Goal: Task Accomplishment & Management: Manage account settings

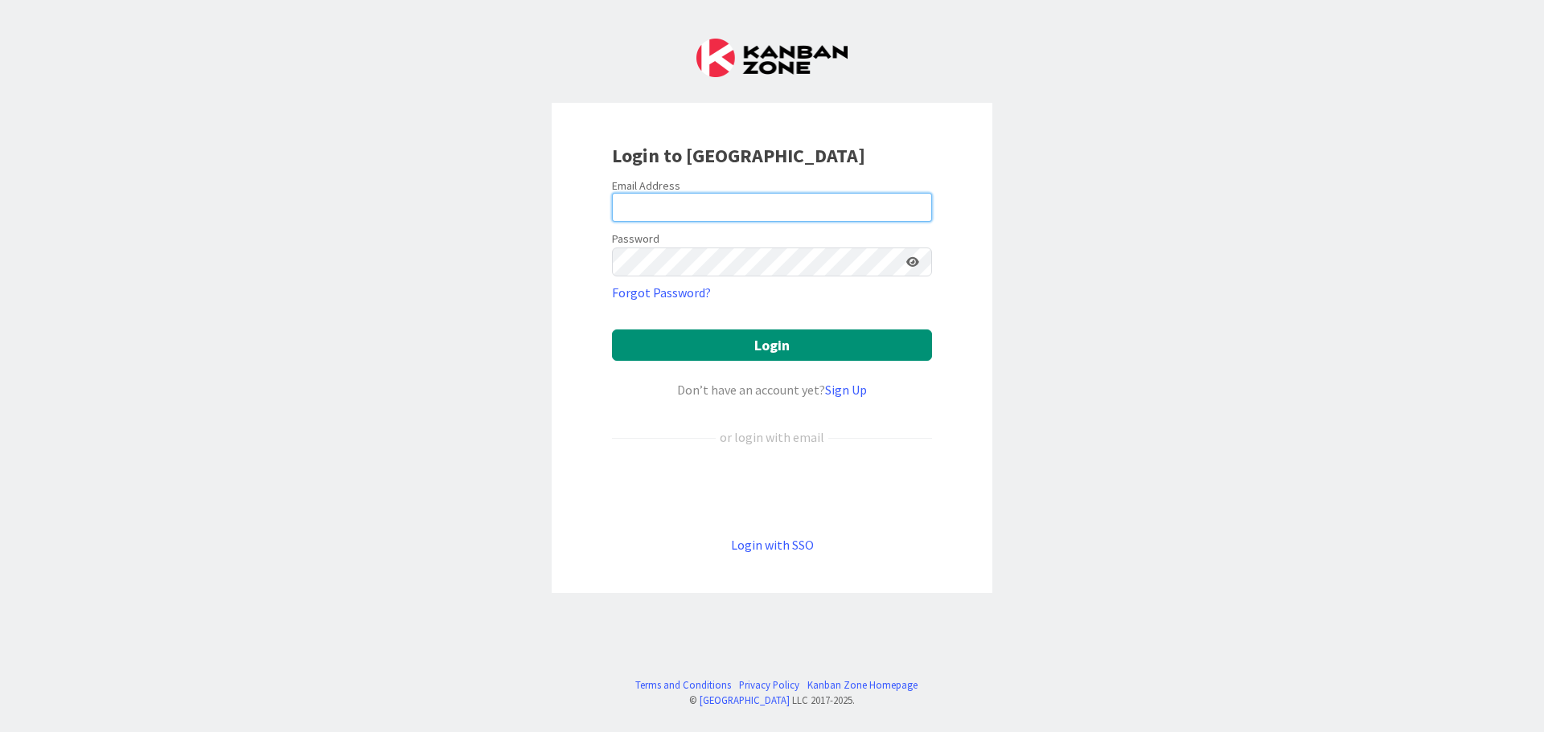
click at [794, 207] on input "email" at bounding box center [772, 207] width 320 height 29
click at [1081, 212] on div "Login to Kanban Zone Email Address Password Forgot Password? Login Don’t have a…" at bounding box center [772, 366] width 1544 height 732
click at [703, 209] on input "email" at bounding box center [772, 207] width 320 height 29
type input "[EMAIL_ADDRESS][DOMAIN_NAME]"
drag, startPoint x: 839, startPoint y: 206, endPoint x: 338, endPoint y: 227, distance: 501.3
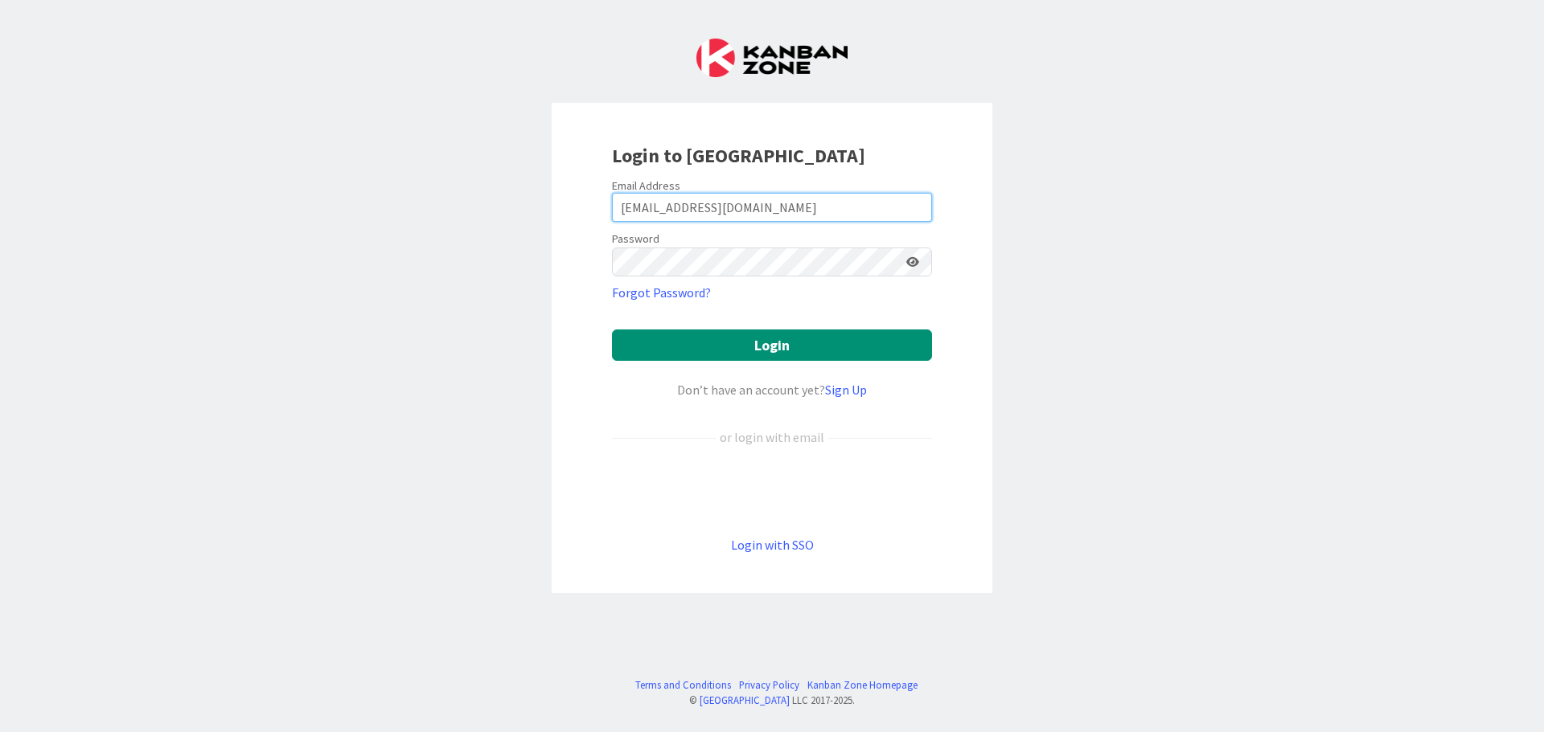
click at [338, 227] on div "Login to Kanban Zone Email Address ewojtowicz@citizenshighschool.com Password F…" at bounding box center [772, 366] width 1544 height 732
click at [1318, 445] on div "Login to Kanban Zone Email Address Password Forgot Password? Login Don’t have a…" at bounding box center [772, 366] width 1544 height 732
click at [924, 211] on span "2" at bounding box center [919, 215] width 12 height 14
type input "[EMAIL_ADDRESS][DOMAIN_NAME]"
click at [786, 351] on button "Login" at bounding box center [772, 345] width 320 height 31
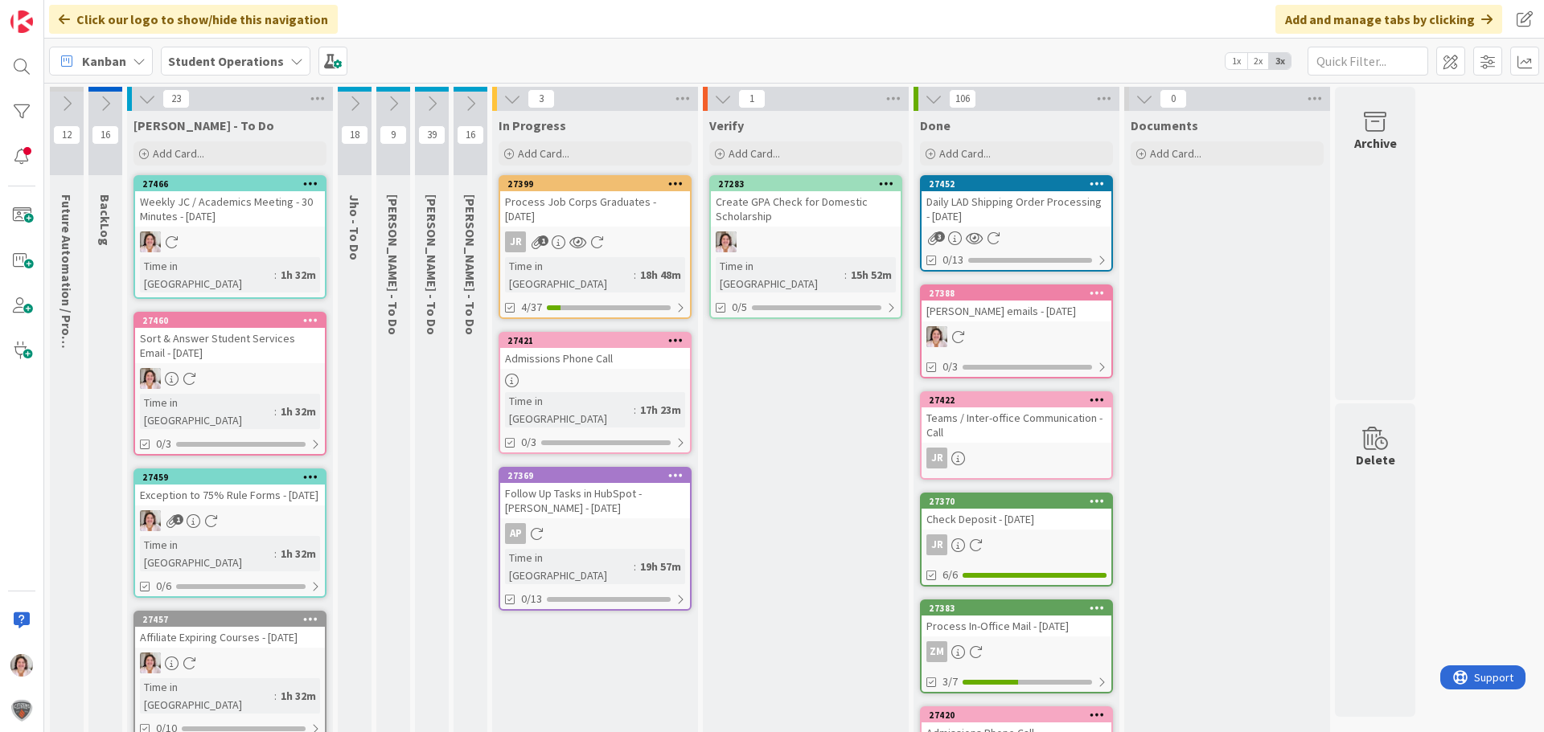
click at [310, 185] on icon at bounding box center [310, 183] width 15 height 11
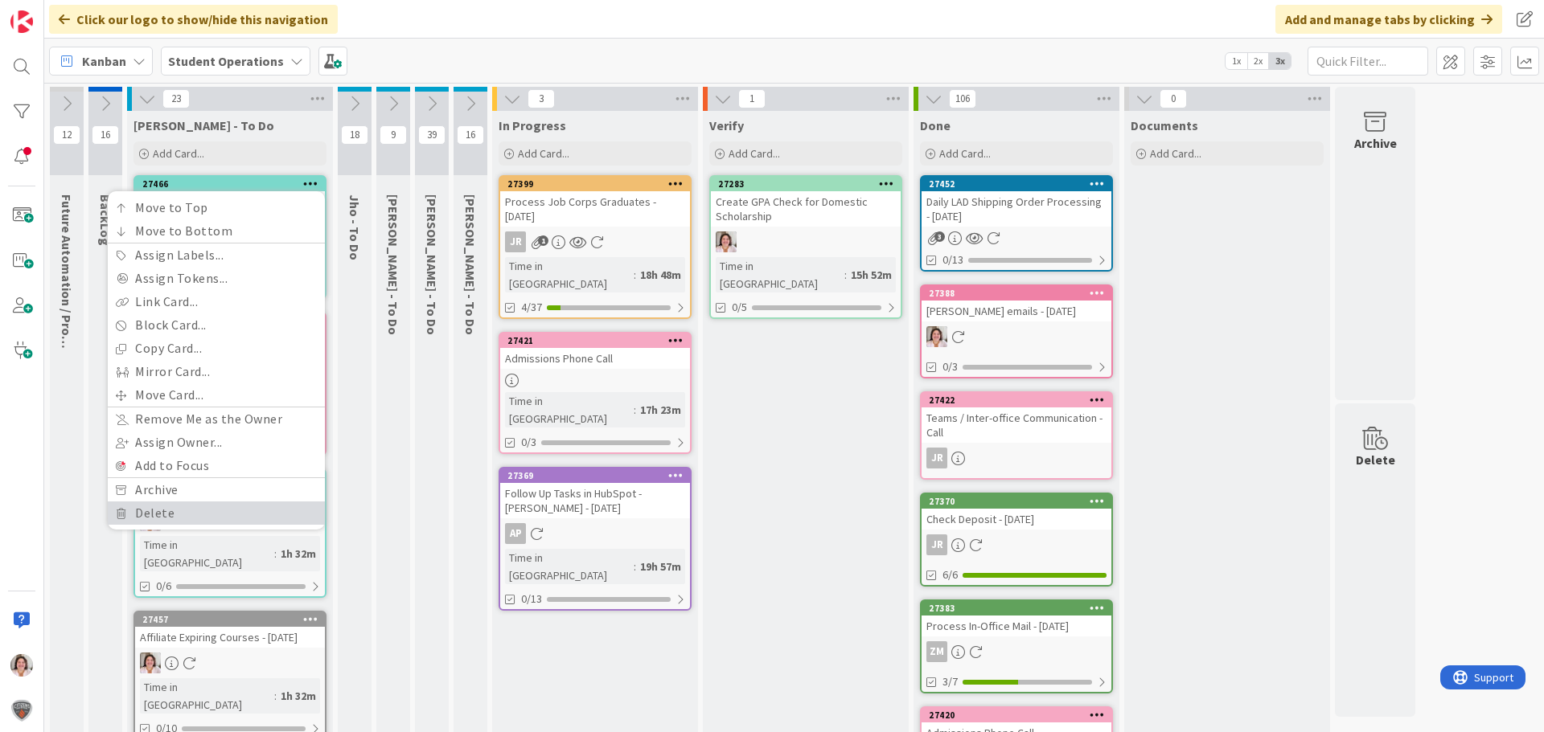
click at [196, 515] on link "Delete" at bounding box center [216, 513] width 217 height 23
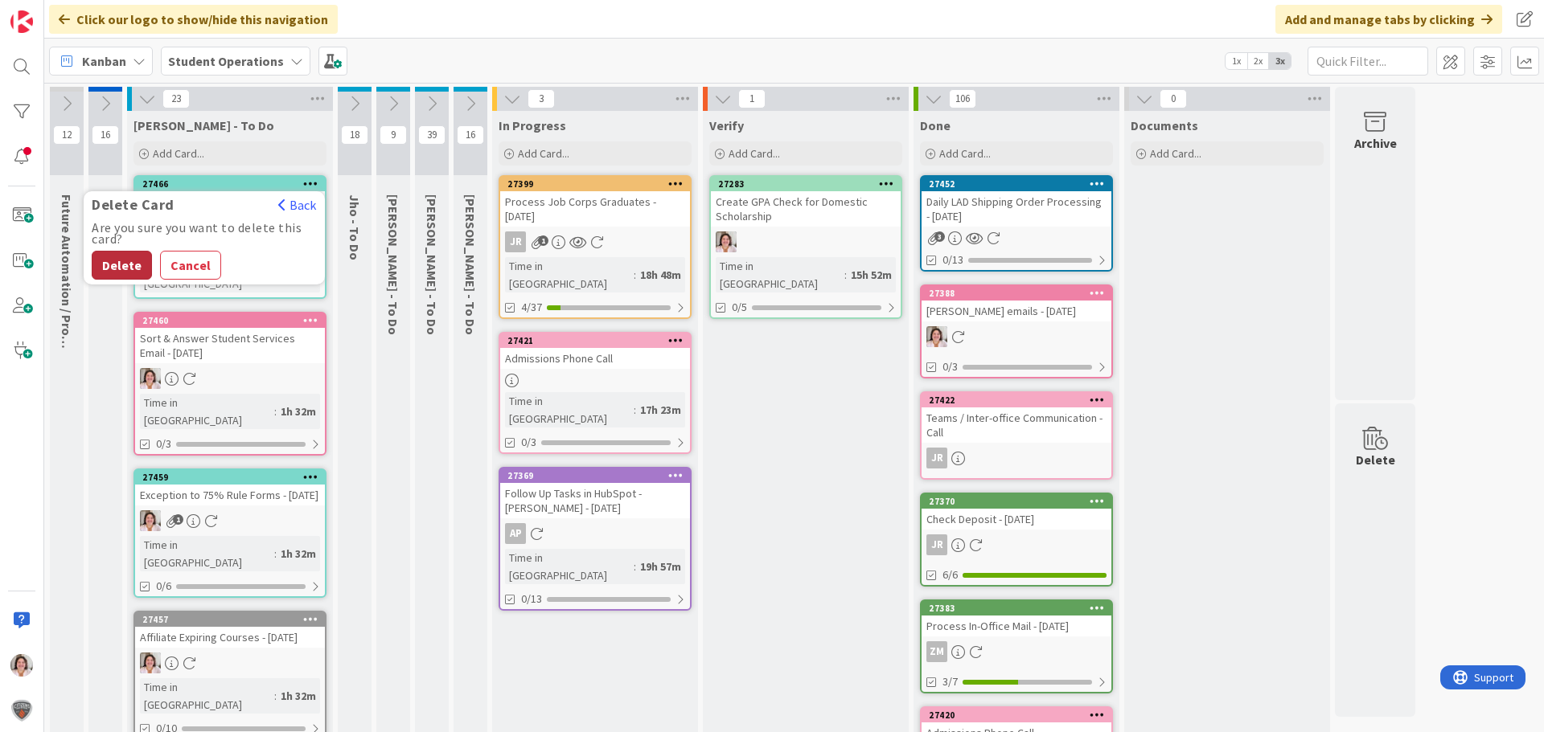
click at [129, 262] on button "Delete" at bounding box center [122, 265] width 60 height 29
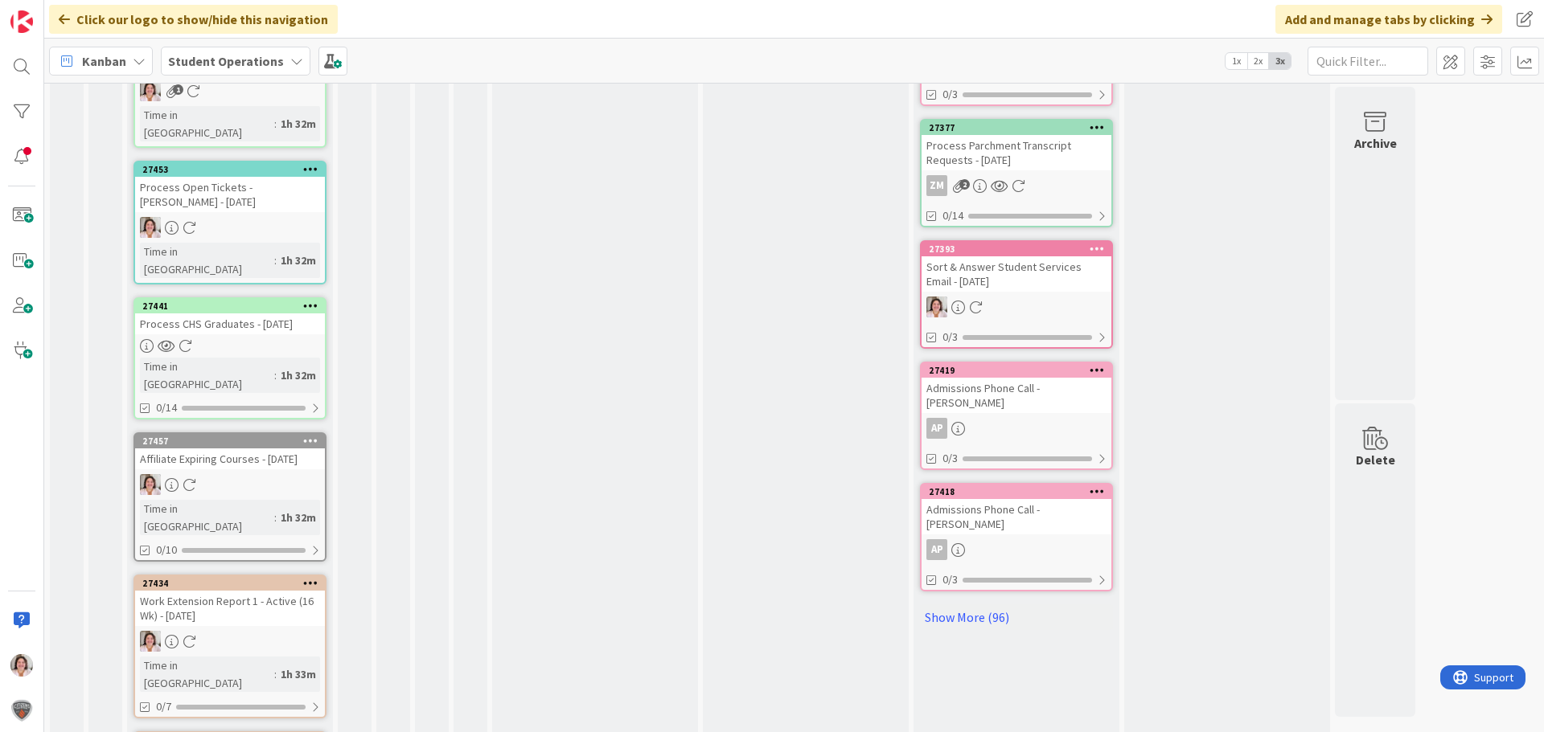
scroll to position [749, 0]
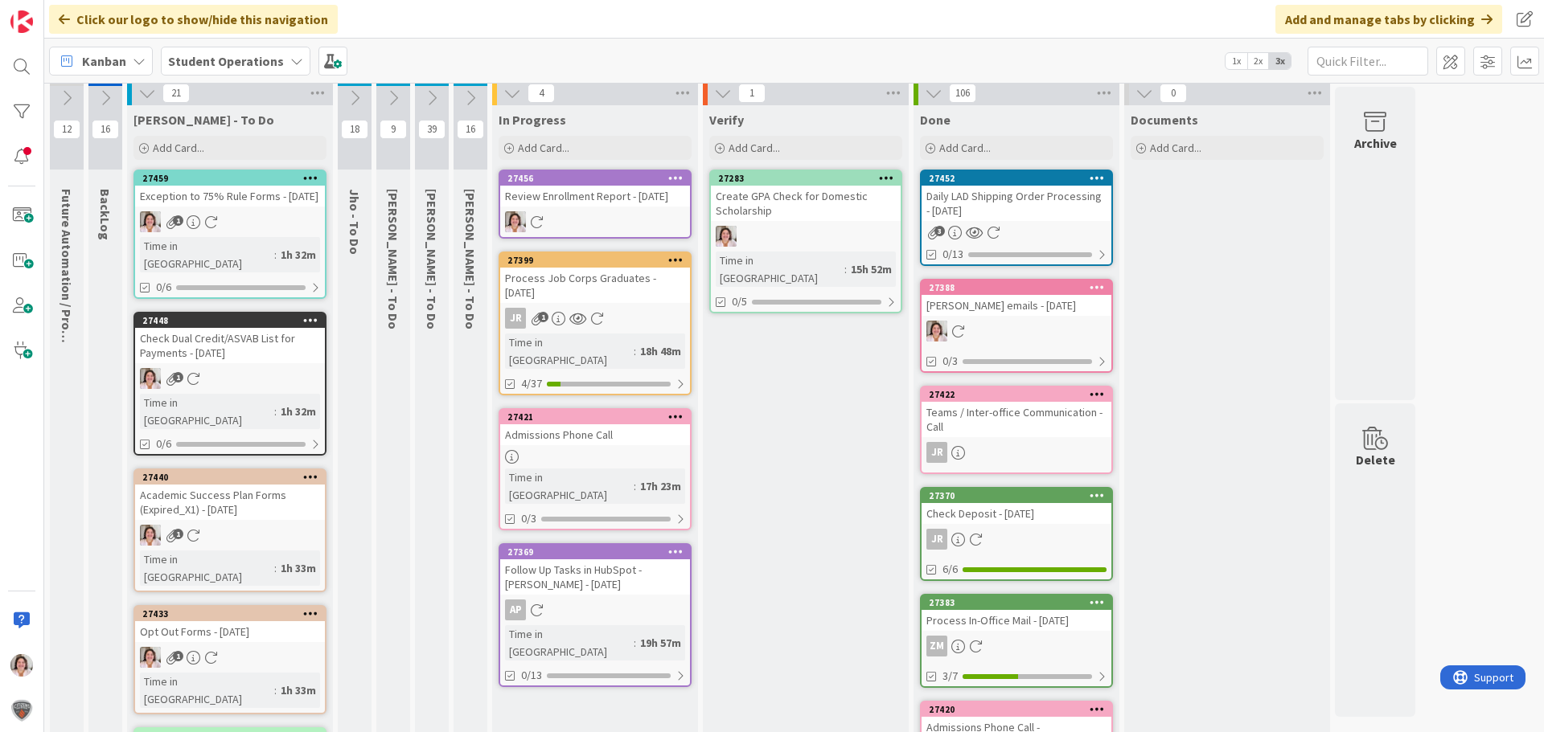
scroll to position [0, 0]
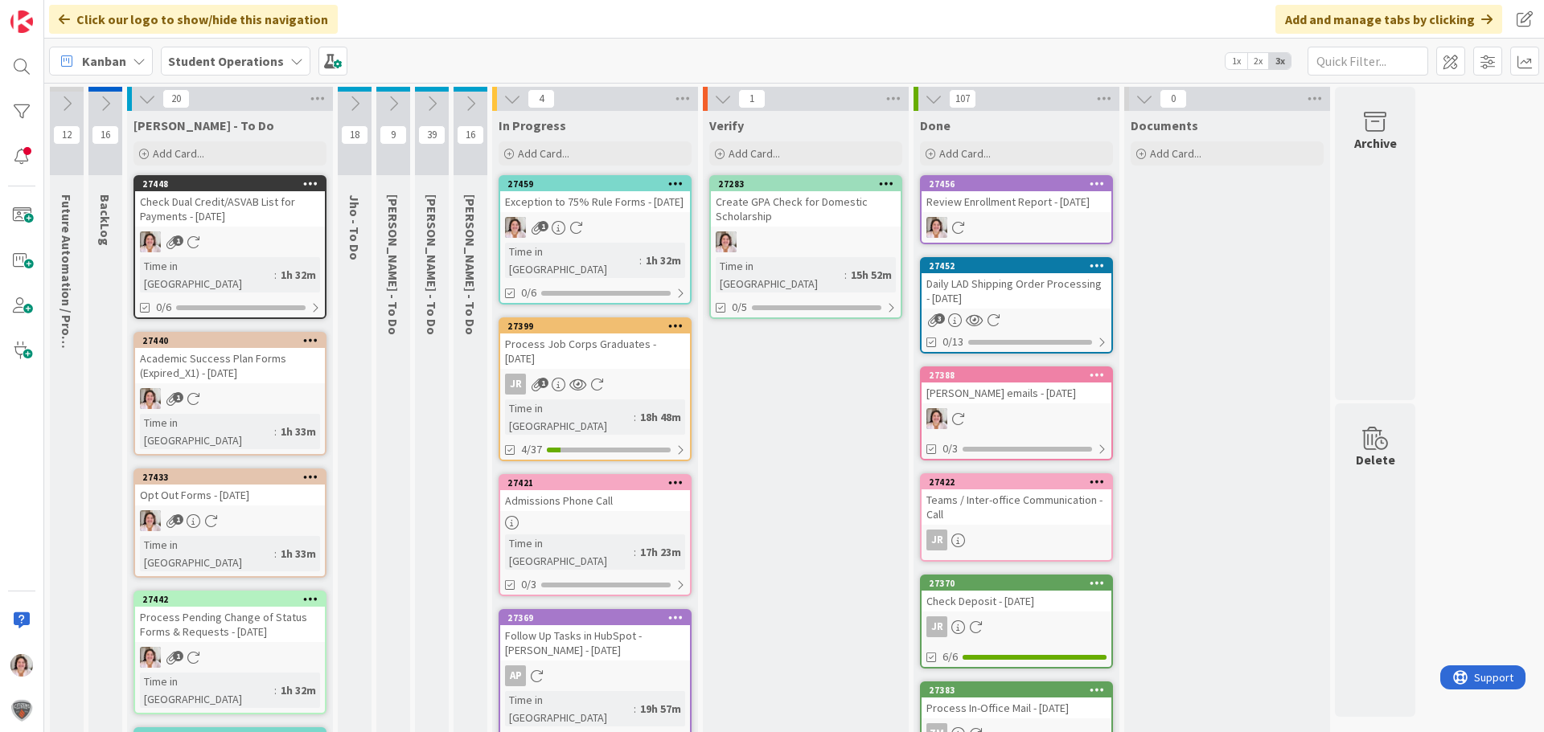
click at [568, 238] on div "1" at bounding box center [595, 227] width 190 height 21
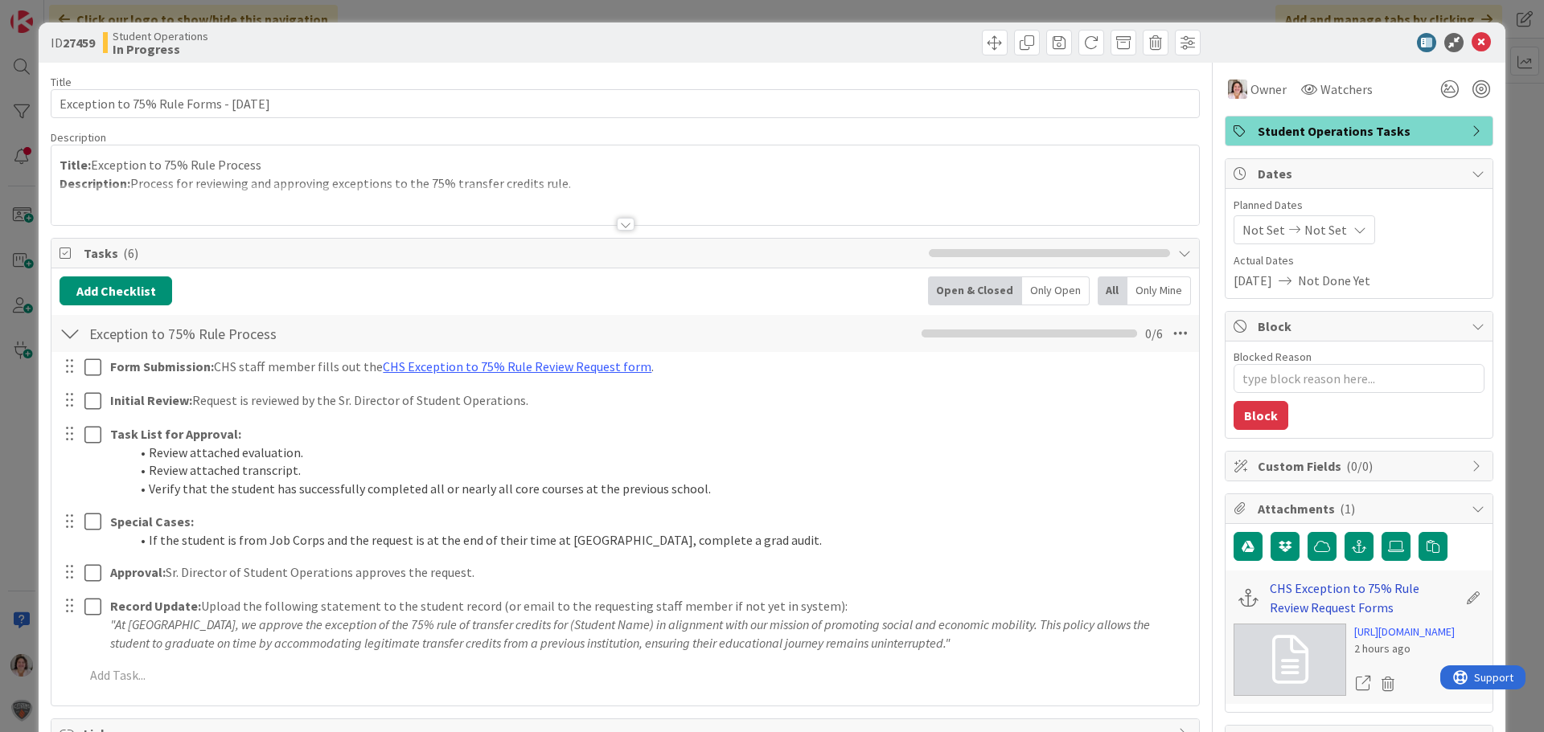
click at [1296, 588] on link "CHS Exception to 75% Rule Review Request Forms" at bounding box center [1363, 598] width 187 height 39
click at [1471, 45] on icon at bounding box center [1480, 42] width 19 height 19
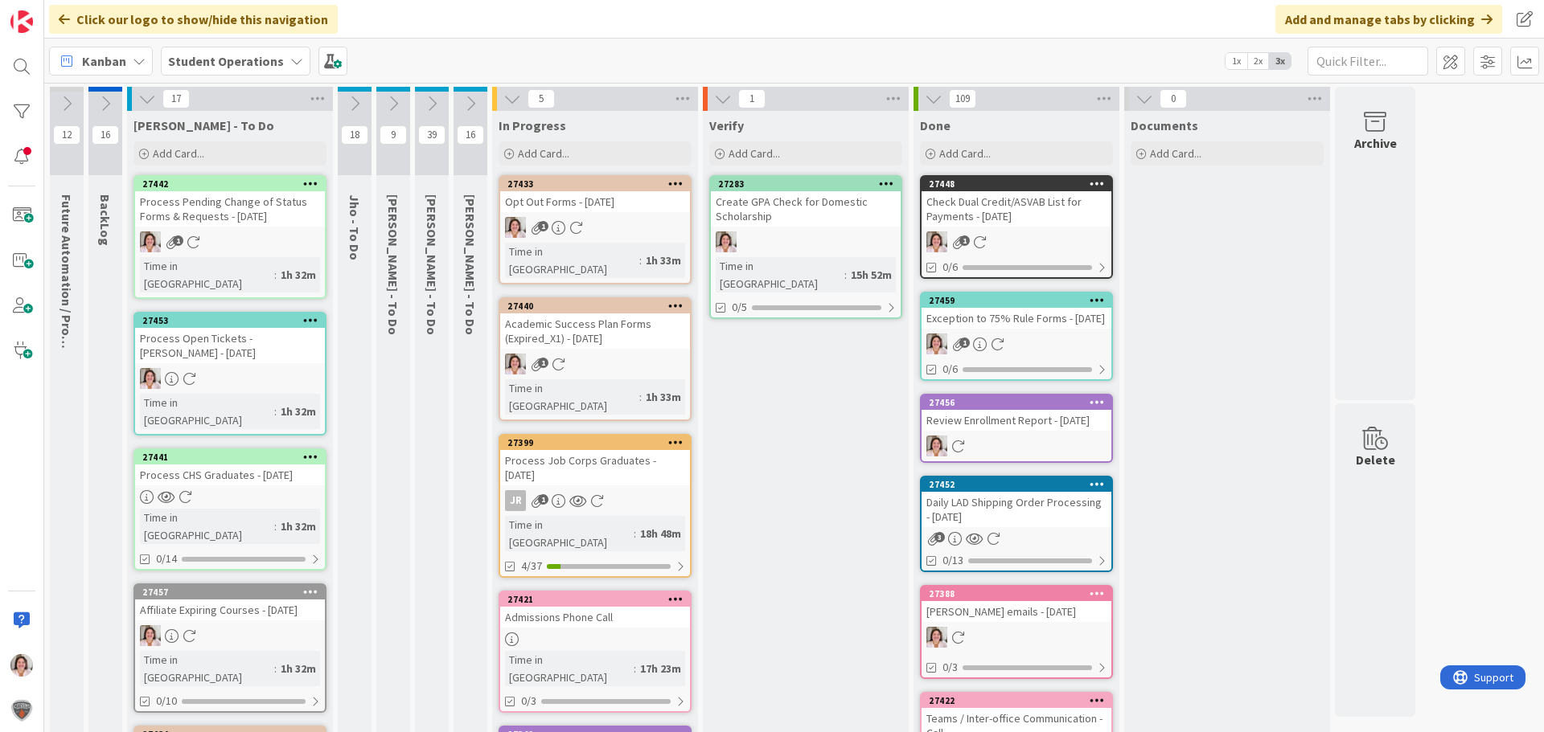
click at [615, 221] on div "1" at bounding box center [595, 227] width 190 height 21
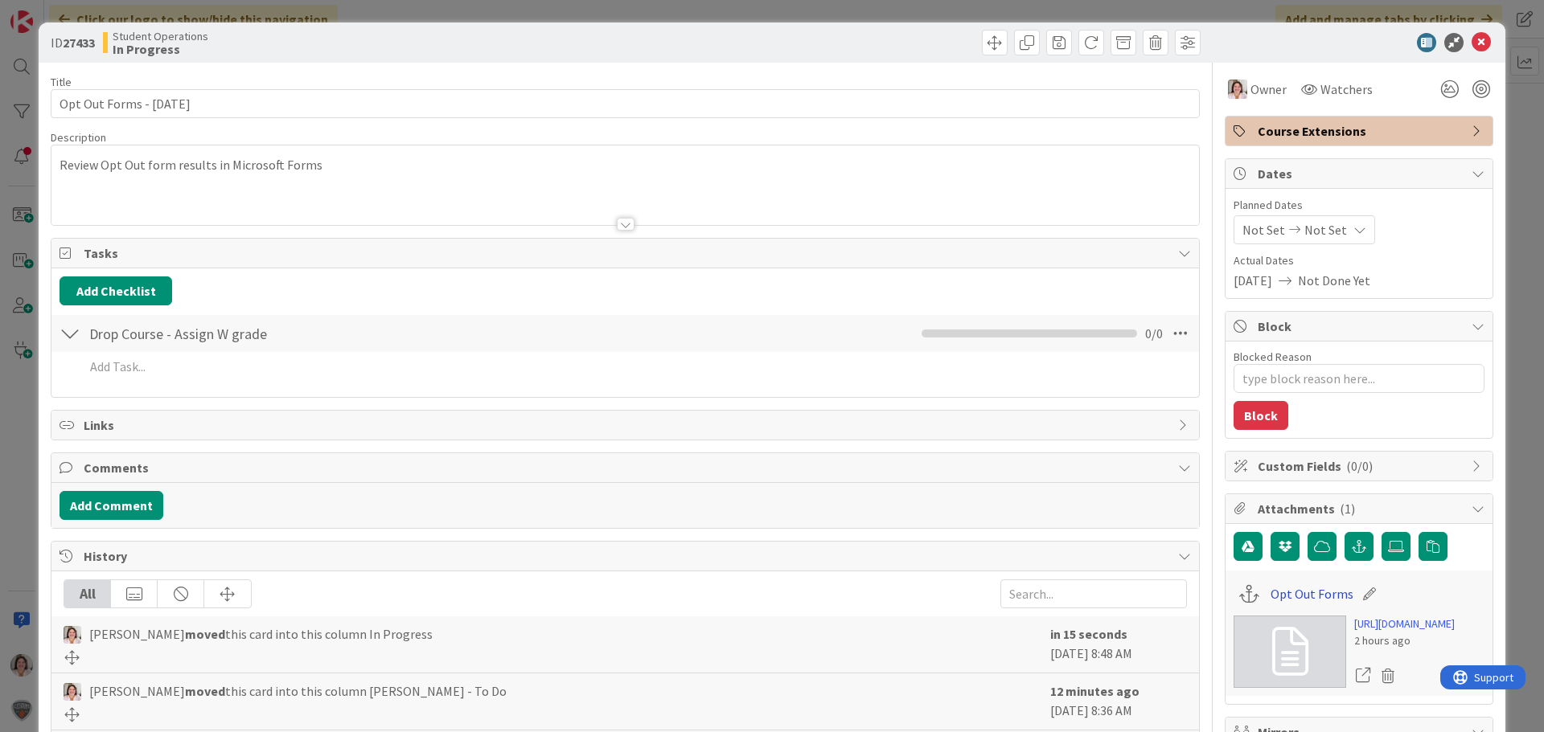
click at [1294, 594] on link "Opt Out Forms" at bounding box center [1311, 594] width 83 height 19
click at [1474, 45] on icon at bounding box center [1480, 42] width 19 height 19
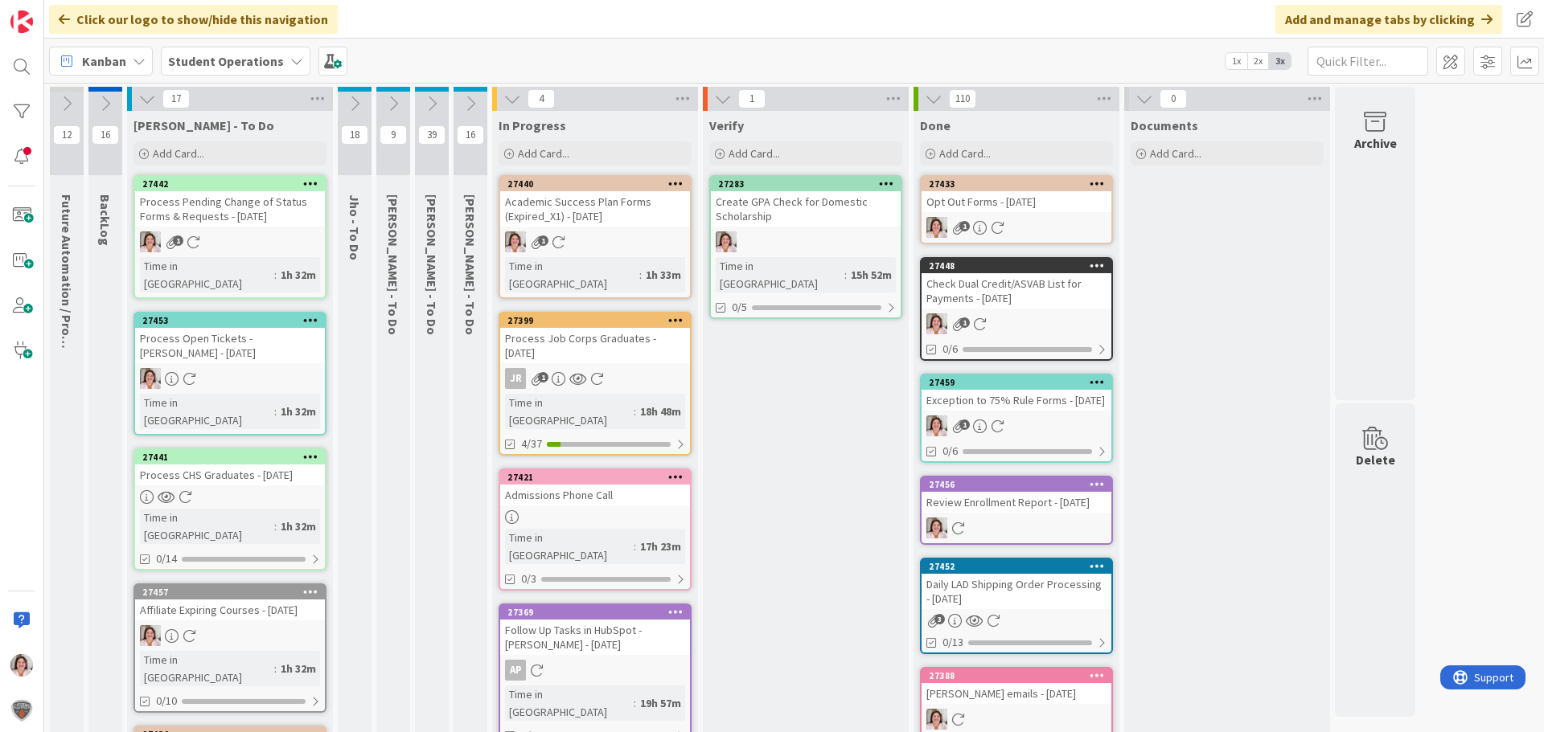
click at [567, 225] on div "Academic Success Plan Forms (Expired_X1) - [DATE]" at bounding box center [595, 208] width 190 height 35
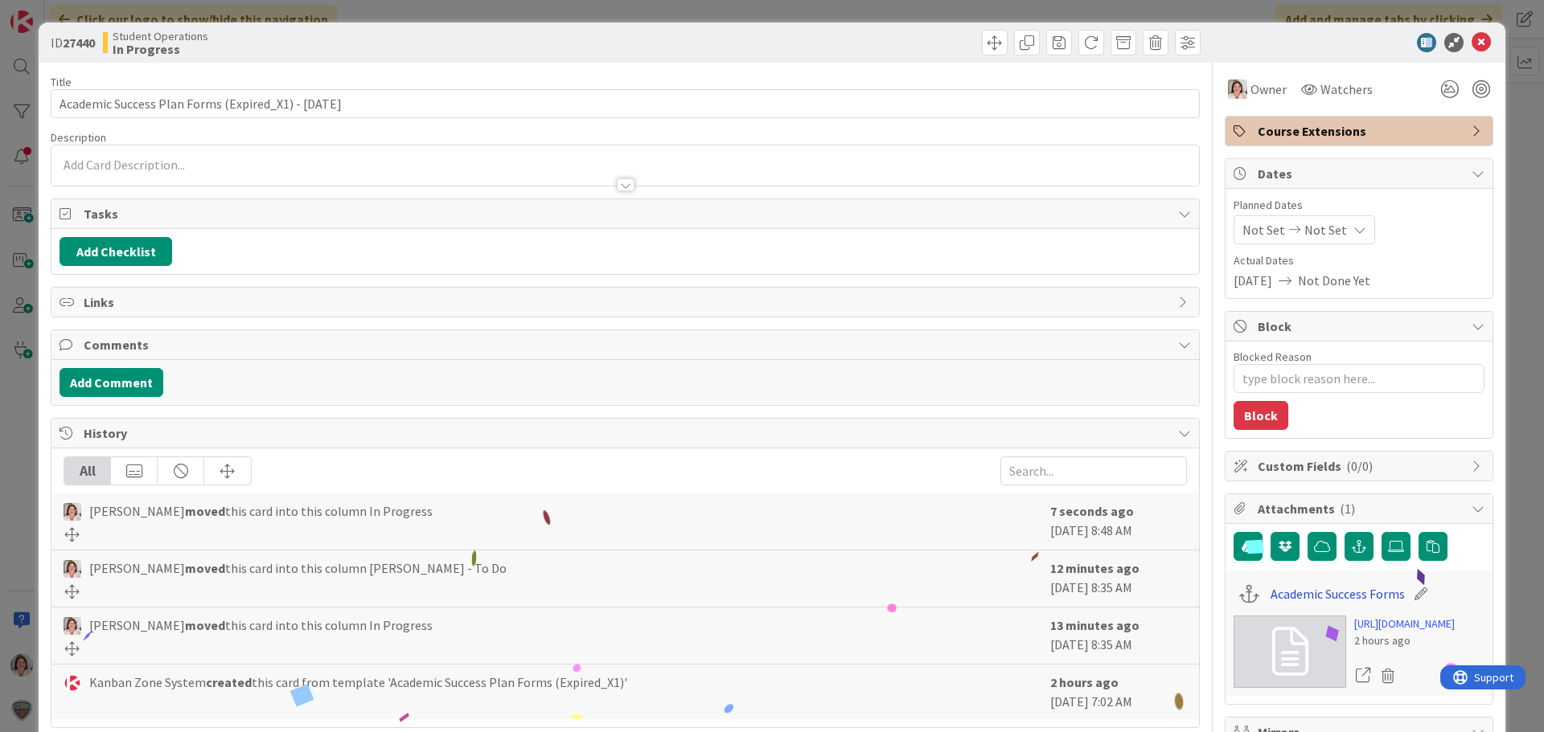
click at [1322, 592] on link "Academic Success Forms" at bounding box center [1337, 594] width 134 height 19
click at [1471, 40] on icon at bounding box center [1480, 42] width 19 height 19
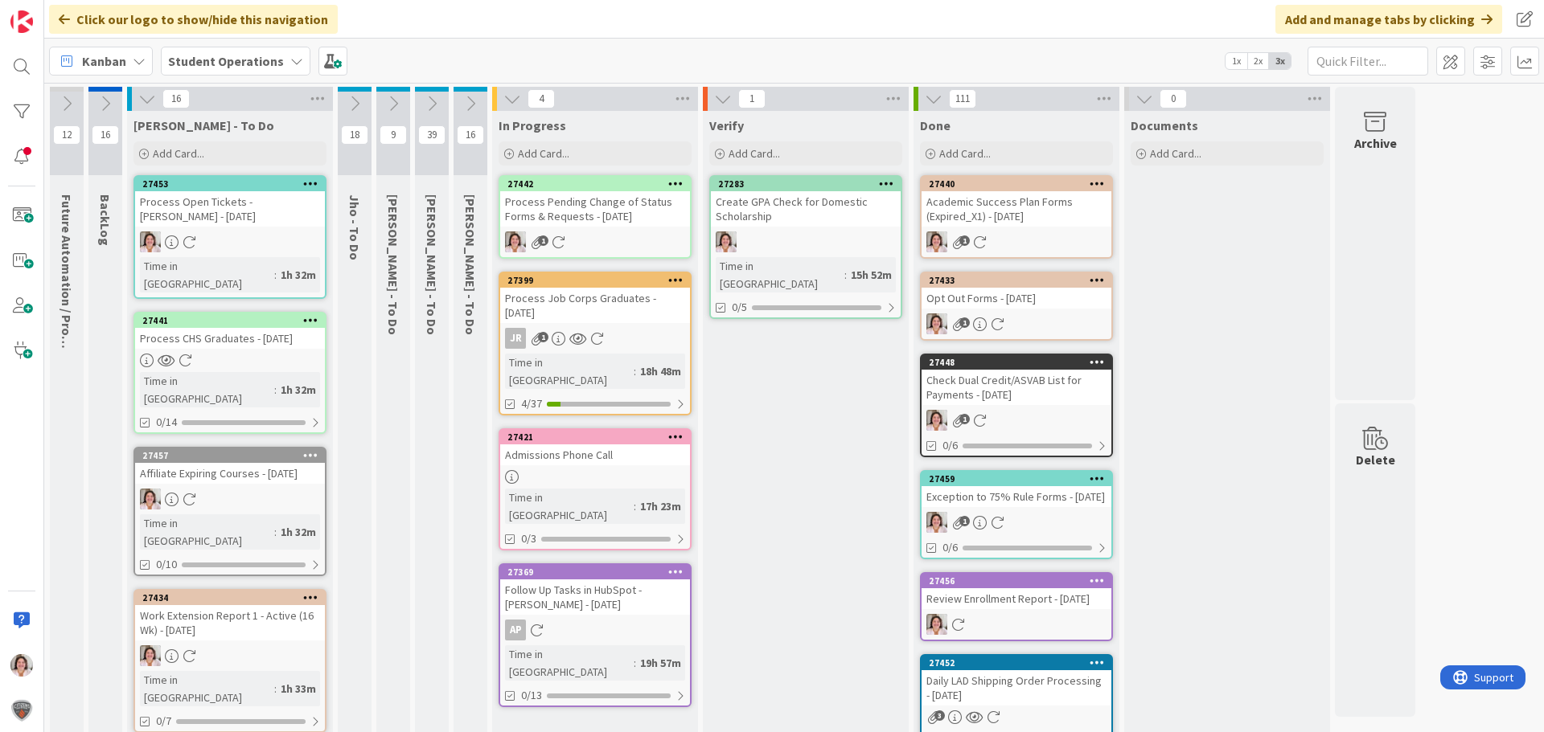
click at [611, 224] on div "Process Pending Change of Status Forms & Requests - [DATE]" at bounding box center [595, 208] width 190 height 35
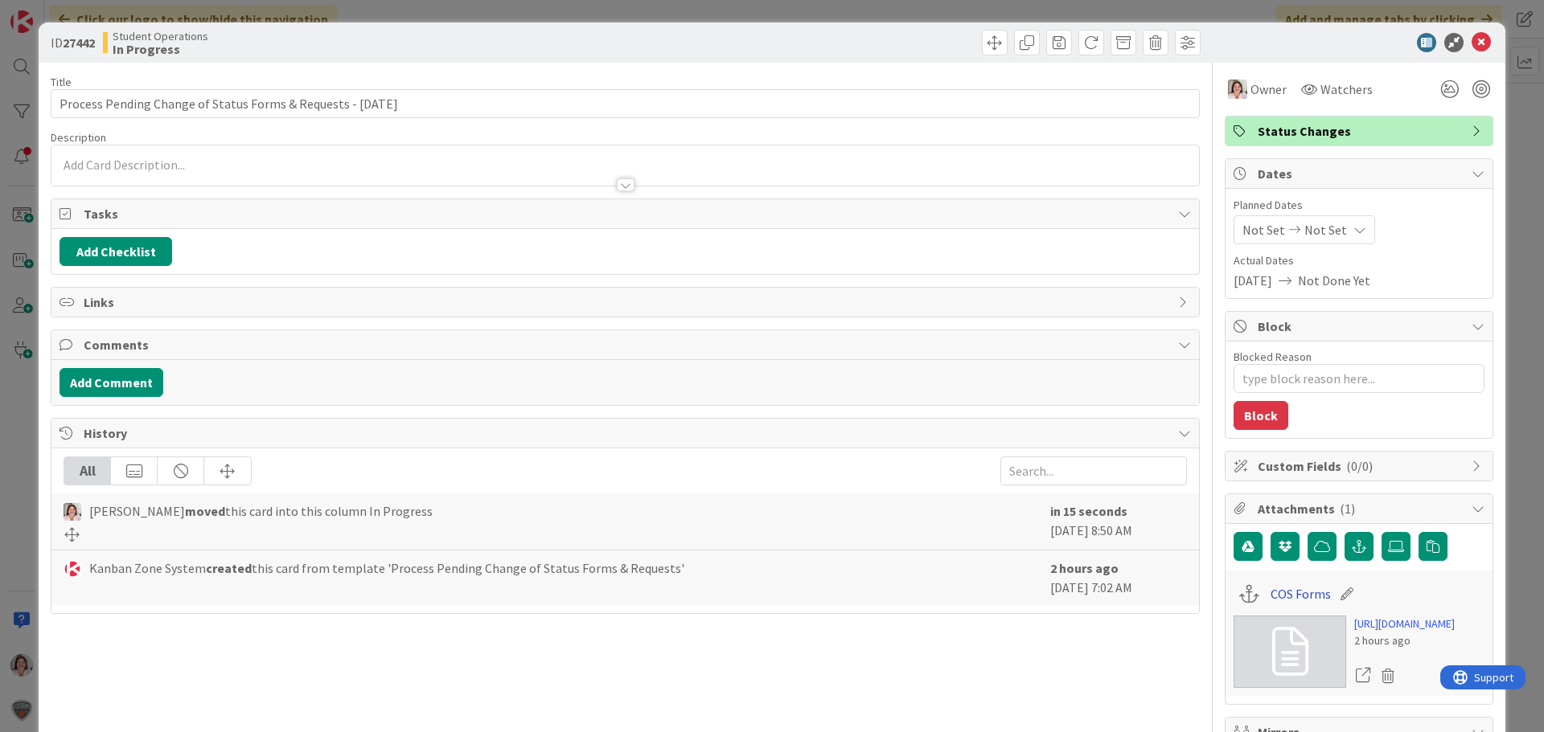
click at [1292, 593] on link "COS Forms" at bounding box center [1300, 594] width 60 height 19
click at [1471, 44] on icon at bounding box center [1480, 42] width 19 height 19
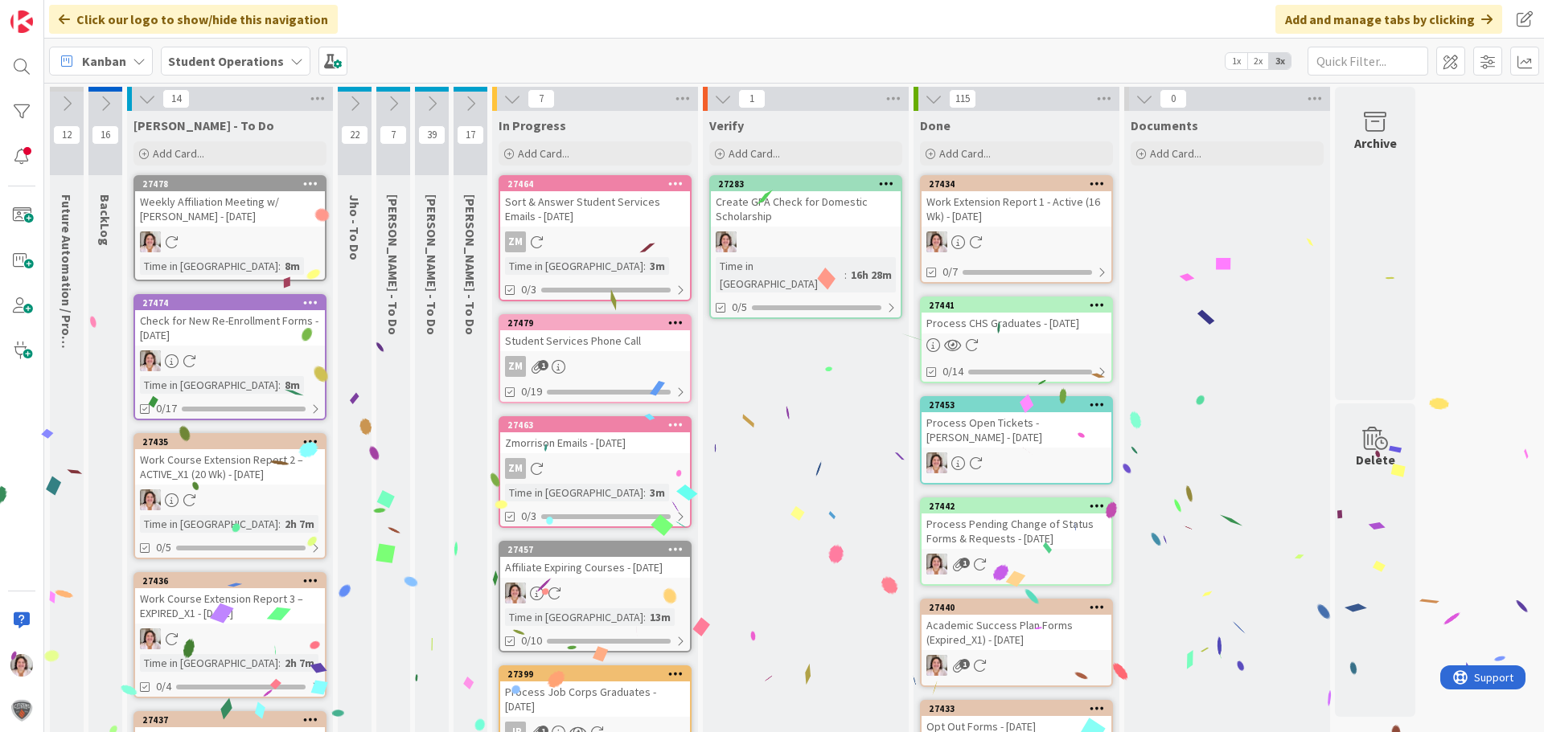
click at [315, 186] on icon at bounding box center [310, 183] width 15 height 11
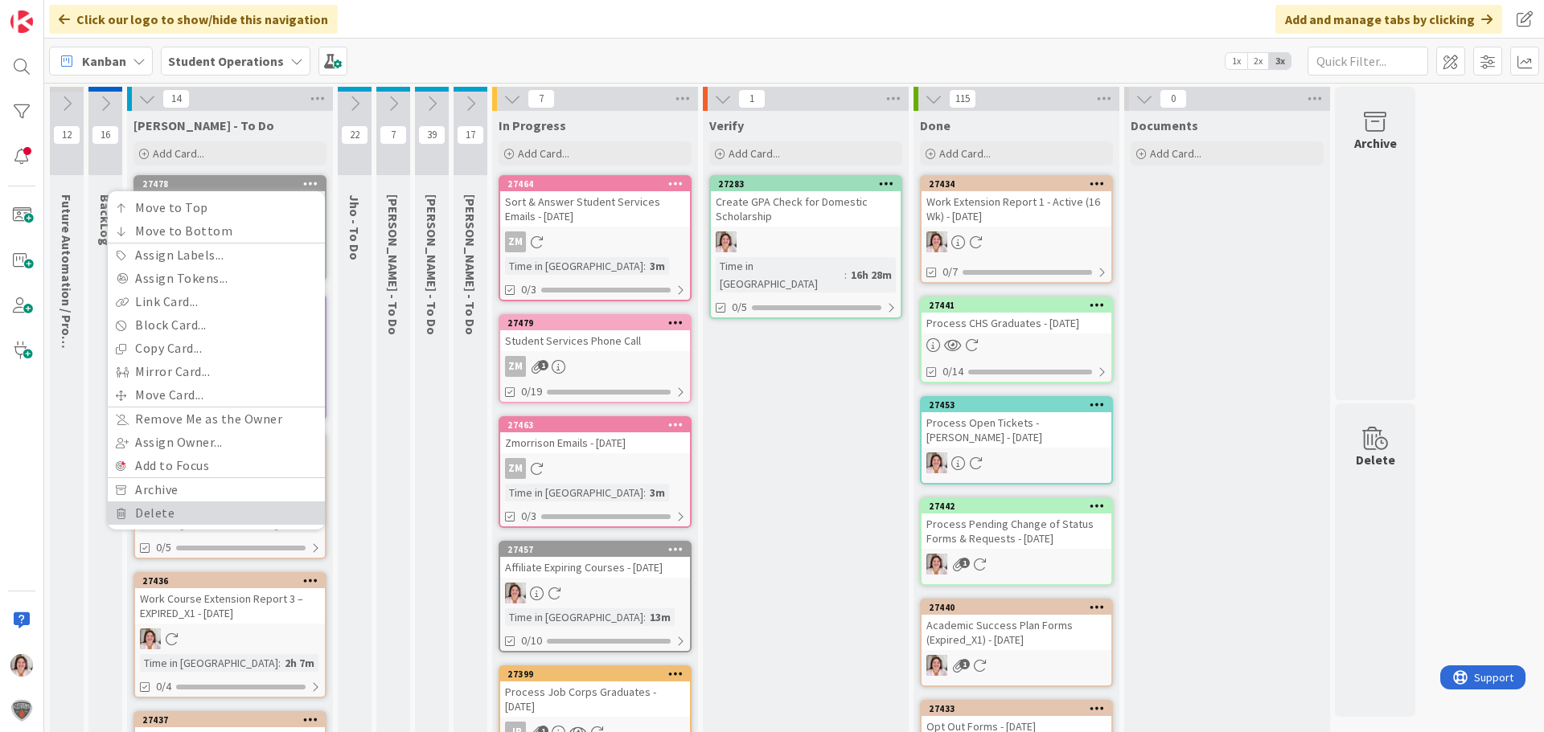
click at [228, 515] on link "Delete" at bounding box center [216, 513] width 217 height 23
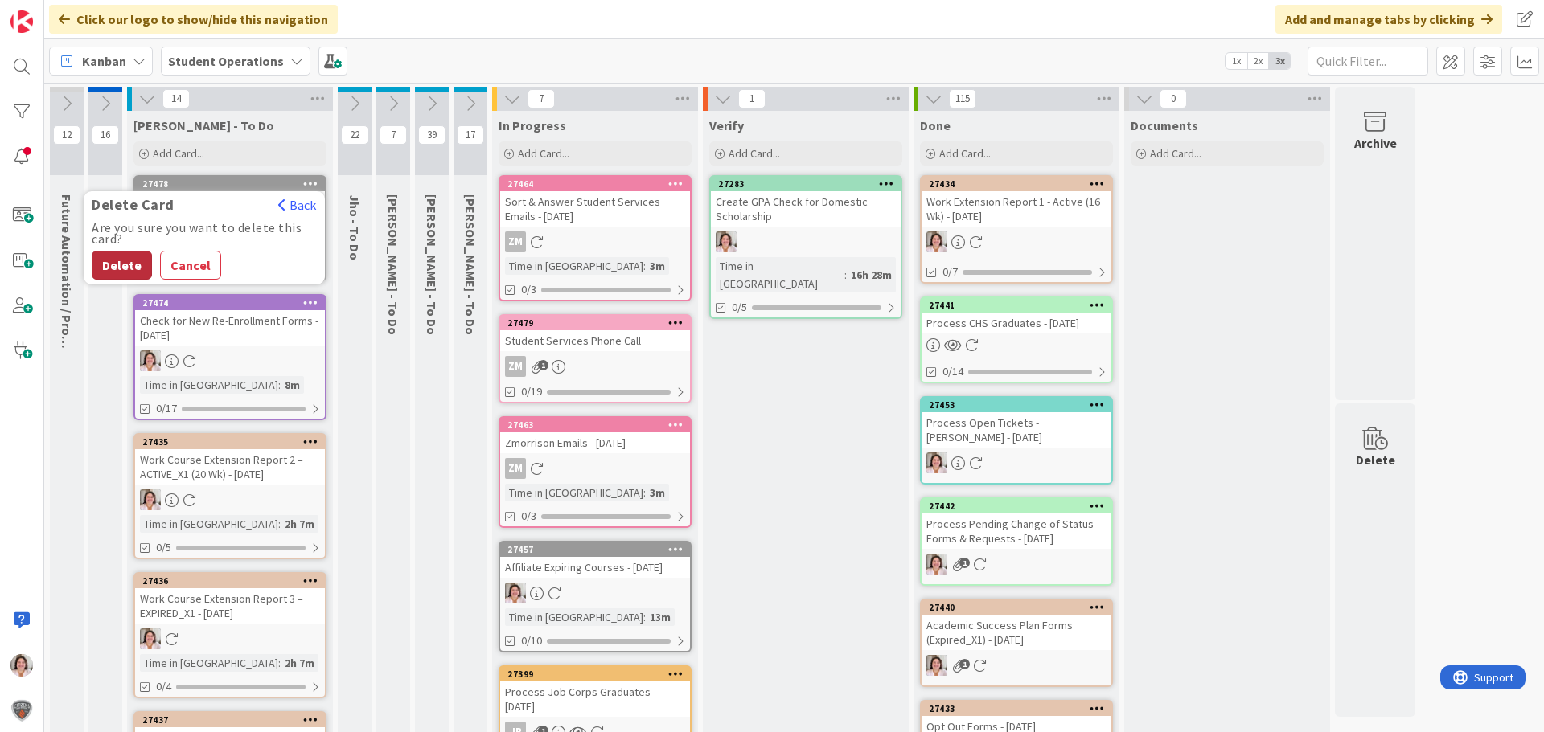
click at [126, 269] on button "Delete" at bounding box center [122, 265] width 60 height 29
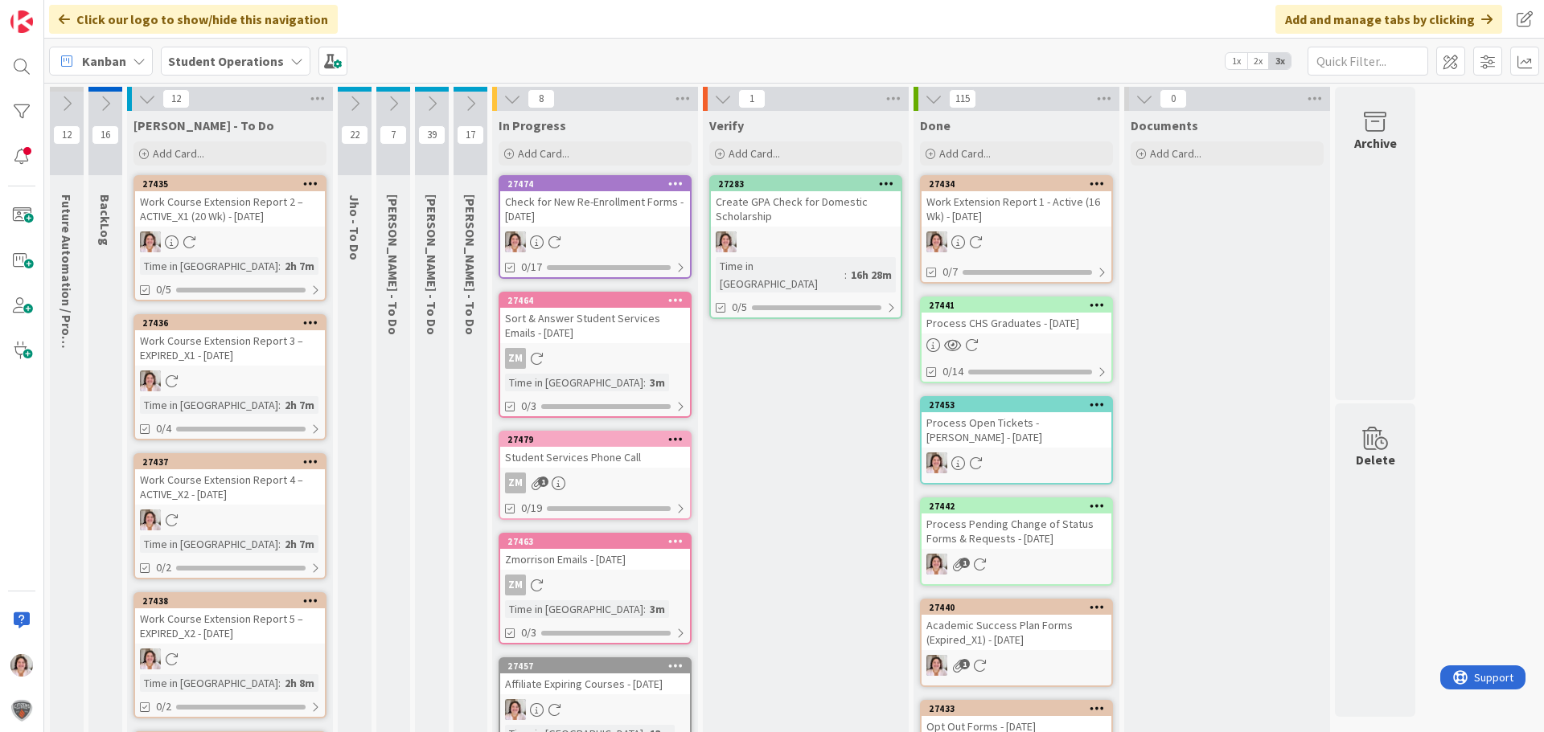
click at [601, 215] on div "Check for New Re-Enrollment Forms - [DATE]" at bounding box center [595, 208] width 190 height 35
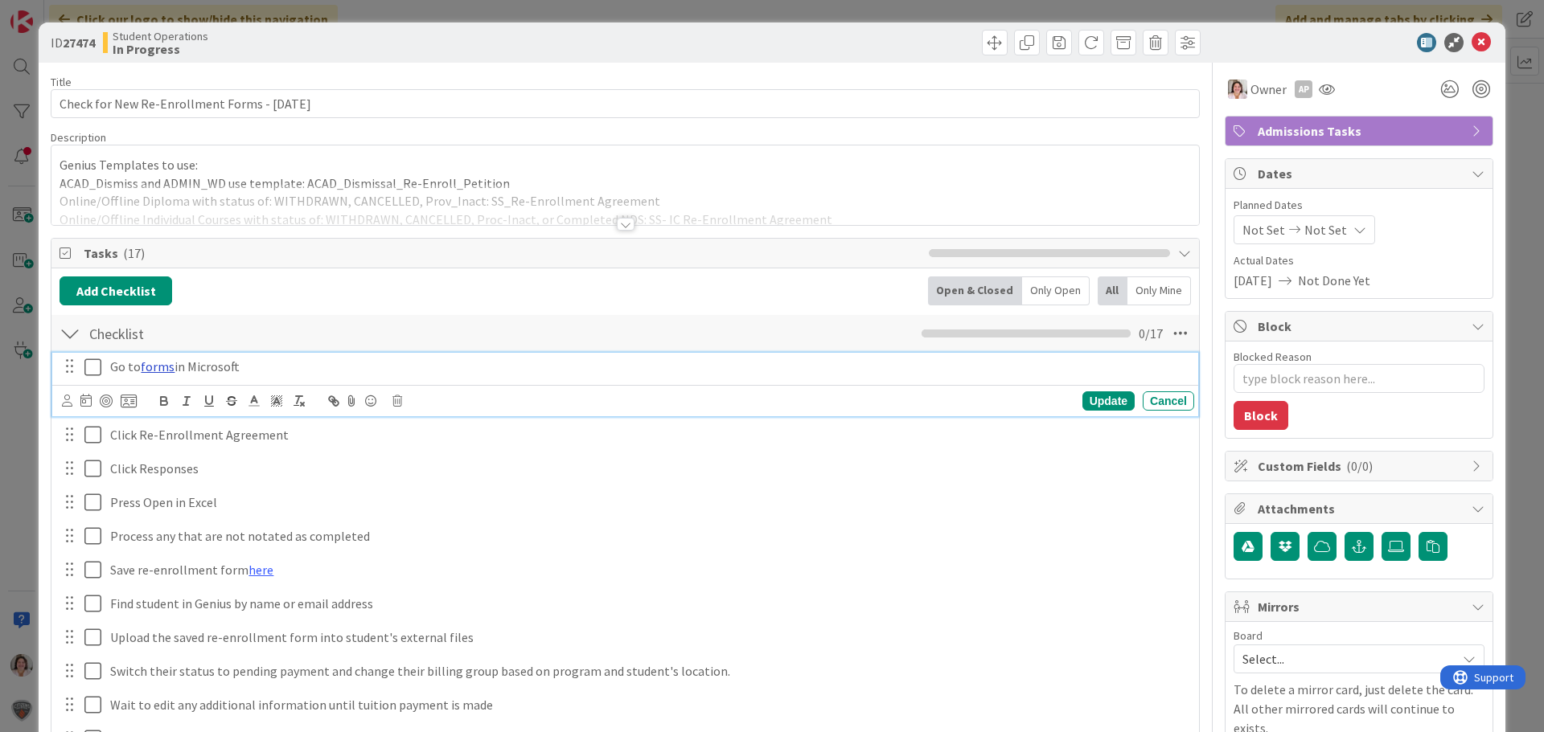
click at [160, 367] on link "forms" at bounding box center [158, 367] width 34 height 16
click at [158, 396] on link "https://forms.office.com/Pages/DesignPageV2.aspx?analysis=true&tab=0&prevsubpag…" at bounding box center [119, 398] width 110 height 21
click at [95, 370] on icon at bounding box center [96, 367] width 24 height 19
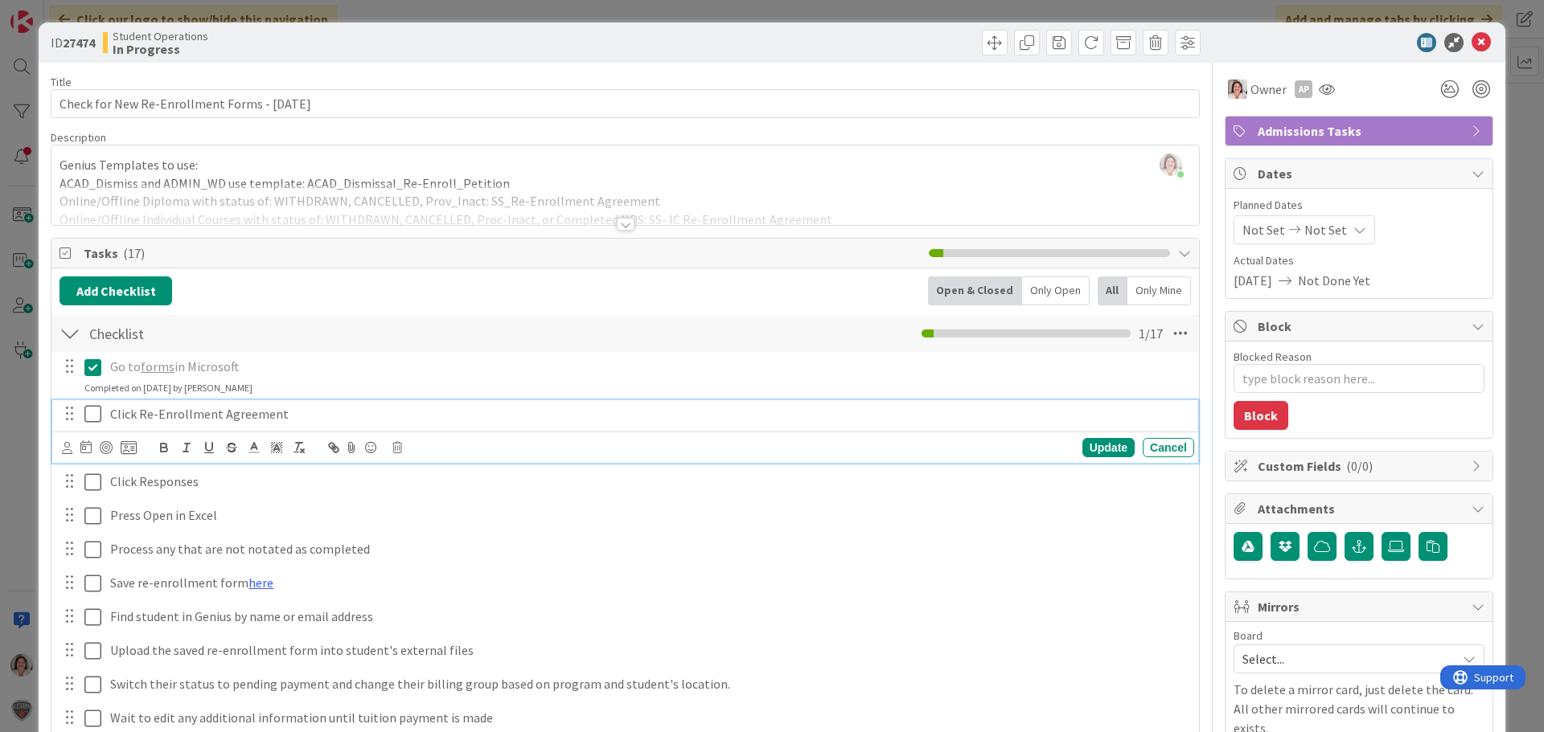
click at [88, 419] on icon at bounding box center [96, 413] width 24 height 19
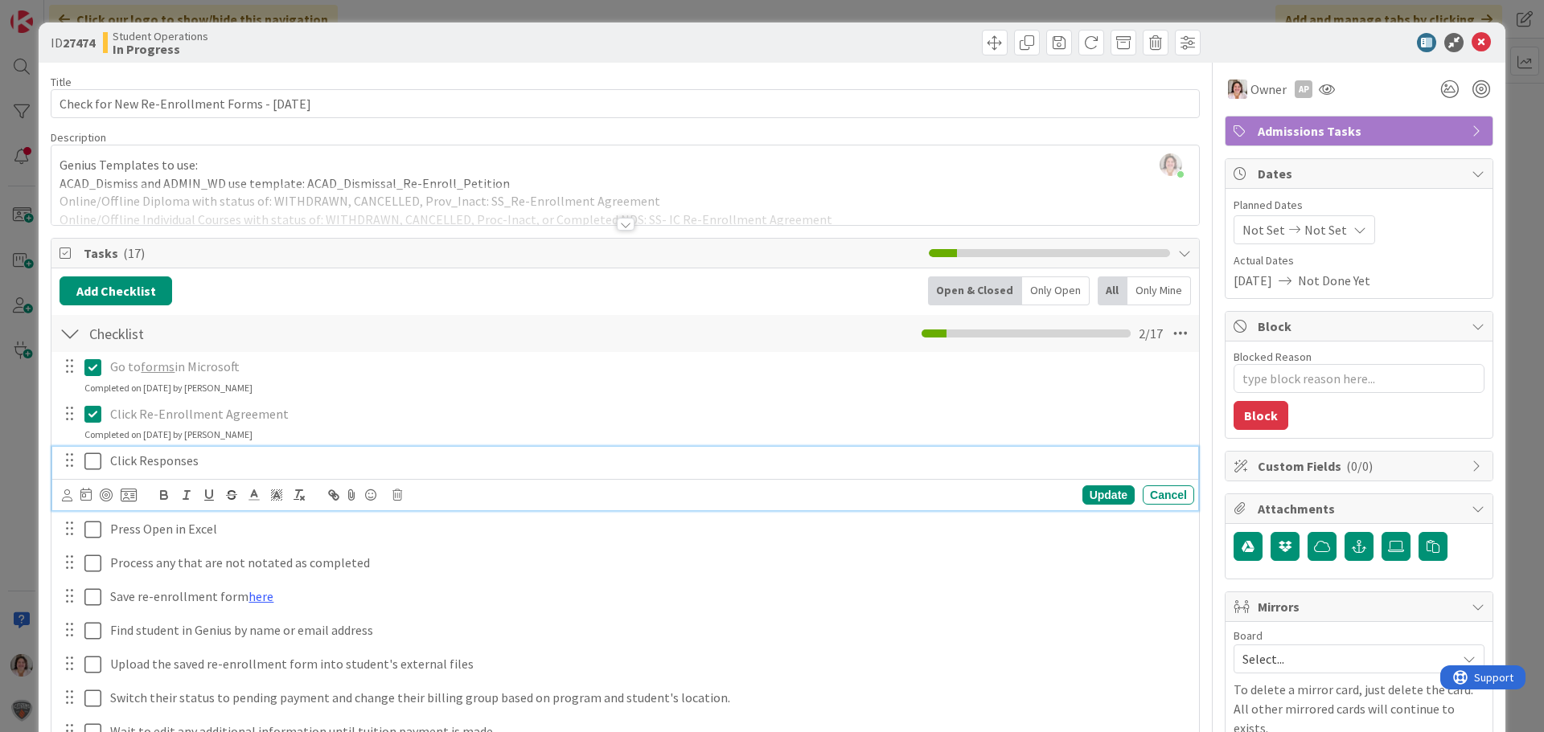
click at [89, 464] on icon at bounding box center [96, 461] width 24 height 19
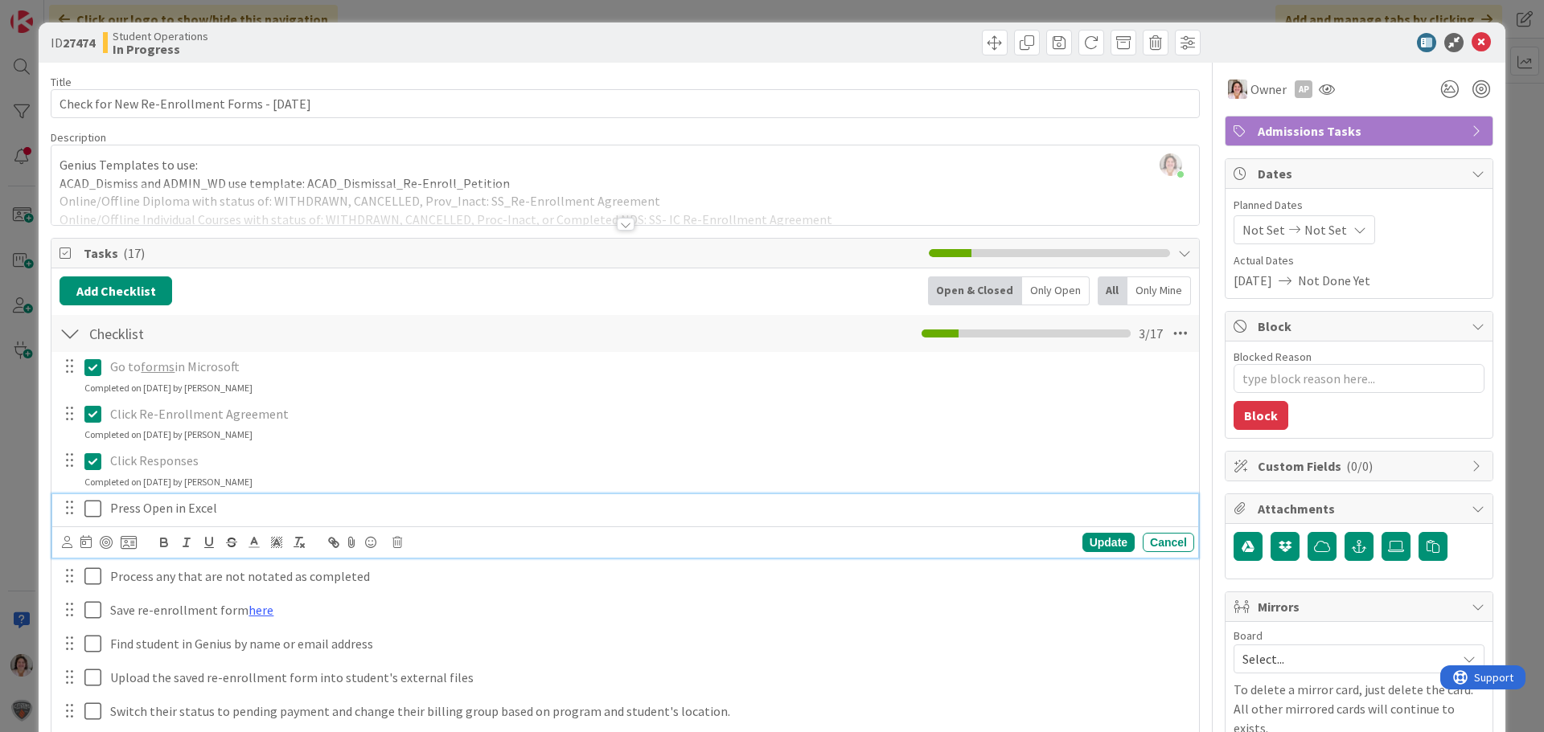
click at [89, 513] on icon at bounding box center [96, 508] width 24 height 19
type textarea "x"
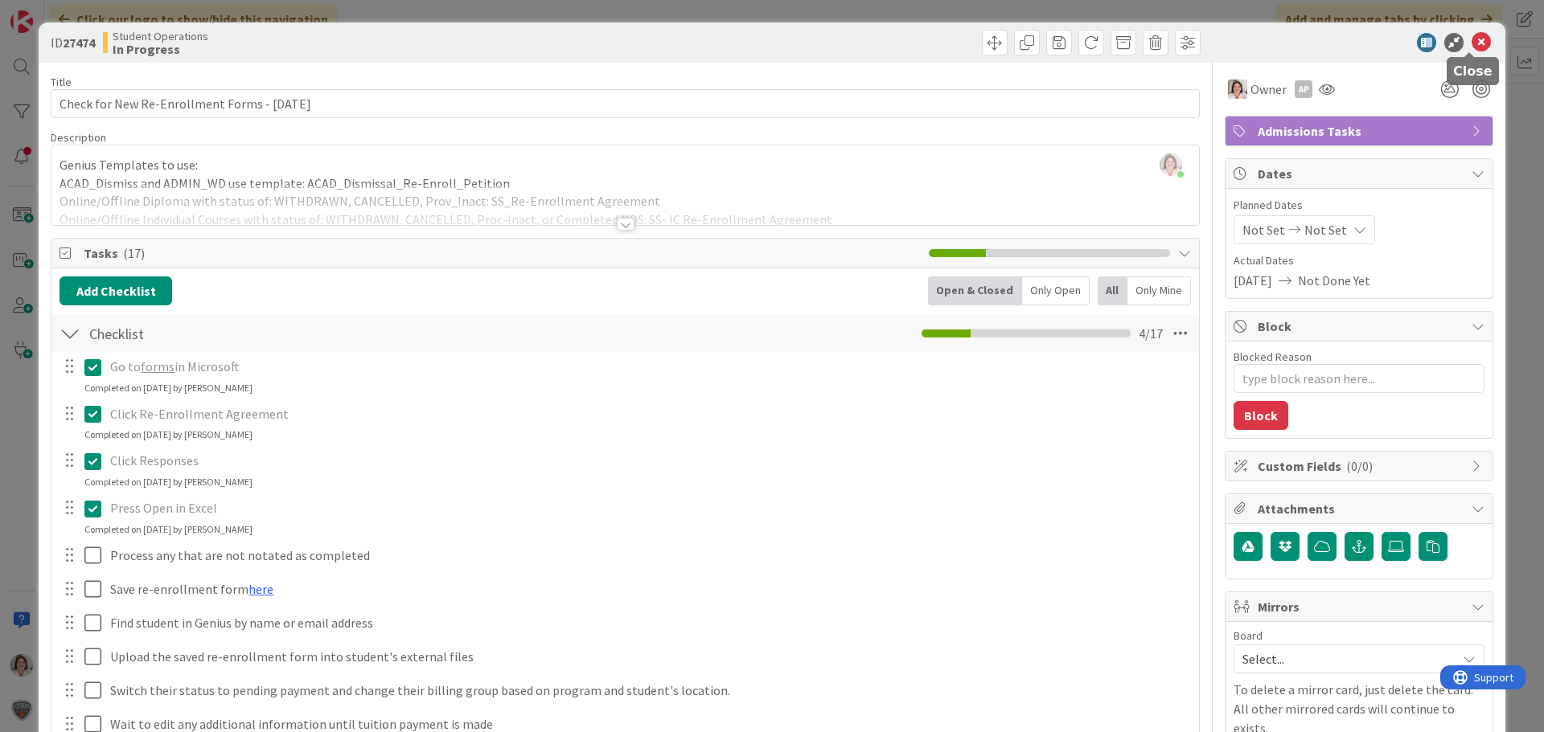
click at [1476, 38] on icon at bounding box center [1480, 42] width 19 height 19
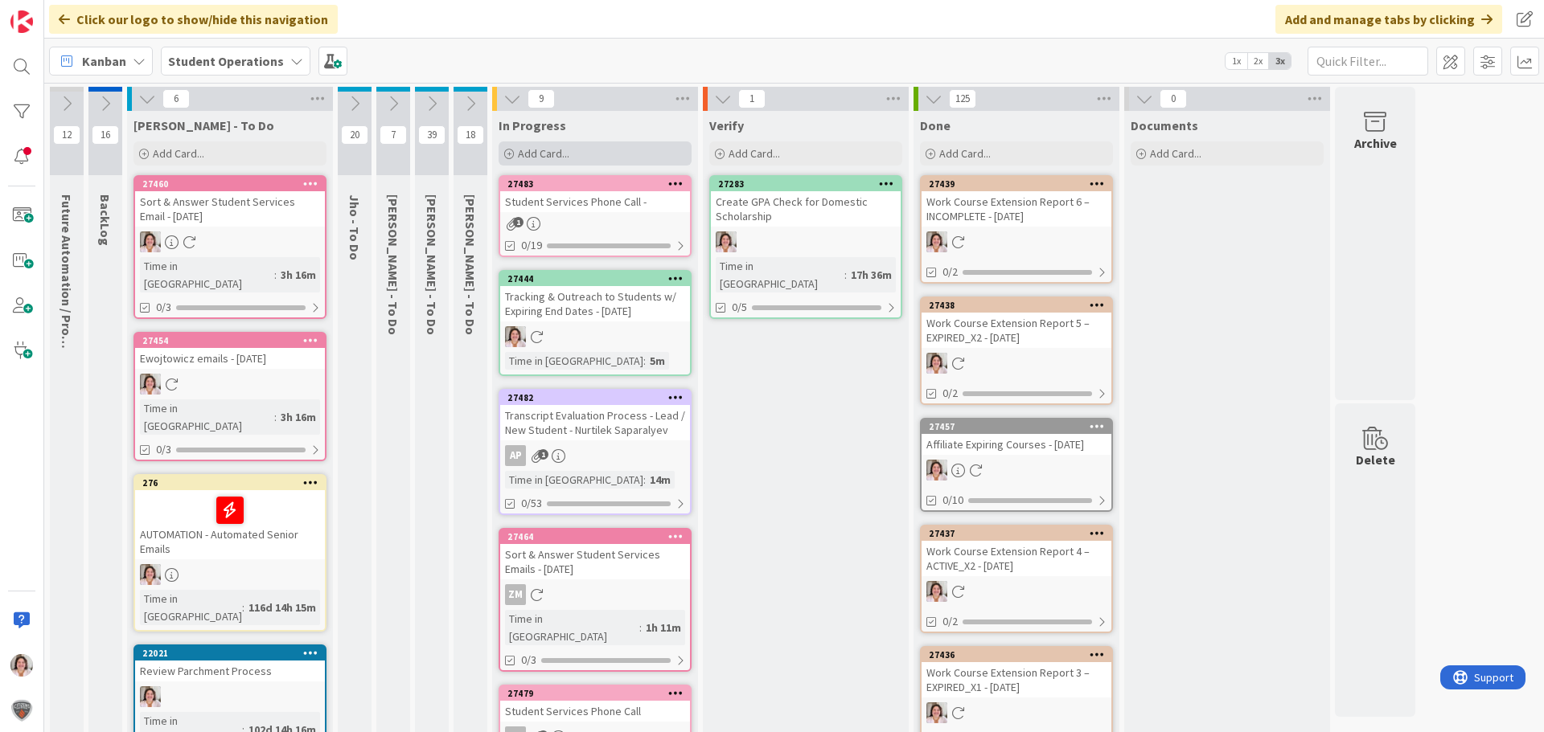
click at [597, 154] on div "Add Card..." at bounding box center [594, 154] width 193 height 24
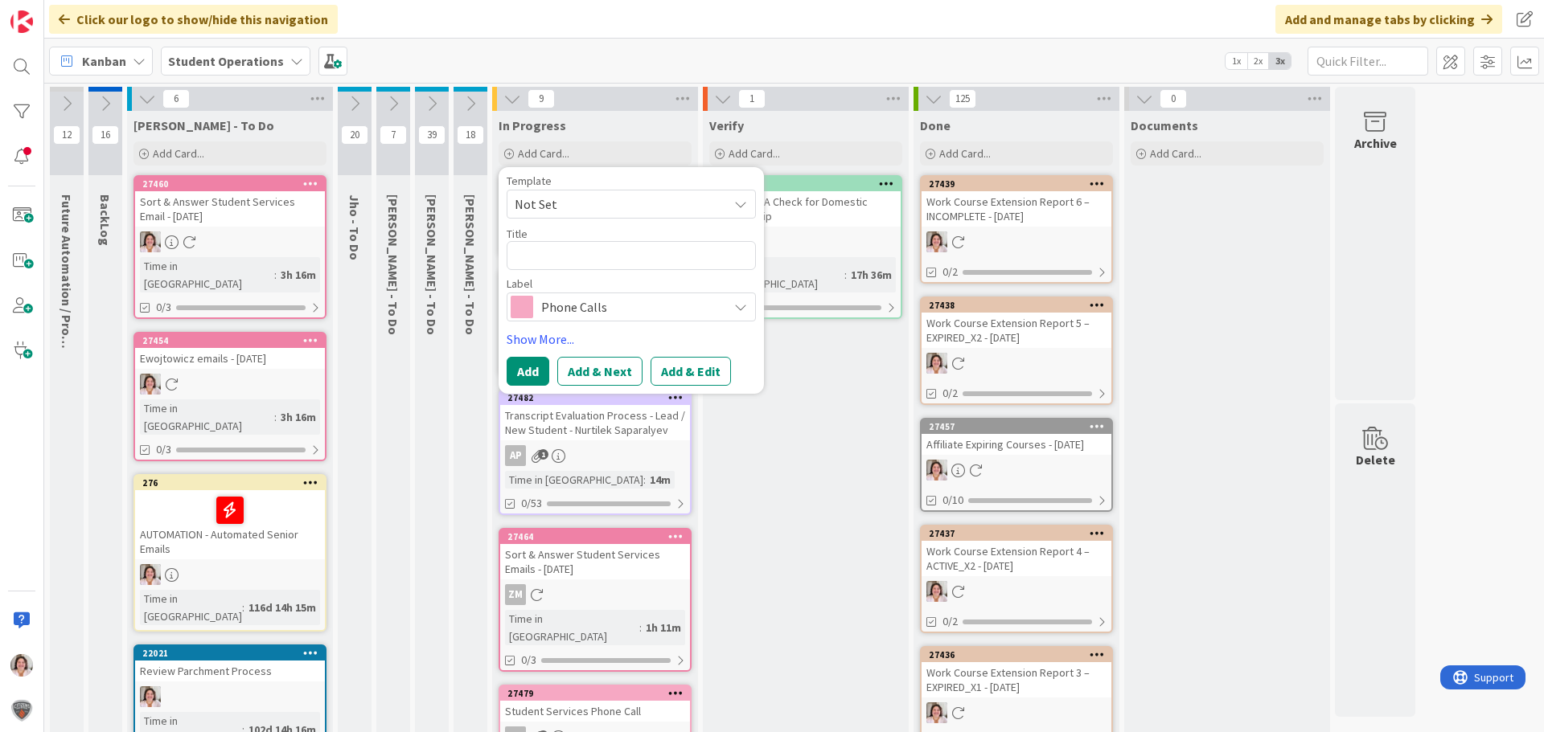
click at [593, 209] on span "Not Set" at bounding box center [615, 204] width 201 height 21
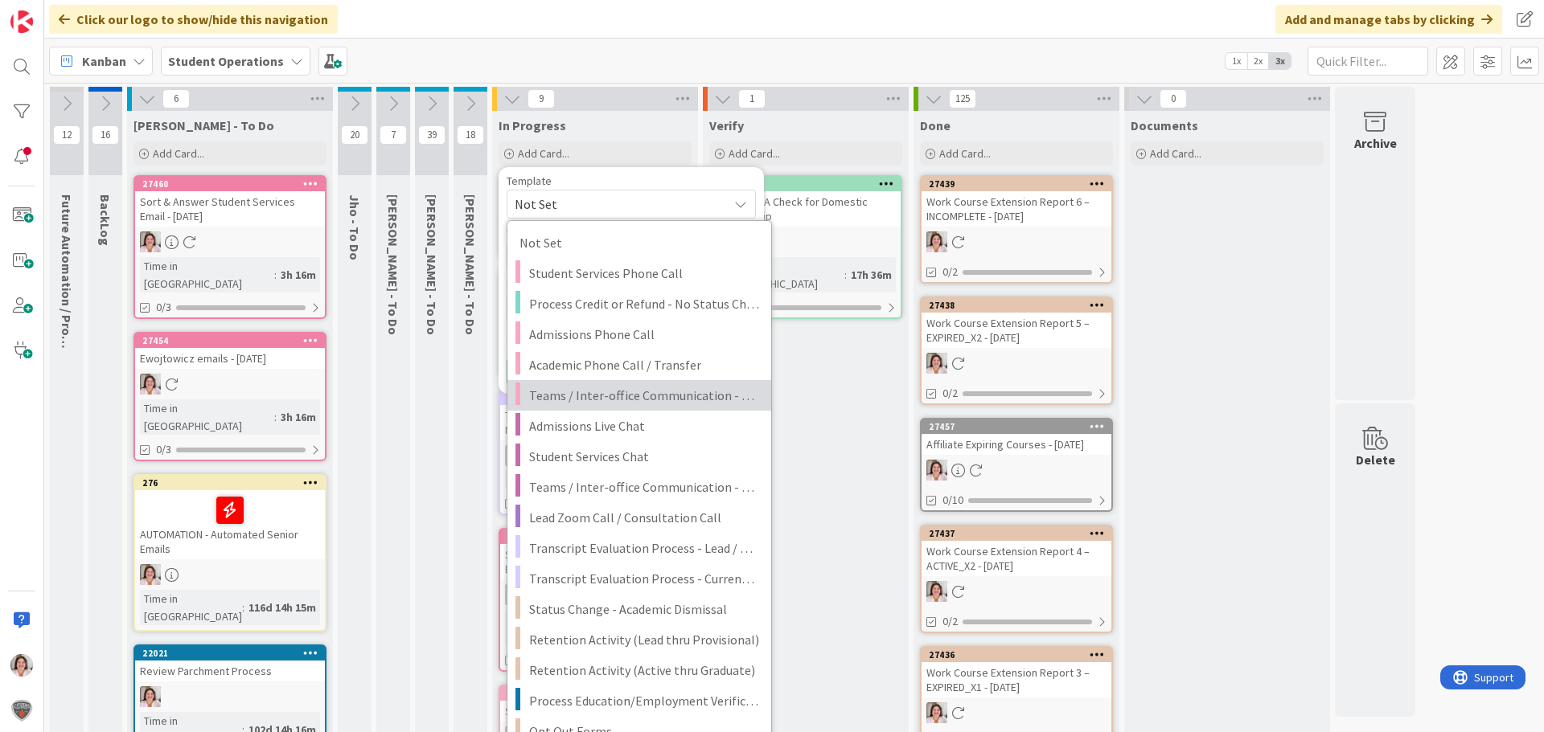
click at [603, 400] on span "Teams / Inter-office Communication - Call" at bounding box center [644, 395] width 230 height 21
type textarea "x"
type textarea "Teams / Inter-office Communication - Call"
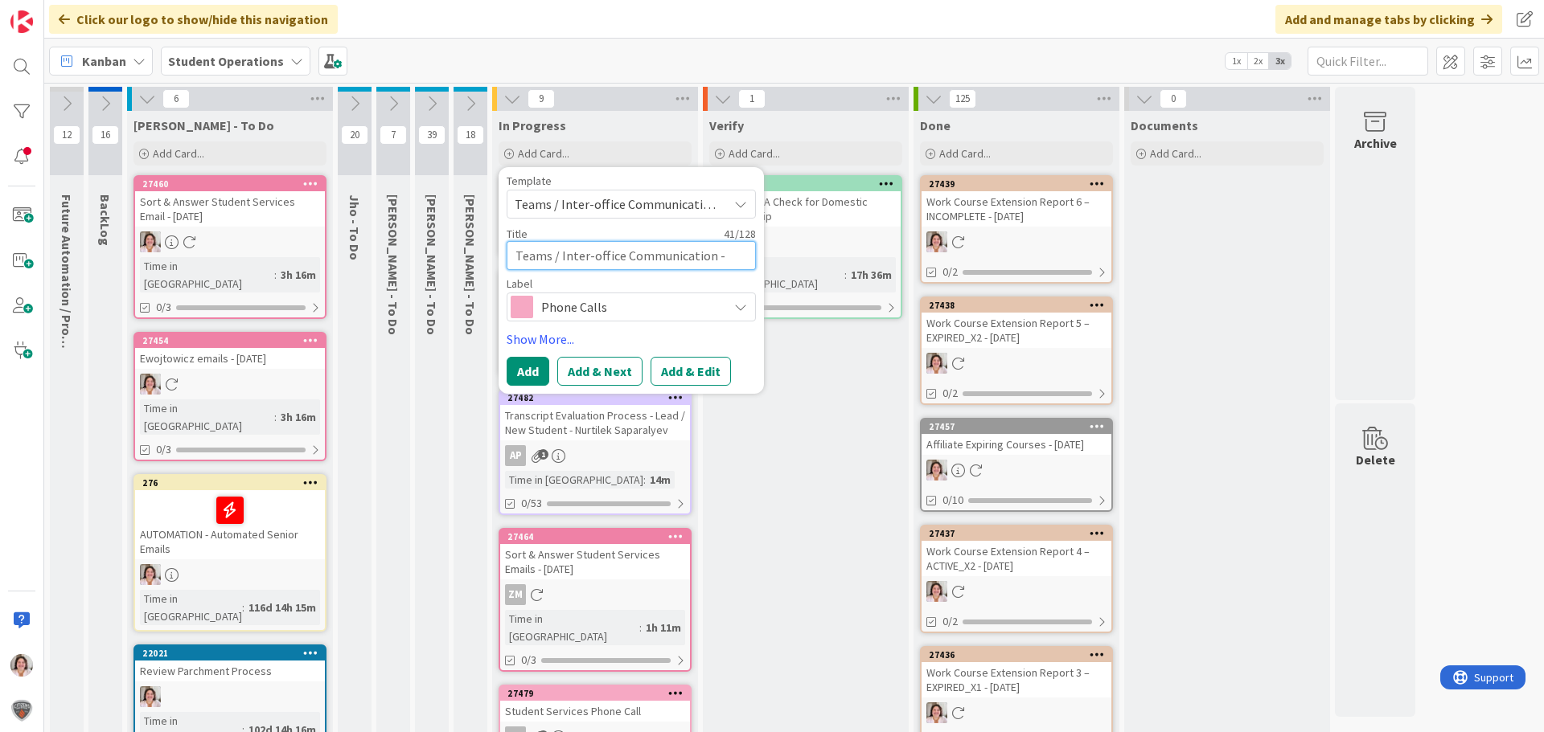
click at [739, 256] on textarea "Teams / Inter-office Communication - Call" at bounding box center [631, 255] width 249 height 29
type textarea "x"
type textarea "Teams / Inter-office Communication - Call"
type textarea "x"
type textarea "Teams / Inter-office Communication - Call -"
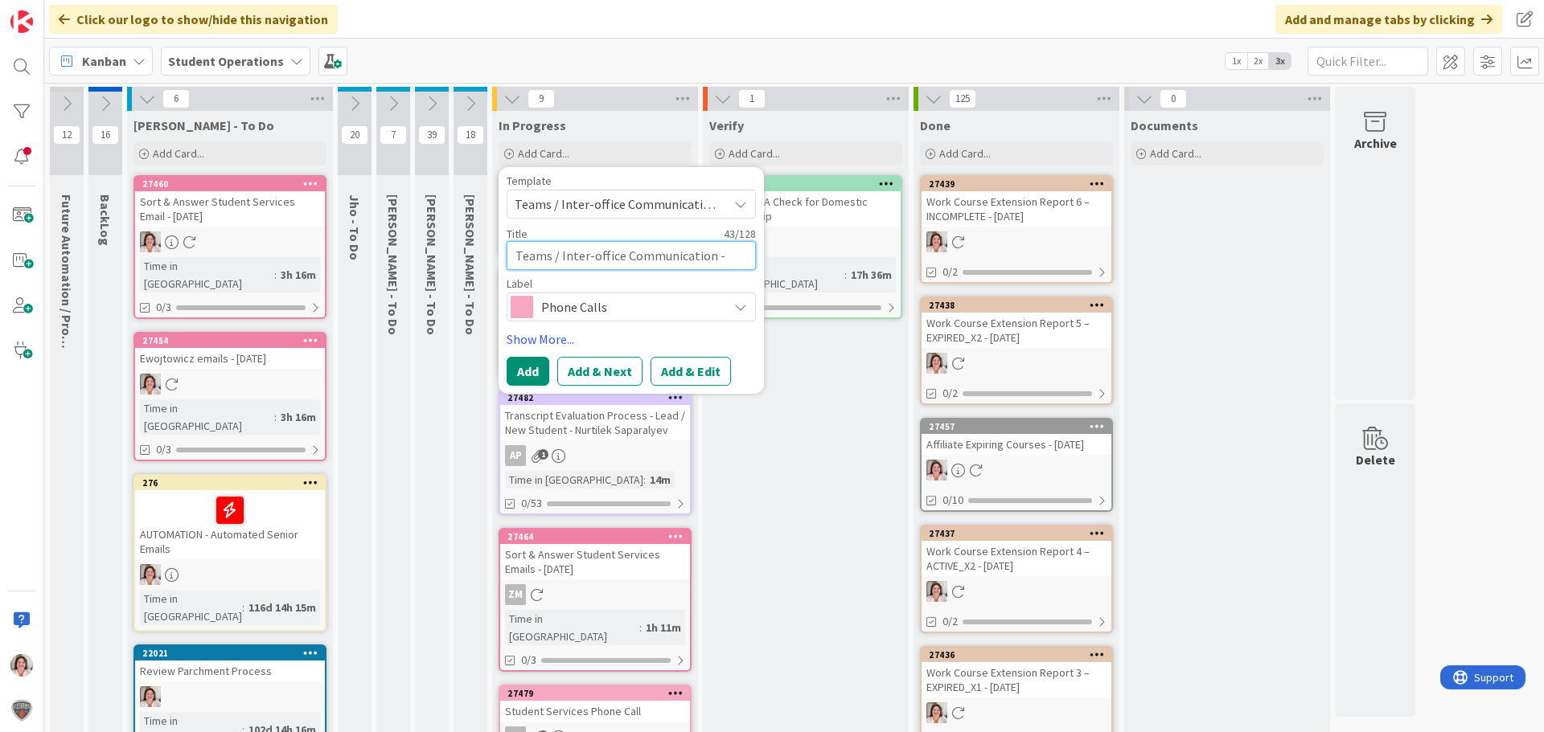
type textarea "x"
type textarea "Teams / Inter-office Communication - Call -"
type textarea "x"
type textarea "Teams / Inter-office Communication - Call - M"
type textarea "x"
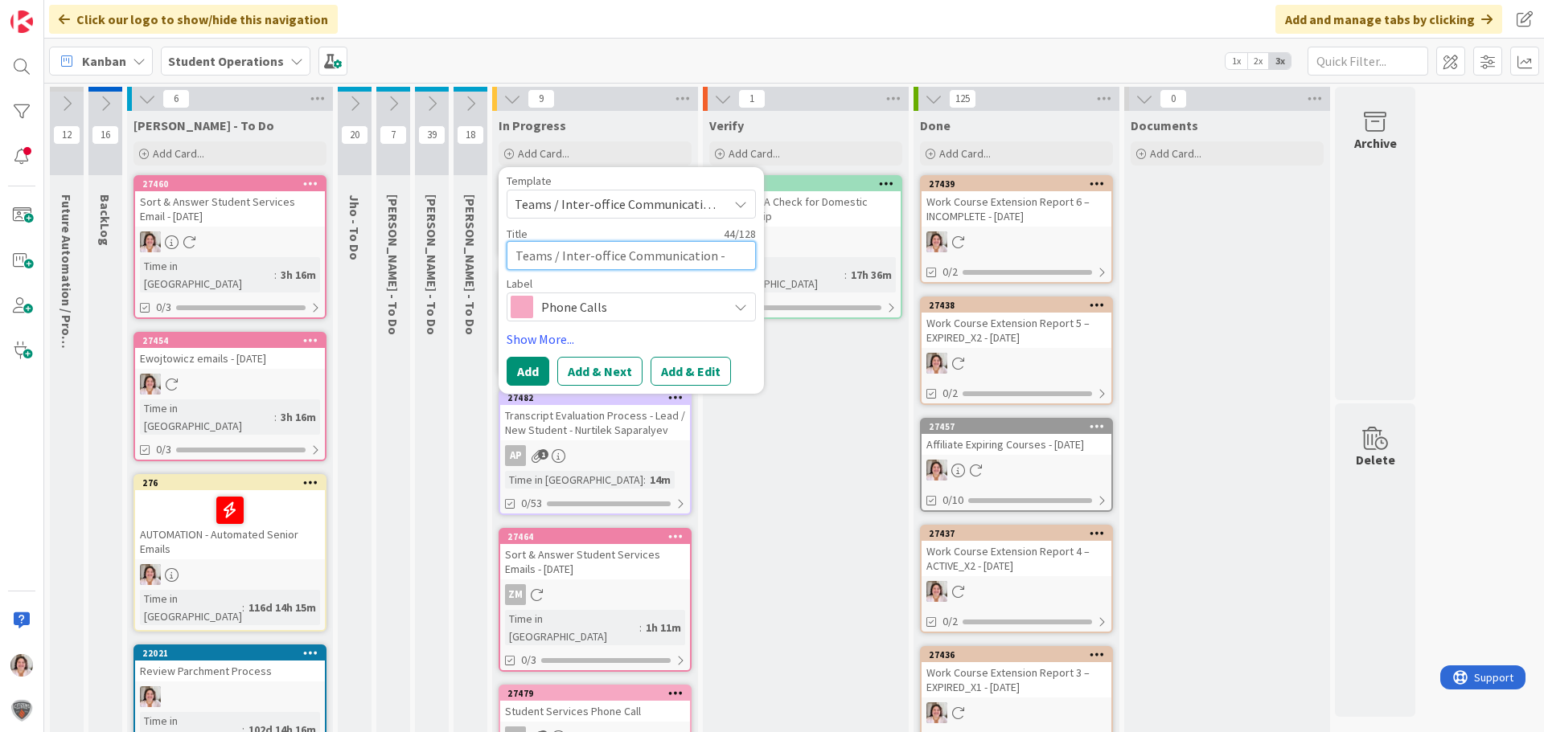
type textarea "Teams / Inter-office Communication - Call - Me"
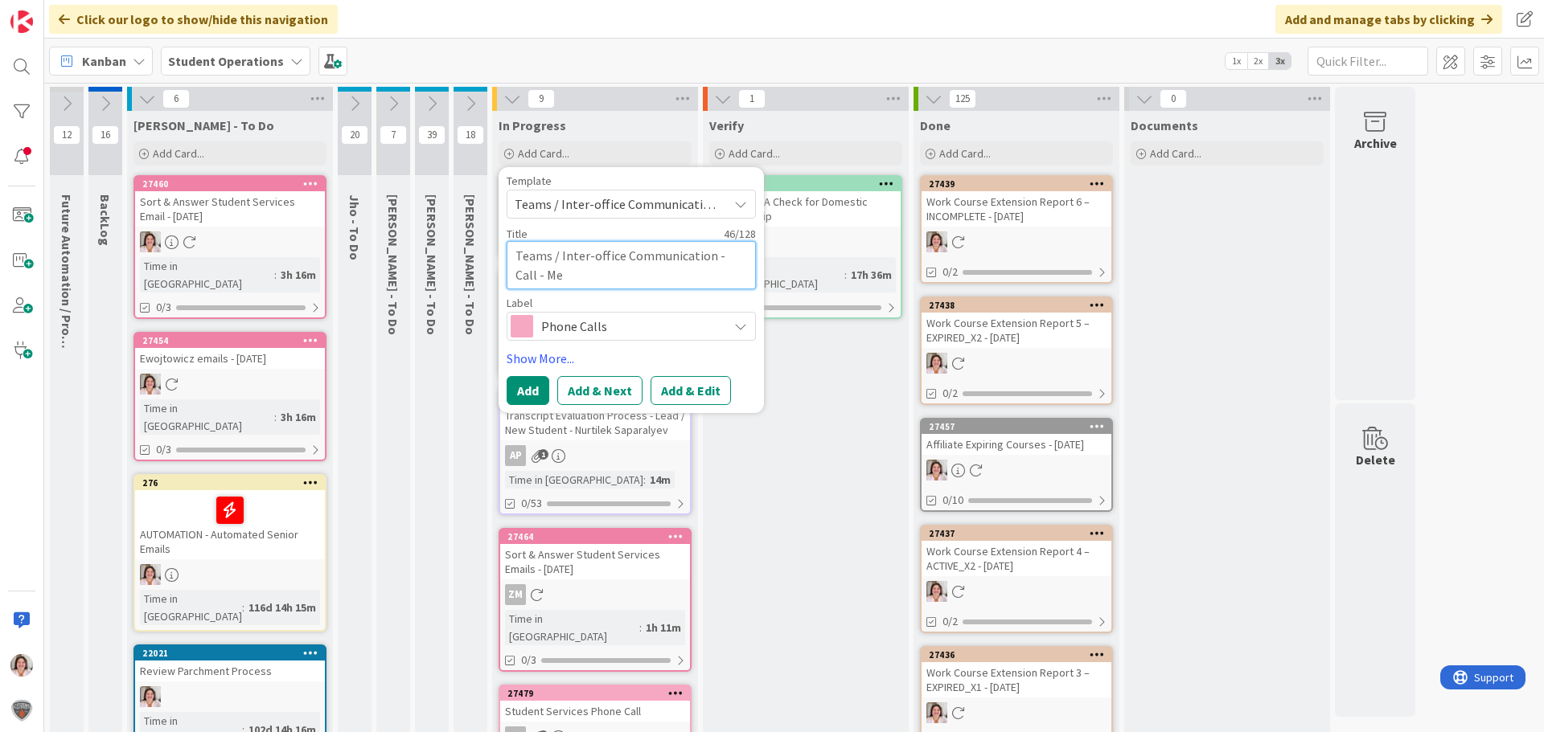
type textarea "x"
type textarea "Teams / Inter-office Communication - Call - [PERSON_NAME]"
type textarea "x"
type textarea "Teams / Inter-office Communication - Call - Meli"
type textarea "x"
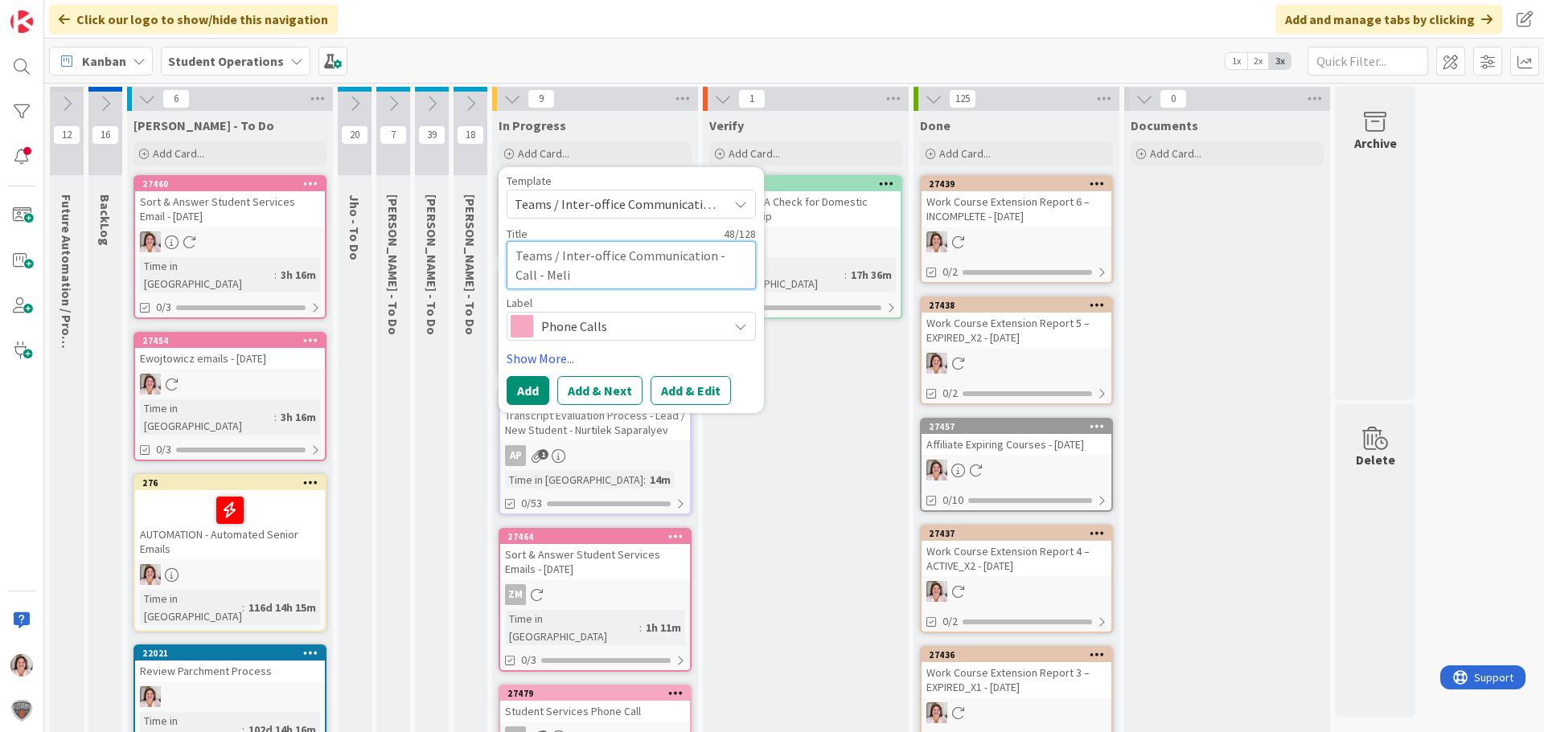
type textarea "Teams / Inter-office Communication - Call - [GEOGRAPHIC_DATA]"
type textarea "x"
type textarea "Teams / Inter-office Communication - Call - [GEOGRAPHIC_DATA]"
type textarea "x"
type textarea "Teams / Inter-office Communication - Call - [PERSON_NAME]"
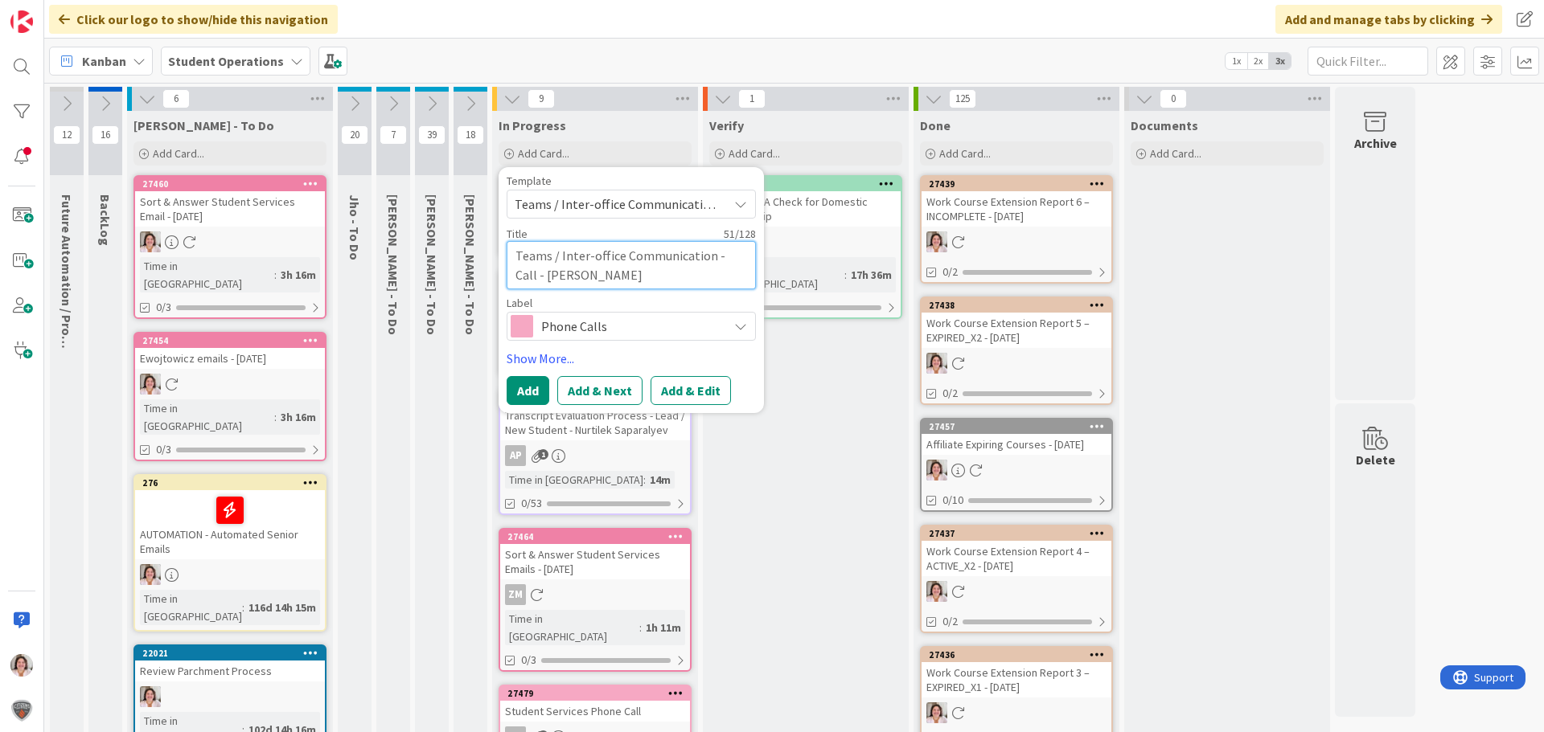
type textarea "x"
type textarea "Teams / Inter-office Communication - Call - [PERSON_NAME]"
type textarea "x"
type textarea "Teams / Inter-office Communication - Call - [PERSON_NAME] ("
type textarea "x"
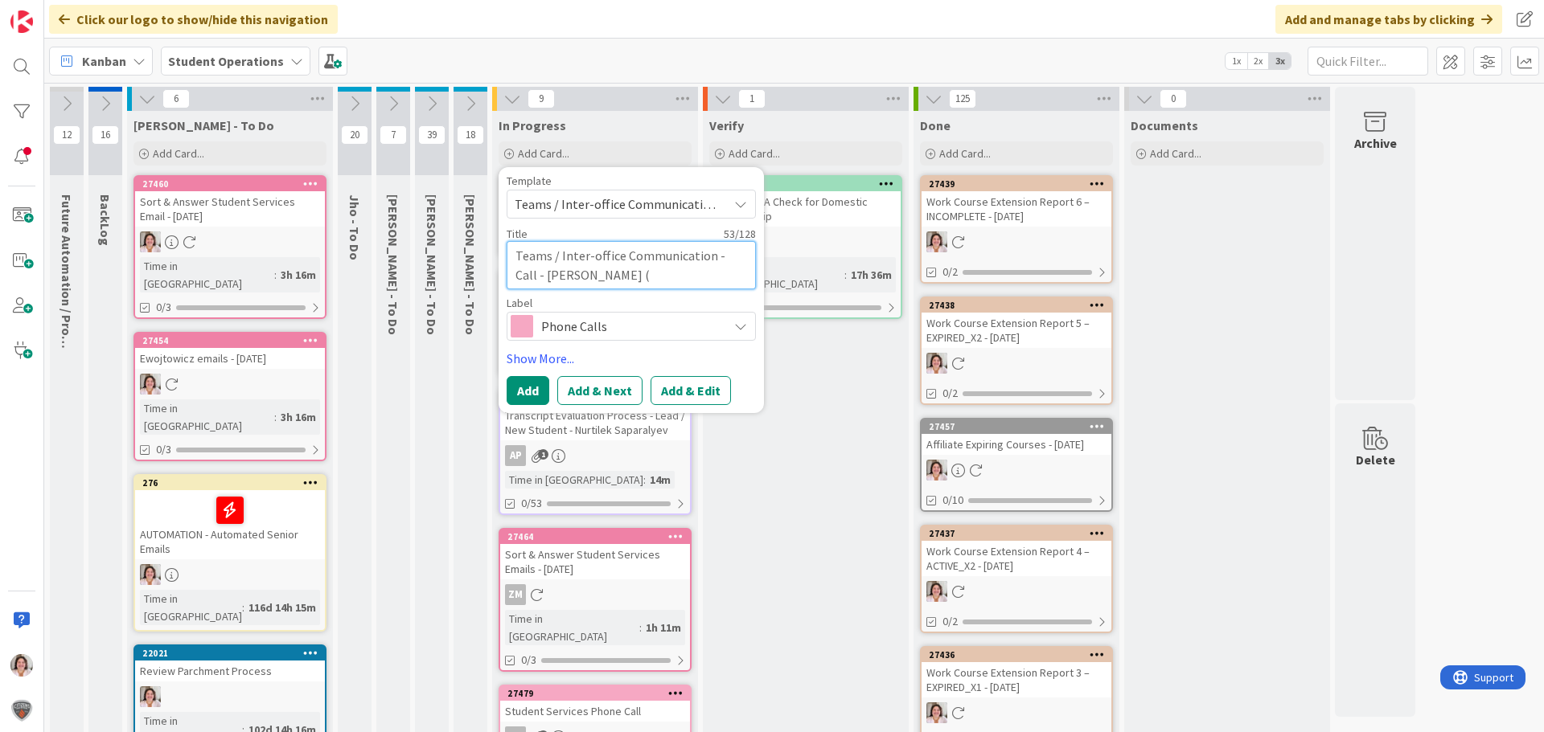
type textarea "Teams / Inter-office Communication - Call - [PERSON_NAME] (S"
type textarea "x"
type textarea "Teams / Inter-office Communication - Call - [PERSON_NAME] (St"
type textarea "x"
type textarea "Teams / Inter-office Communication - Call - [PERSON_NAME] (Stu"
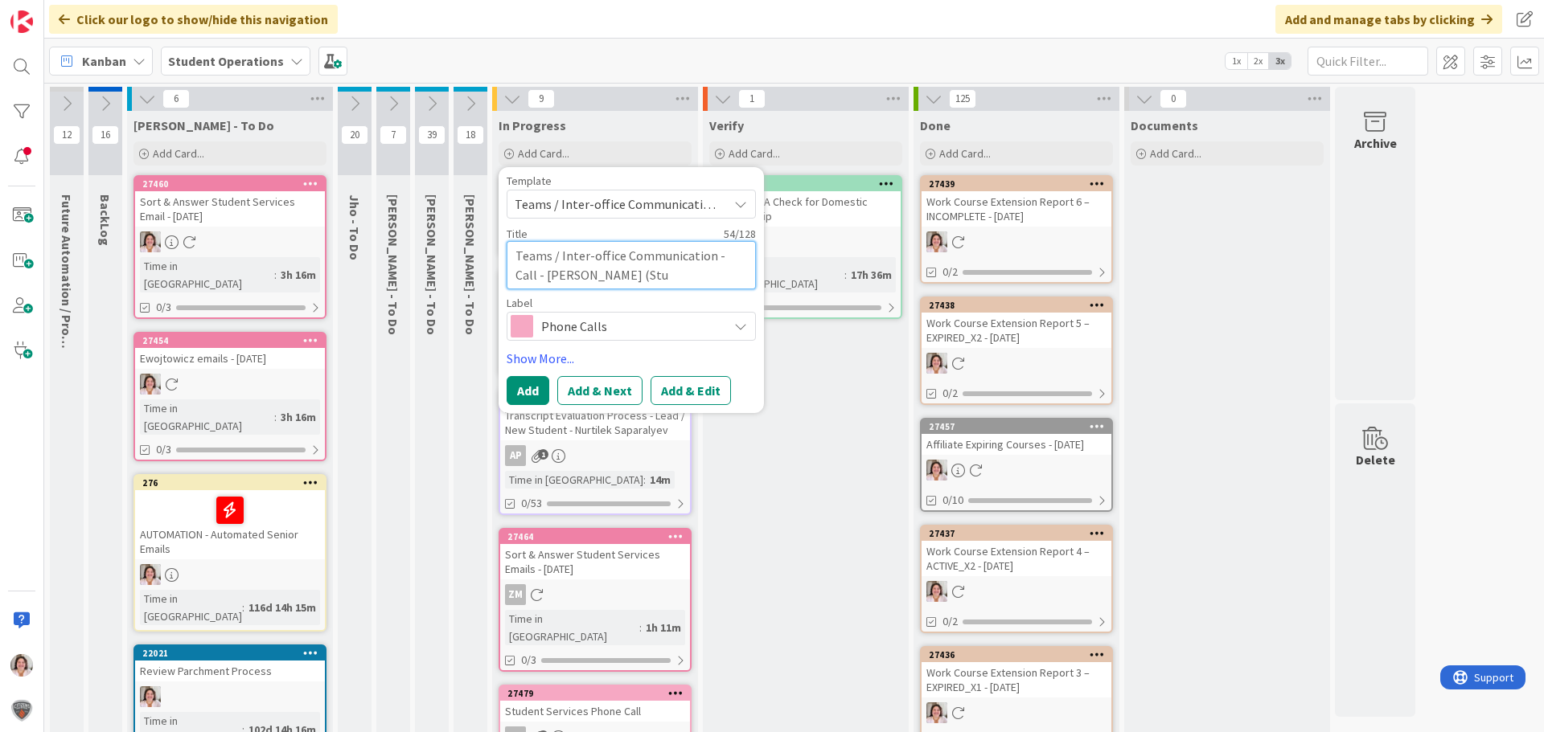
type textarea "x"
type textarea "Teams / Inter-office Communication - Call - [PERSON_NAME] (Stud"
type textarea "x"
type textarea "Teams / Inter-office Communication - Call - [PERSON_NAME] ([PERSON_NAME]"
type textarea "x"
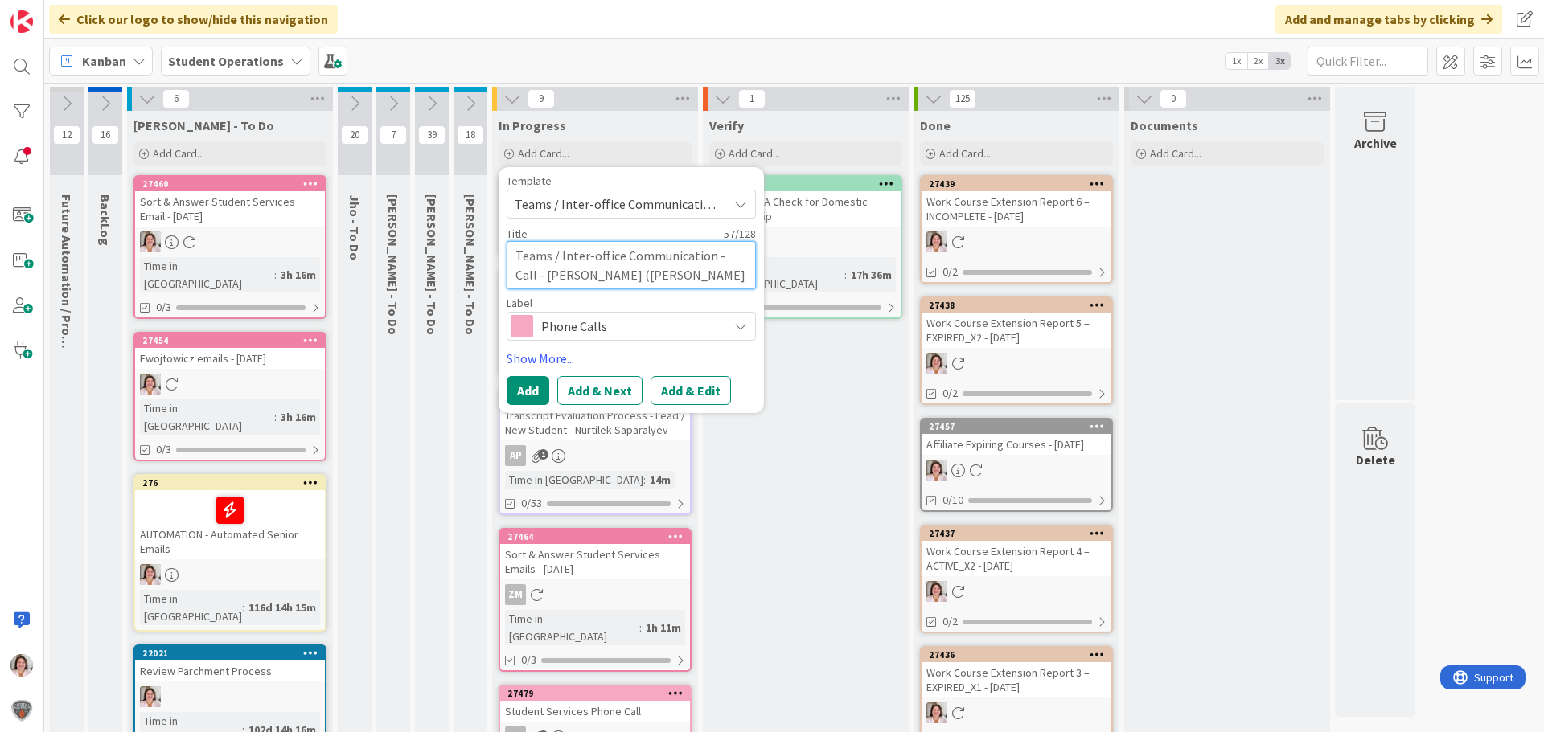
type textarea "Teams / Inter-office Communication - Call - [PERSON_NAME] (Studen"
type textarea "x"
type textarea "Teams / Inter-office Communication - Call - [PERSON_NAME] (Student"
type textarea "x"
type textarea "Teams / Inter-office Communication - Call - [PERSON_NAME] (Student"
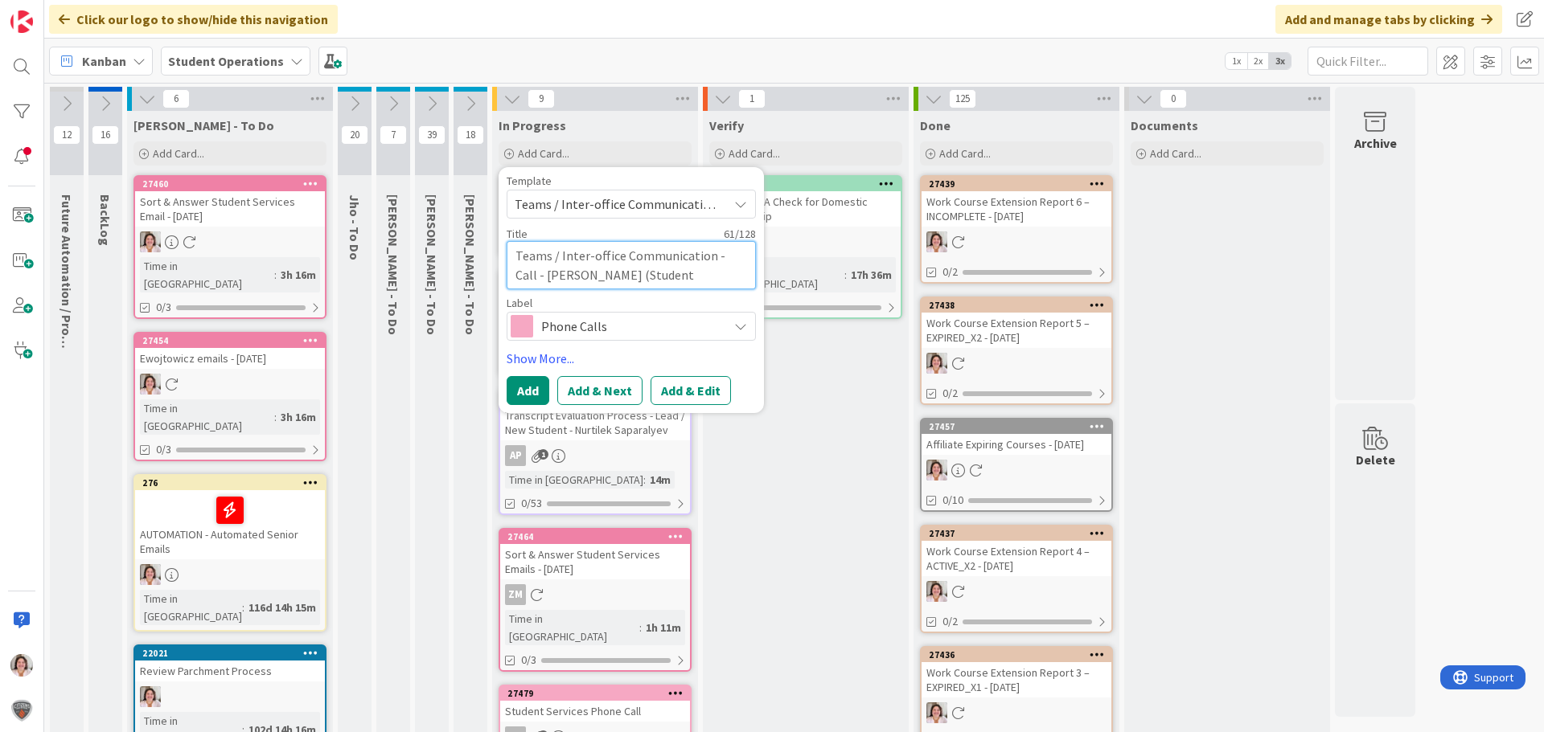
type textarea "x"
type textarea "Teams / Inter-office Communication - Call - [PERSON_NAME] (Student L"
type textarea "x"
type textarea "Teams / Inter-office Communication - Call - [PERSON_NAME] (Student Le"
type textarea "x"
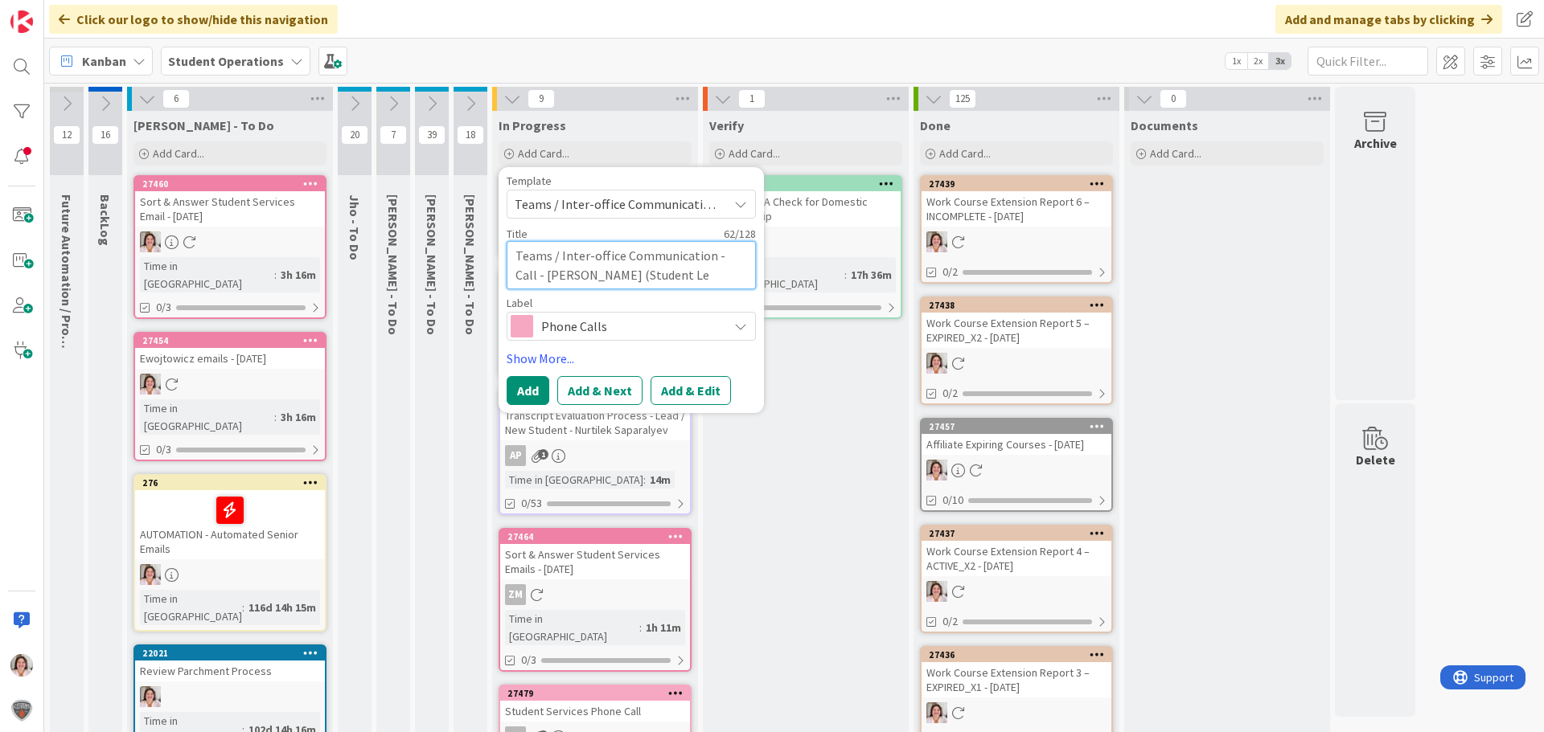
type textarea "Teams / Inter-office Communication - Call - [PERSON_NAME] (Student Led"
type textarea "x"
type textarea "Teams / Inter-office Communication - Call - [PERSON_NAME] (Student Ledg"
type textarea "x"
type textarea "Teams / Inter-office Communication - Call - [PERSON_NAME] (Student Ledge"
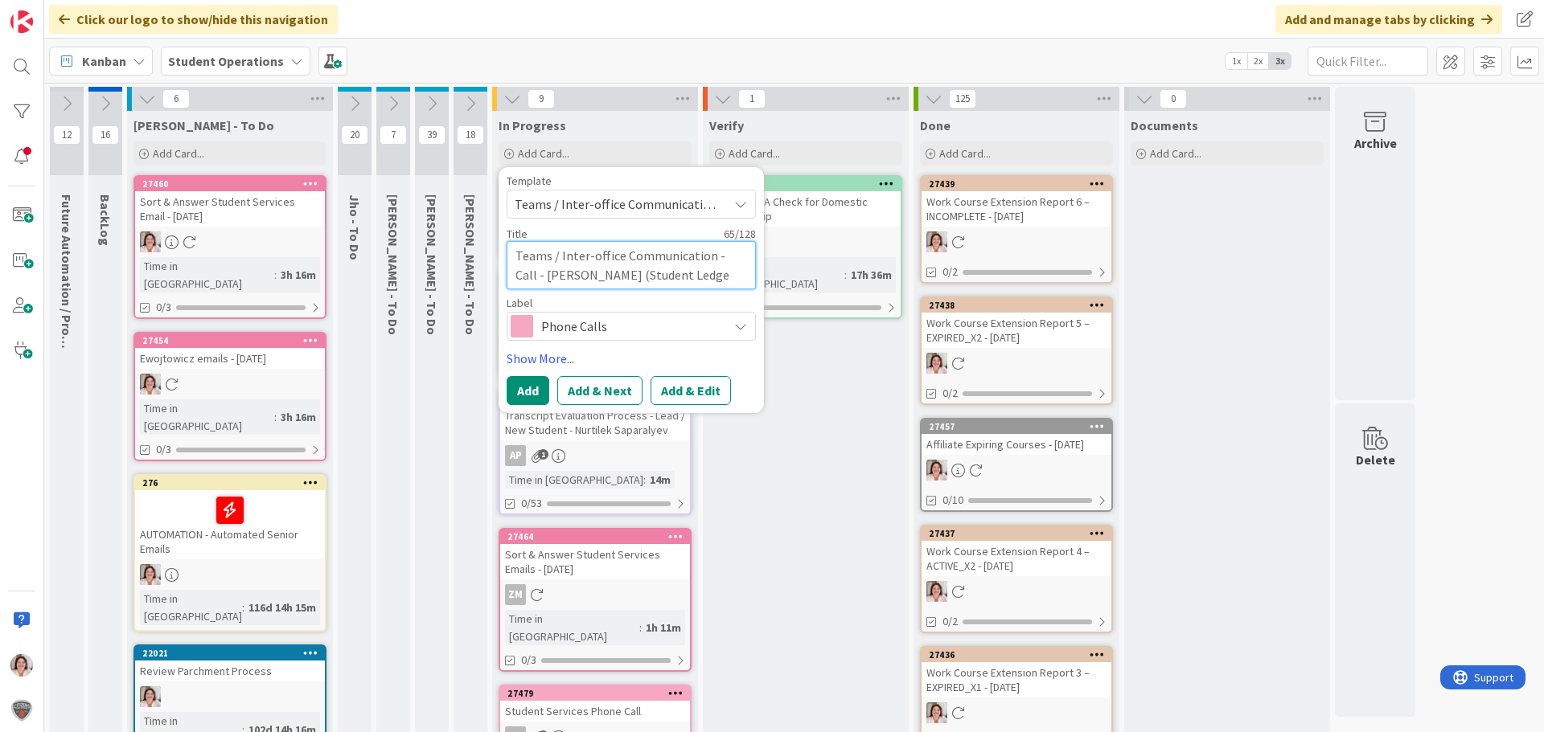
type textarea "x"
type textarea "Teams / Inter-office Communication - Call - [PERSON_NAME] (Student Ledger"
type textarea "x"
type textarea "Teams / Inter-office Communication - Call - [PERSON_NAME] (Student Ledger"
type textarea "x"
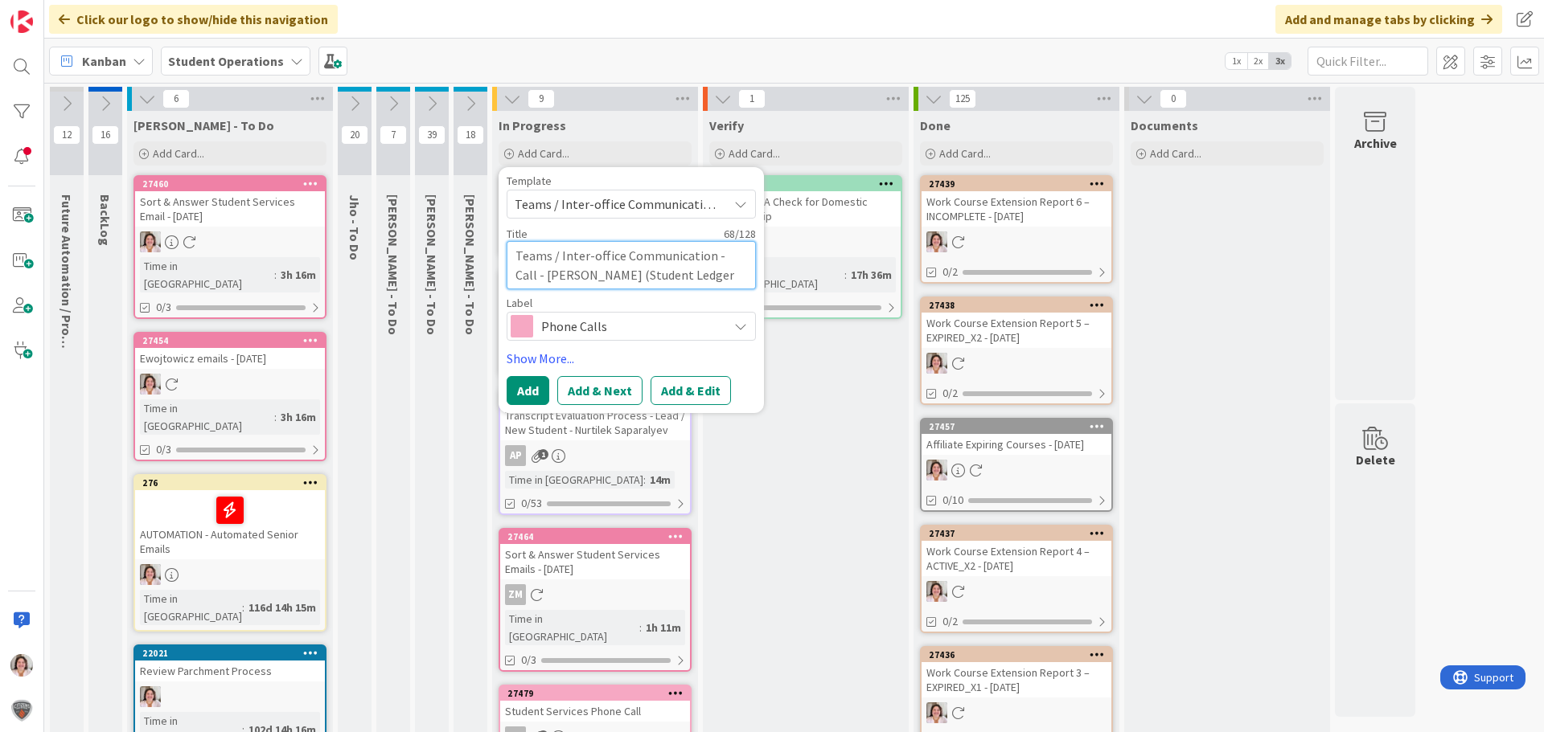
type textarea "Teams / Inter-office Communication - Call - [PERSON_NAME] (Student [PERSON_NAME]"
type textarea "x"
type textarea "Teams / Inter-office Communication - Call - [PERSON_NAME] (Student Ledger Re"
type textarea "x"
type textarea "Teams / Inter-office Communication - Call - [PERSON_NAME] (Student Ledger Rep"
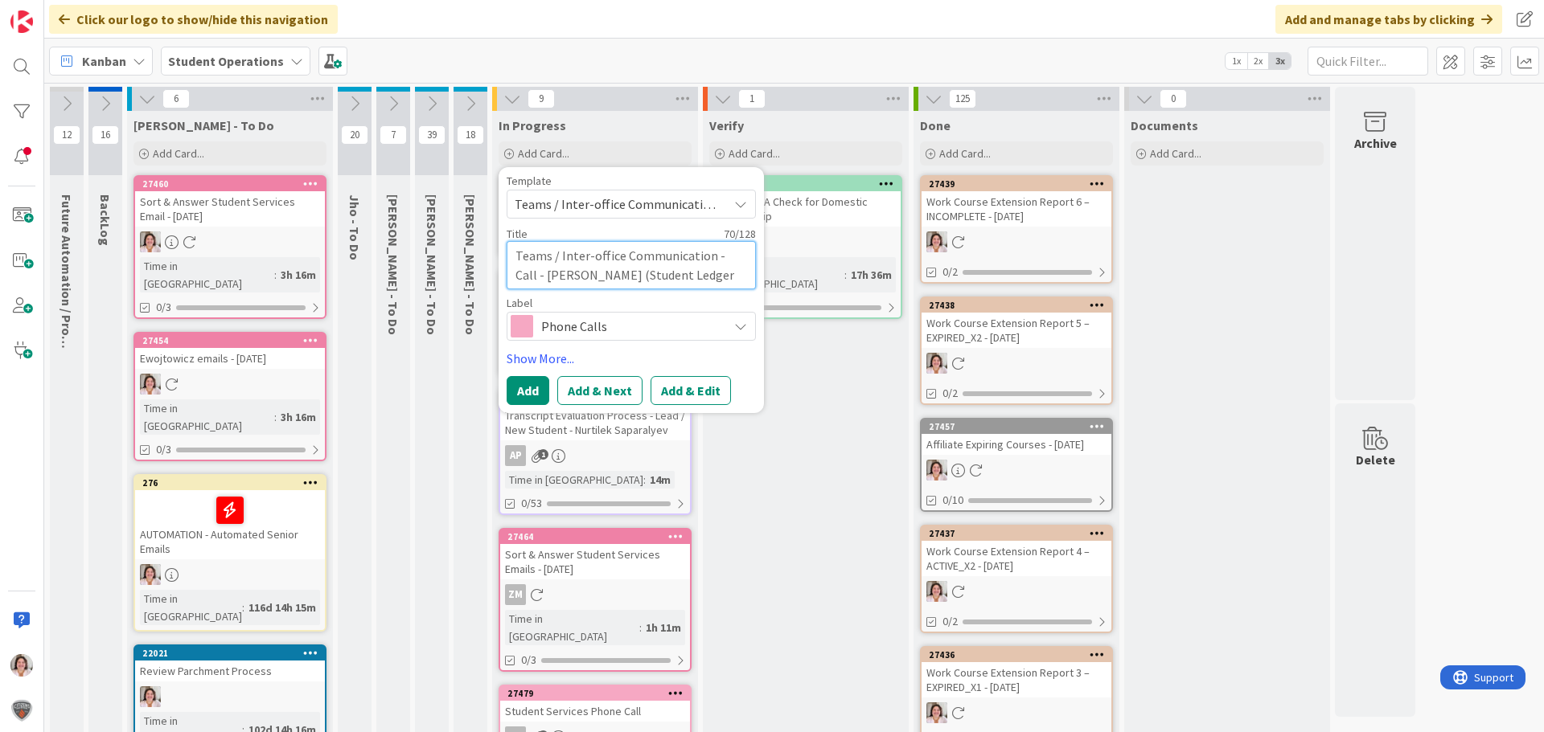
type textarea "x"
type textarea "Teams / Inter-office Communication - Call - [PERSON_NAME] (Student Ledger Repo"
type textarea "x"
type textarea "Teams / Inter-office Communication - Call - [PERSON_NAME] (Student Ledger Repor"
type textarea "x"
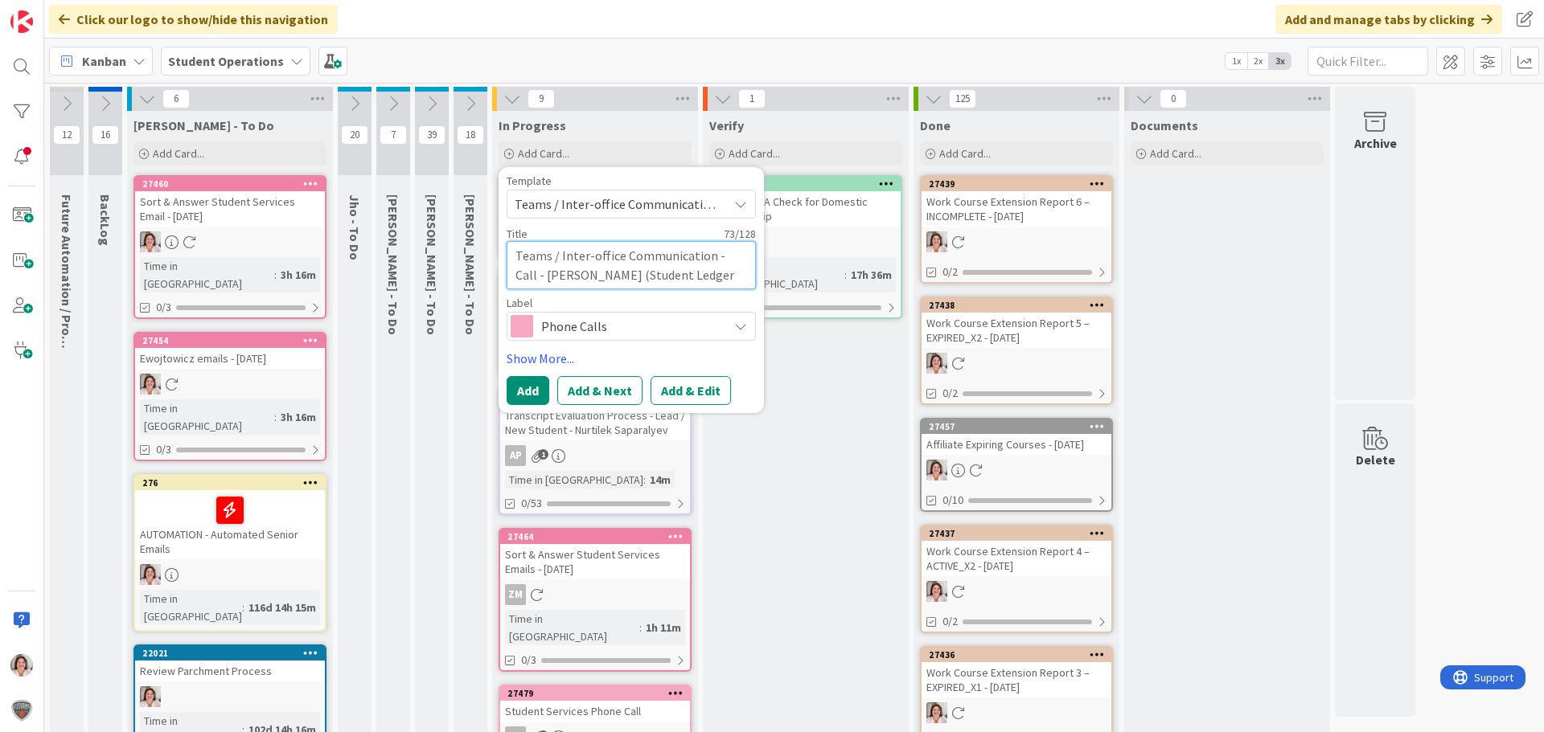
type textarea "Teams / Inter-office Communication - Call - [PERSON_NAME] (Student Ledger Report"
type textarea "x"
type textarea "Teams / Inter-office Communication - Call - [PERSON_NAME] (Student Ledger Report"
type textarea "x"
type textarea "Teams / Inter-office Communication - Call - [PERSON_NAME] (Student Ledger Repor…"
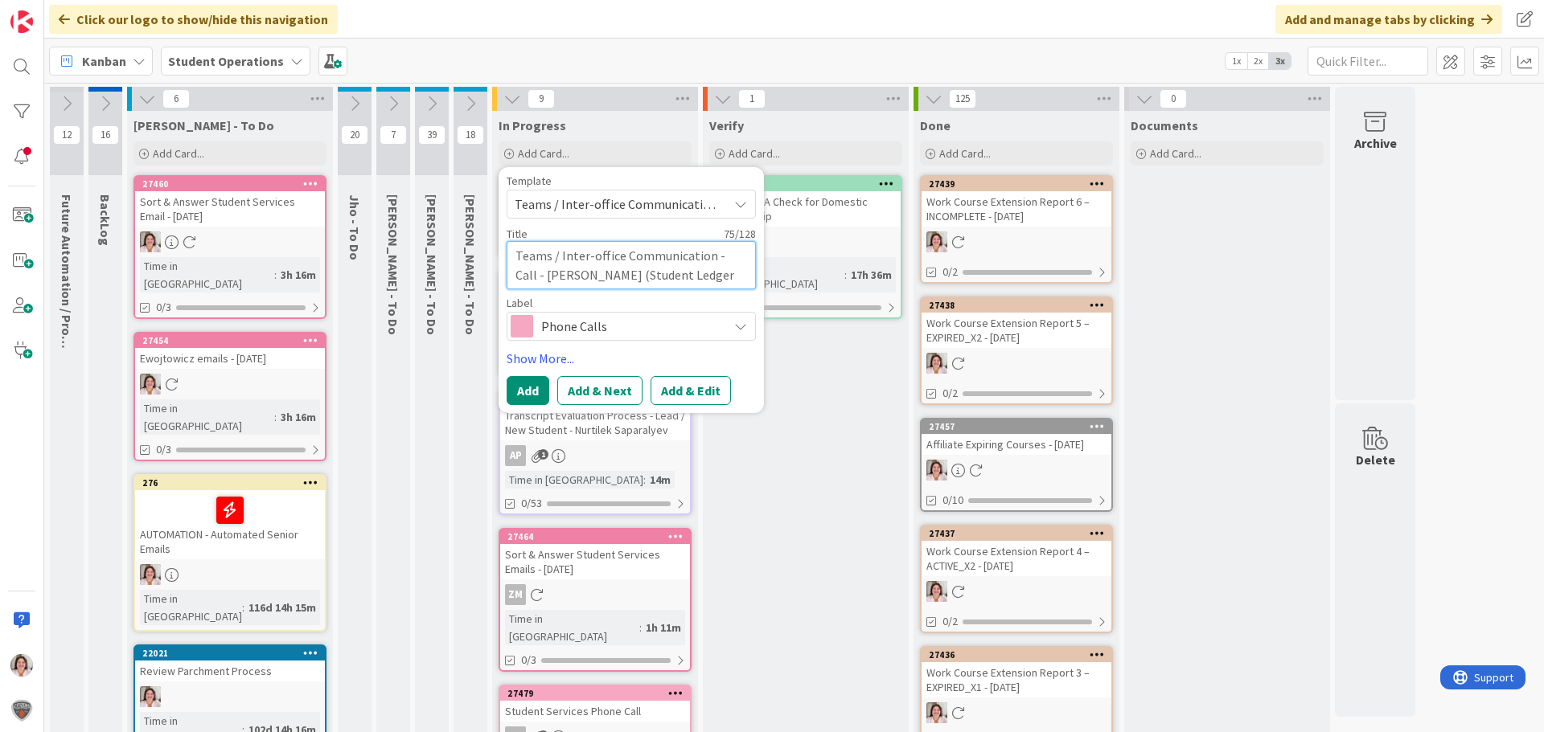
type textarea "x"
type textarea "Teams / Inter-office Communication - Call - [PERSON_NAME] (Student Ledger Repor…"
type textarea "x"
type textarea "Teams / Inter-office Communication - Call - [PERSON_NAME] (Student Ledger Repor…"
type textarea "x"
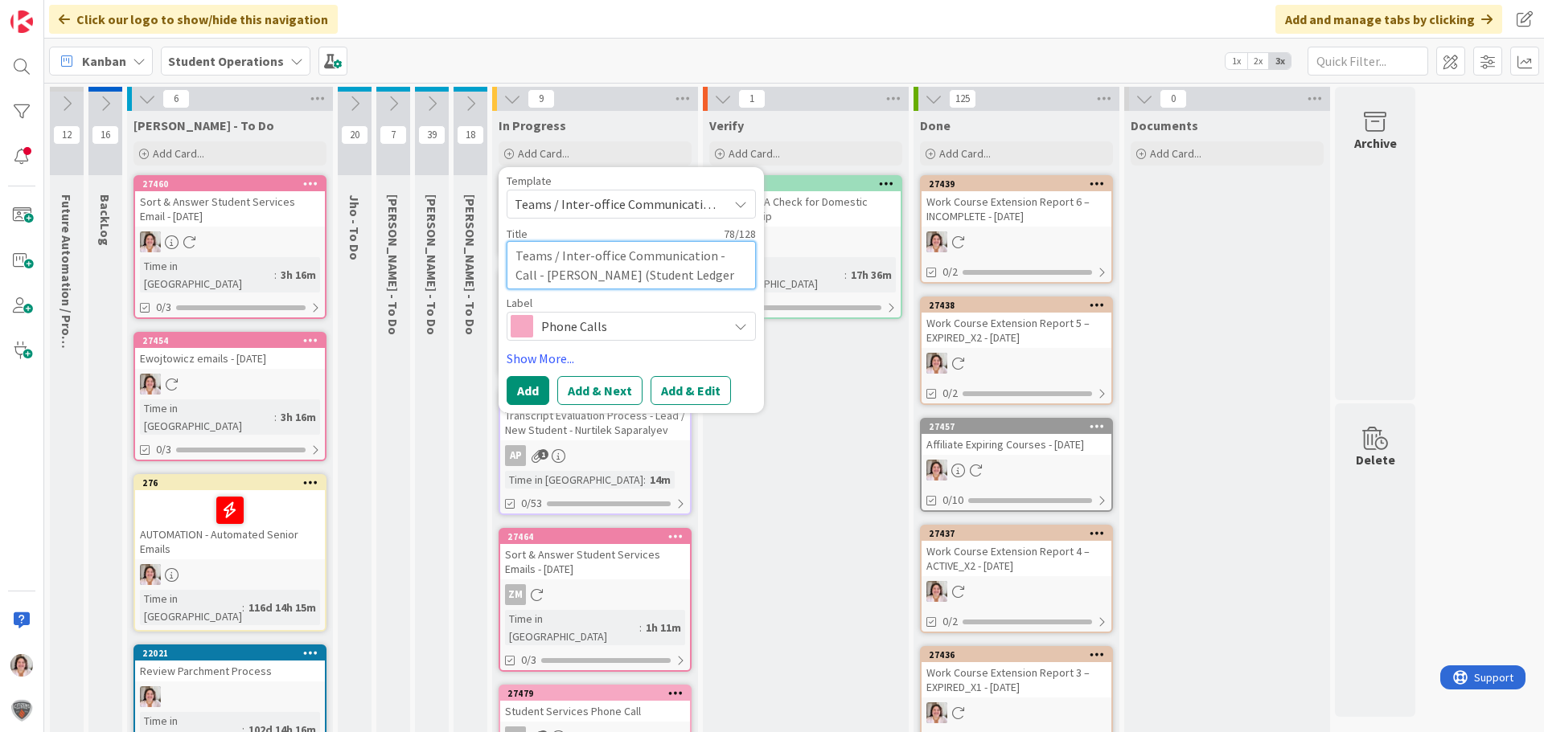
type textarea "Teams / Inter-office Communication - Call - [PERSON_NAME] (Student Ledger Repor…"
type textarea "x"
type textarea "Teams / Inter-office Communication - Call - [PERSON_NAME] (Student Ledger Repor…"
type textarea "x"
type textarea "Teams / Inter-office Communication - Call - [PERSON_NAME] (Student Ledger Repor…"
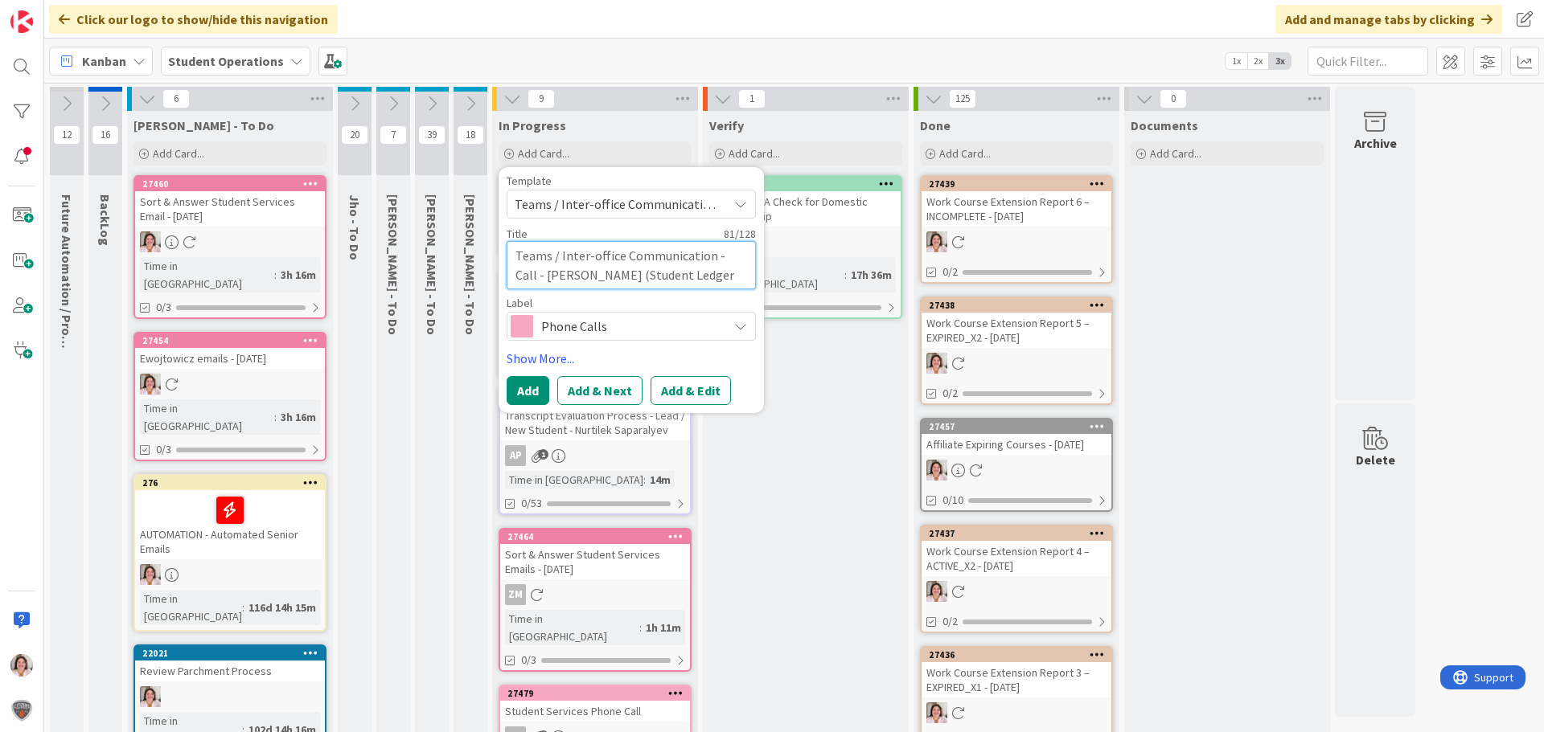
type textarea "x"
type textarea "Teams / Inter-office Communication - Call - [PERSON_NAME] (Student Ledger Repor…"
type textarea "x"
type textarea "Teams / Inter-office Communication - Call - [PERSON_NAME] (Student Ledger Repor…"
type textarea "x"
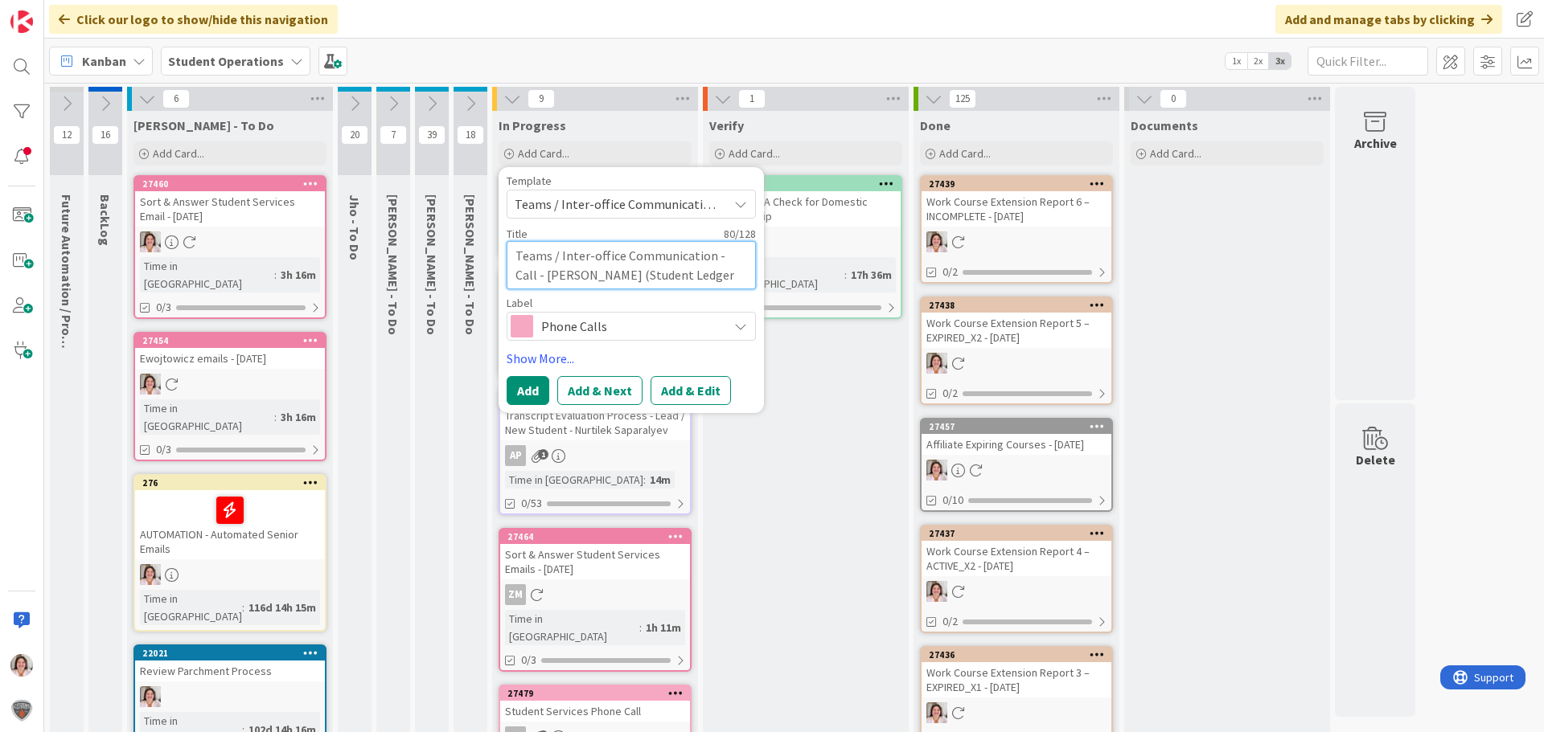
type textarea "Teams / Inter-office Communication - Call - [PERSON_NAME] (Student Ledger Repor…"
type textarea "x"
type textarea "Teams / Inter-office Communication - Call - [PERSON_NAME] (Student Ledger Repor…"
type textarea "x"
type textarea "Teams / Inter-office Communication - Call - [PERSON_NAME] (Student Ledger Repor…"
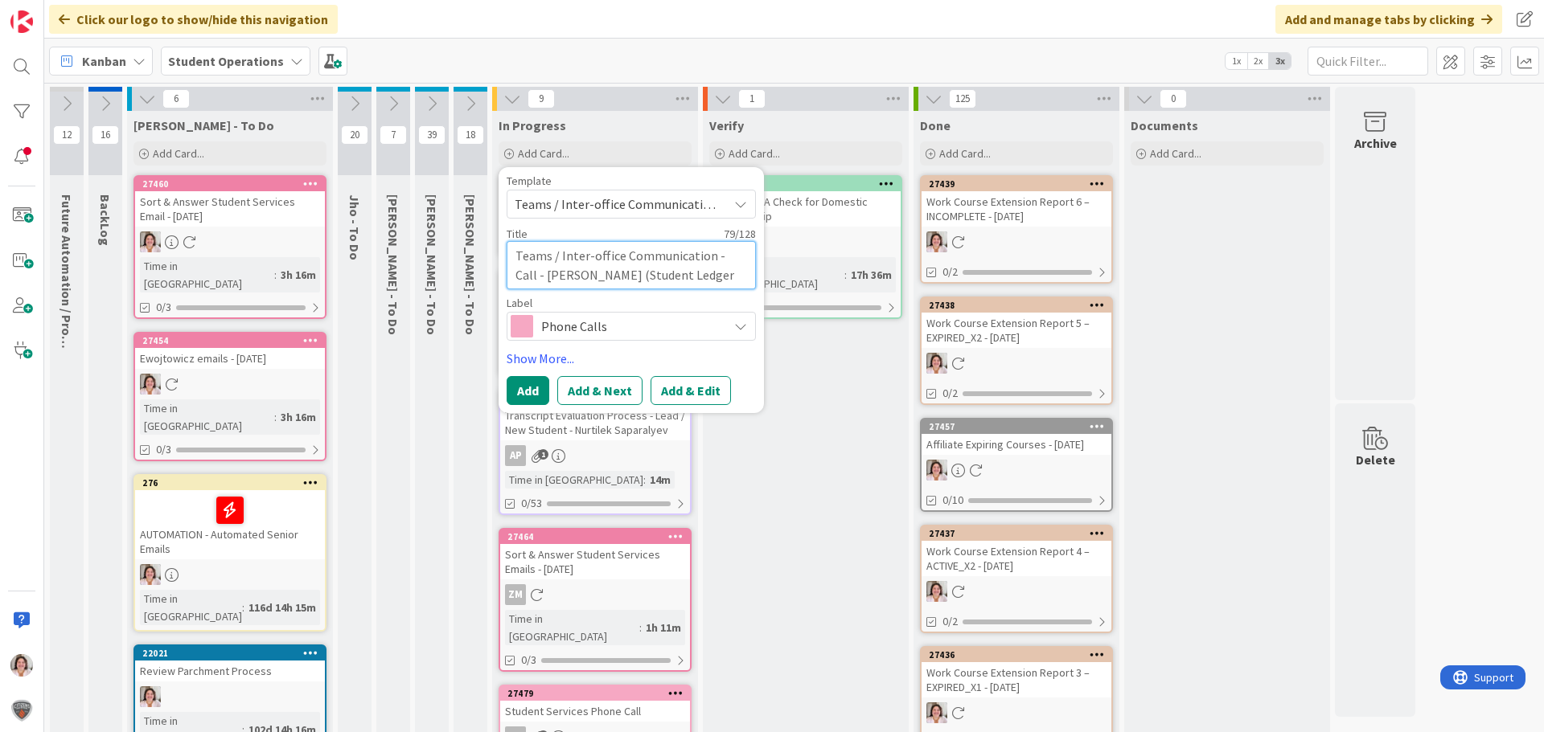
type textarea "x"
type textarea "Teams / Inter-office Communication - Call - [PERSON_NAME] (Student Ledger Repor…"
type textarea "x"
type textarea "Teams / Inter-office Communication - Call - [PERSON_NAME] (Student Ledger Repor…"
click at [676, 326] on span "Phone Calls" at bounding box center [630, 326] width 178 height 23
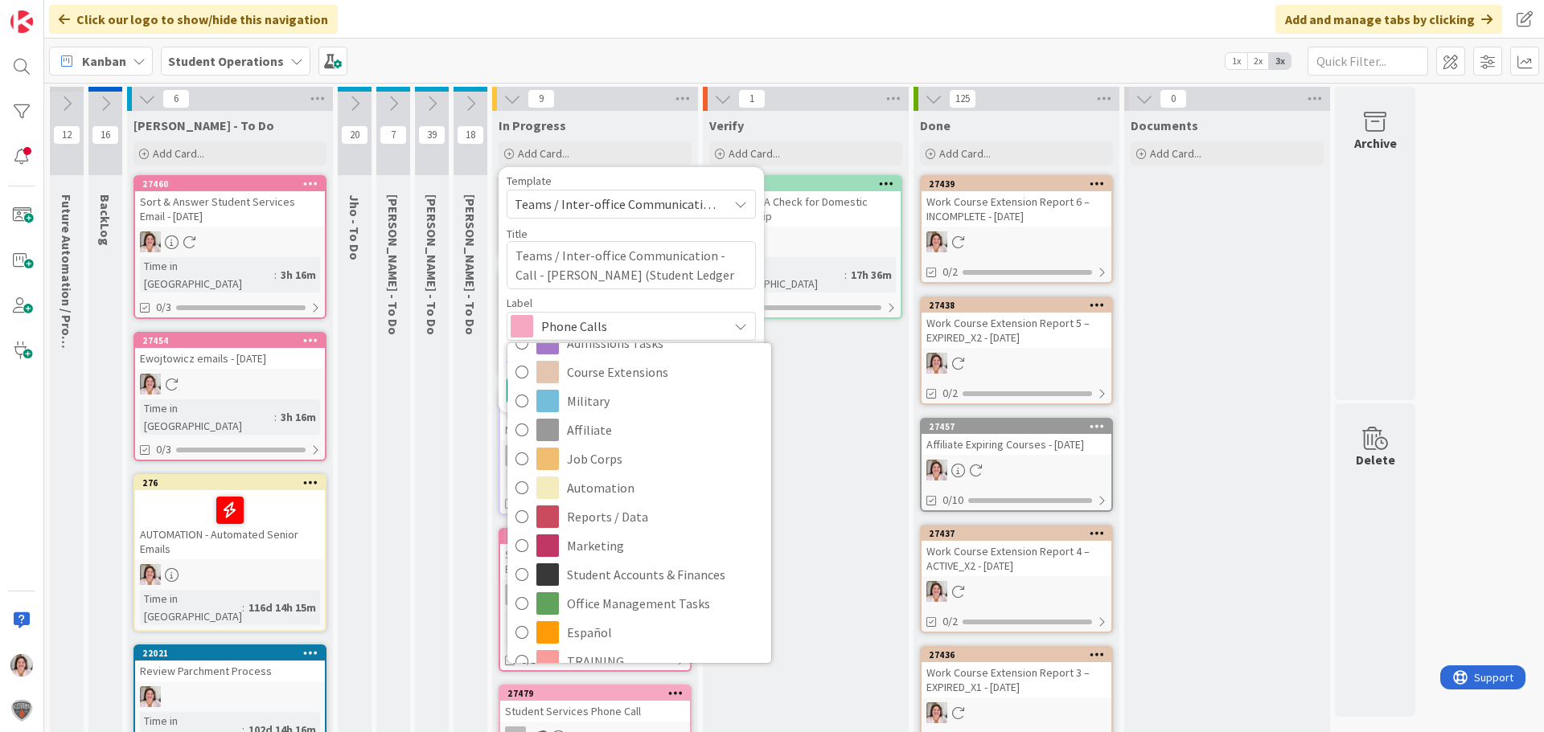
scroll to position [322, 0]
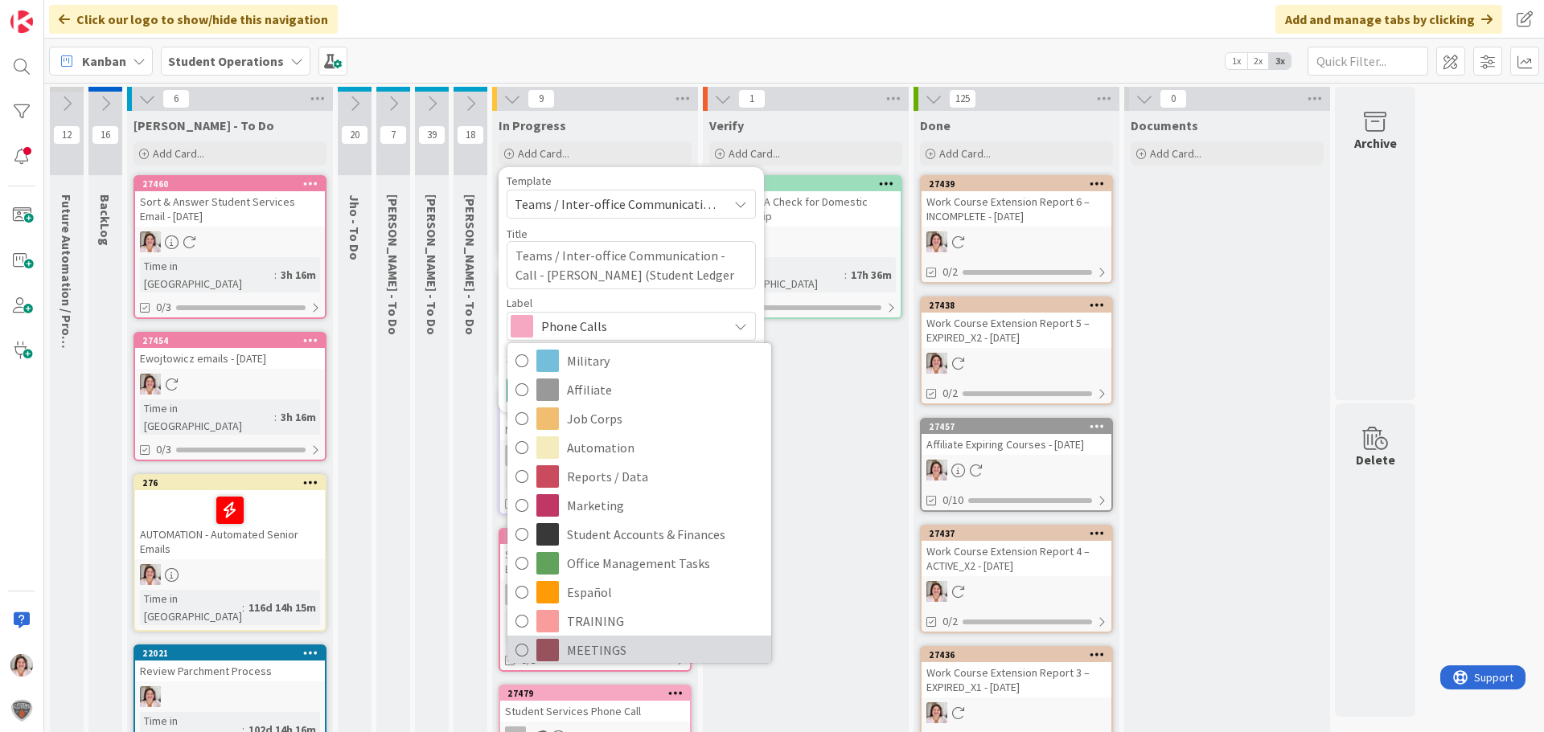
click at [621, 644] on span "MEETINGS" at bounding box center [665, 650] width 196 height 24
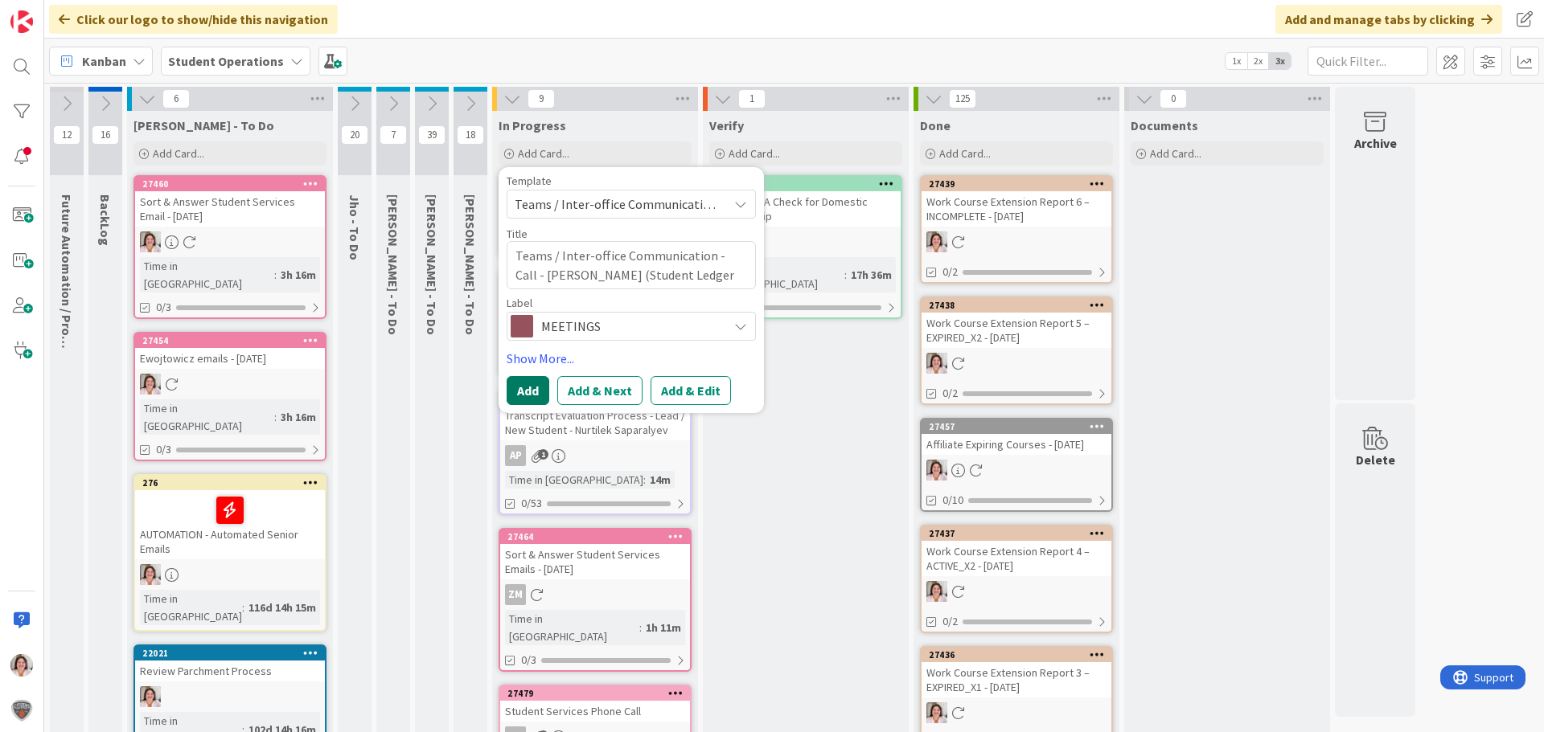
click at [519, 392] on button "Add" at bounding box center [528, 390] width 43 height 29
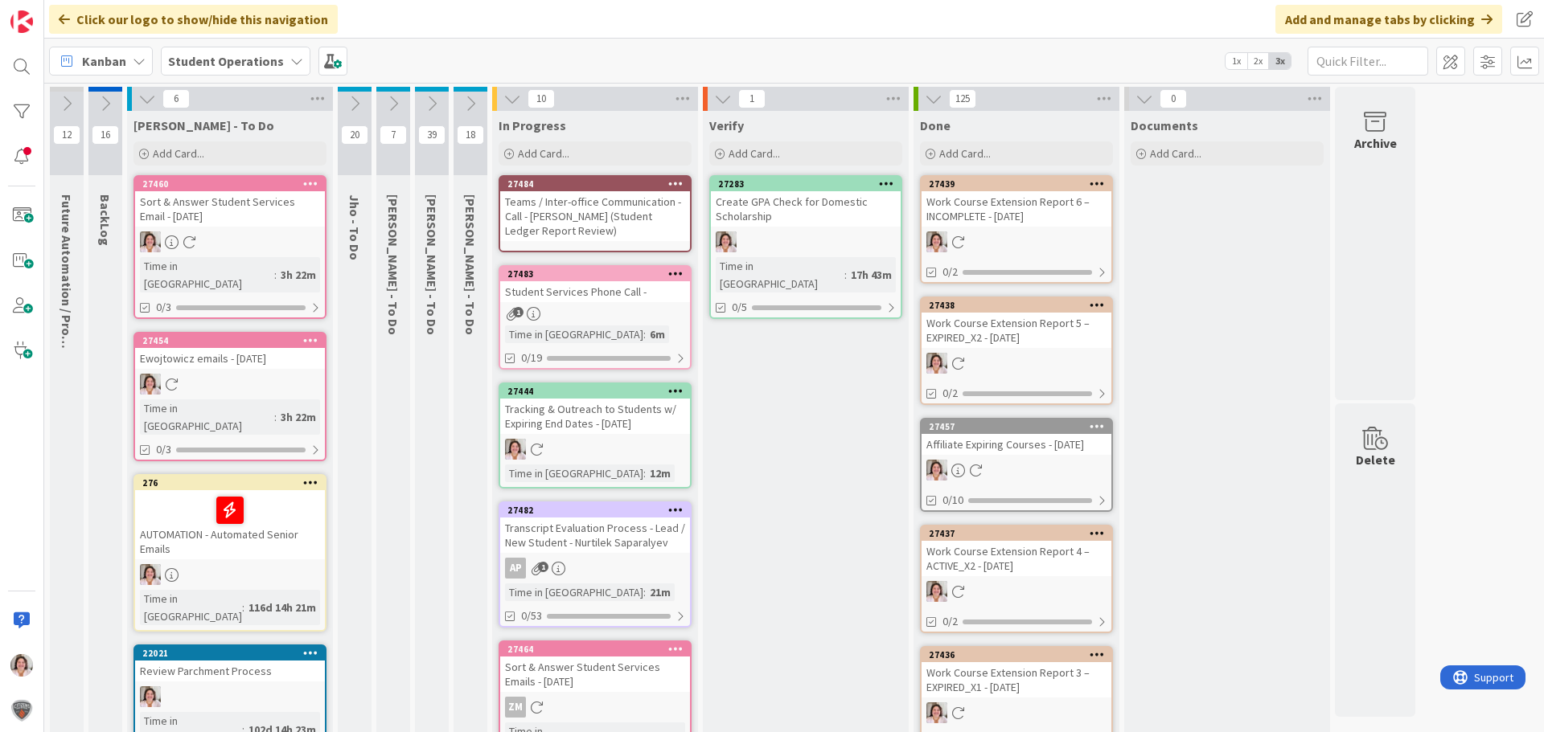
click at [680, 178] on icon at bounding box center [675, 183] width 15 height 11
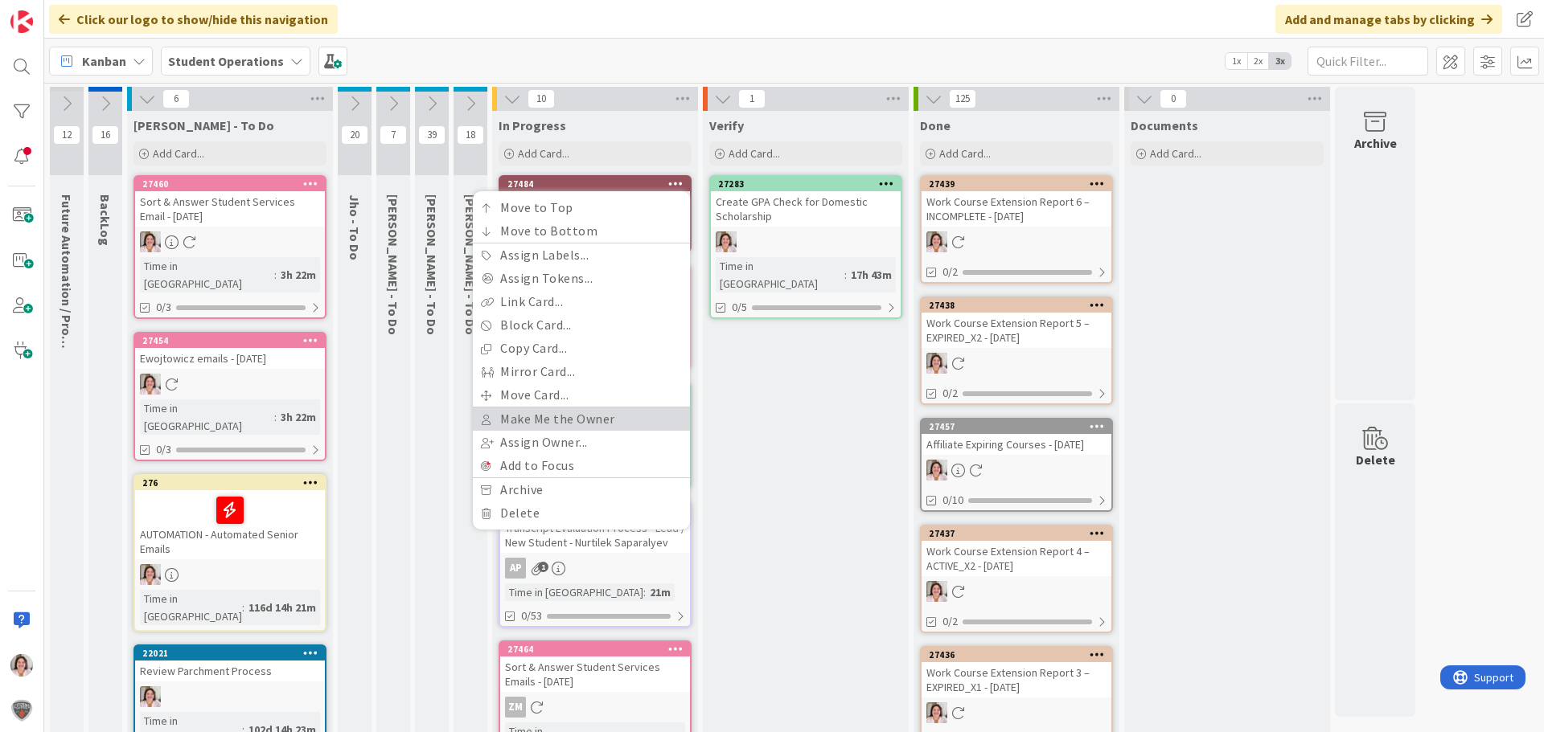
click at [563, 423] on link "Make Me the Owner" at bounding box center [581, 419] width 217 height 23
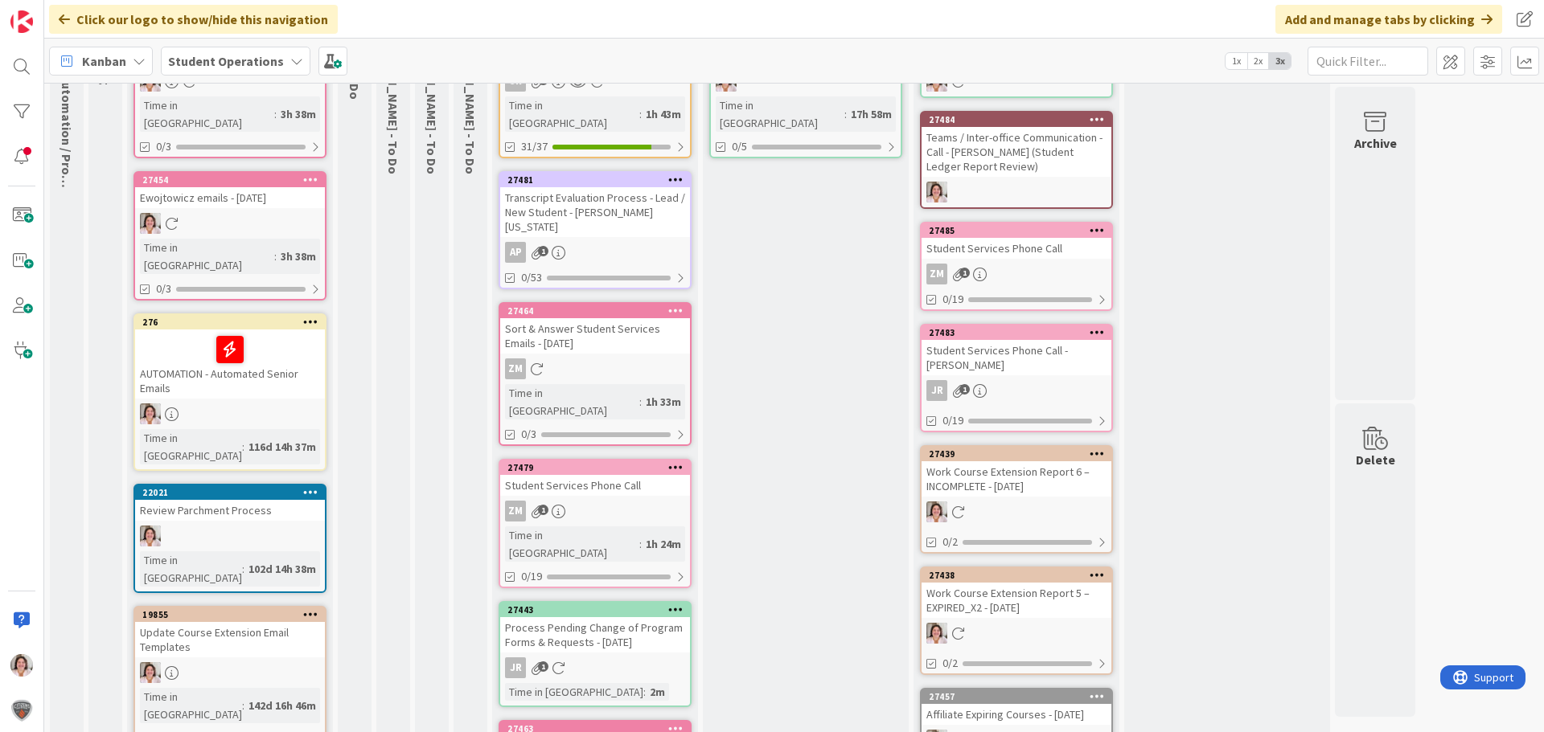
scroll to position [0, 0]
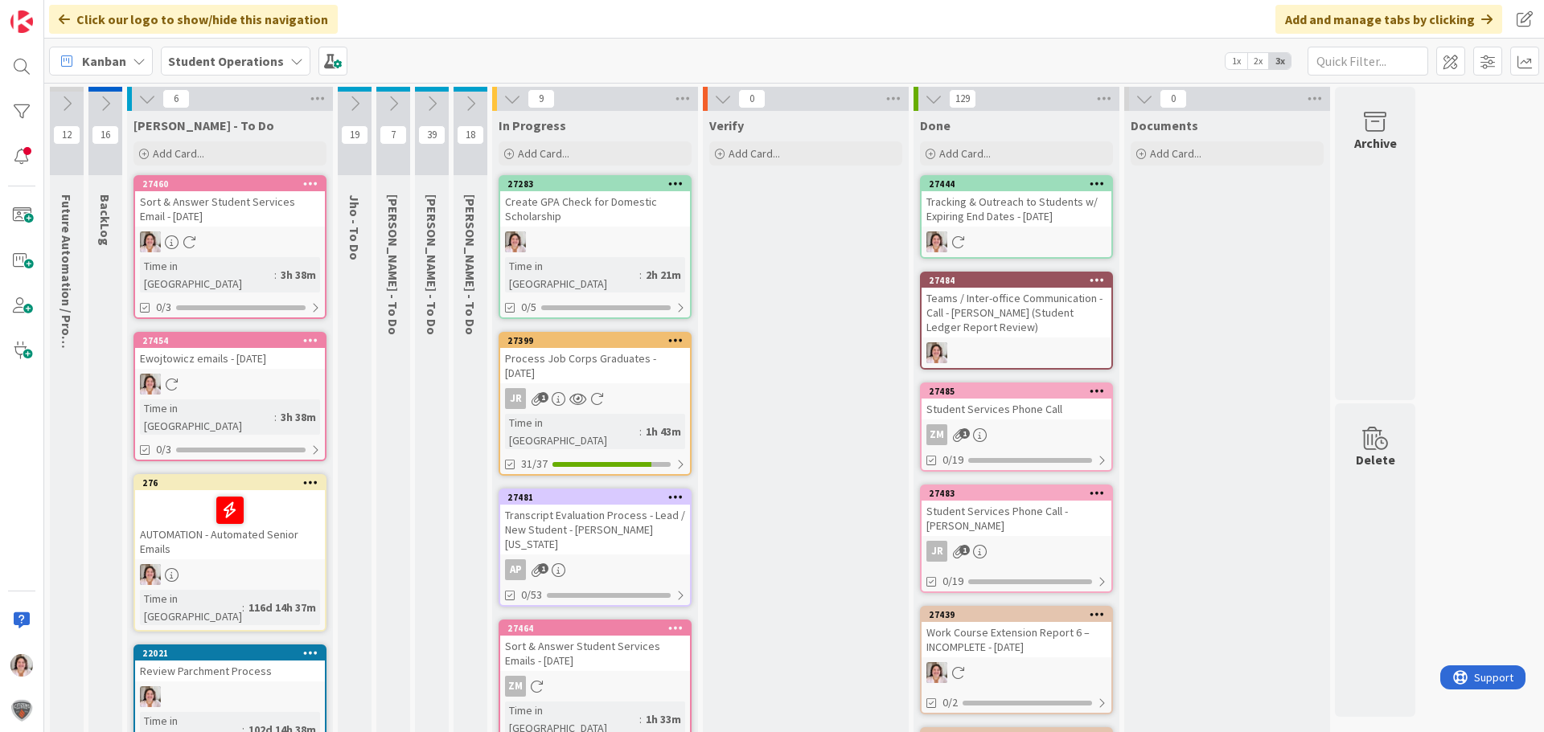
click at [634, 242] on div at bounding box center [595, 242] width 190 height 21
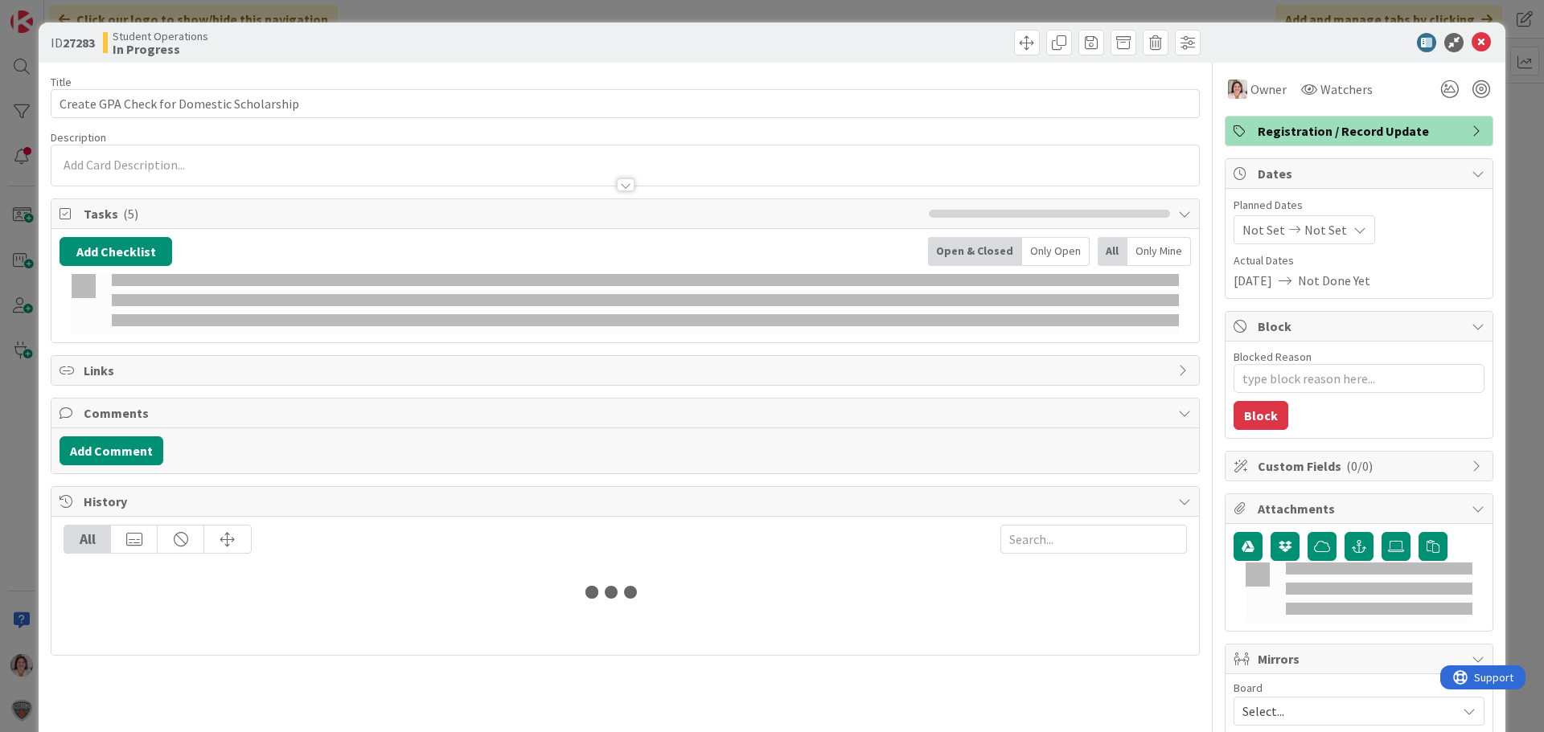
type textarea "x"
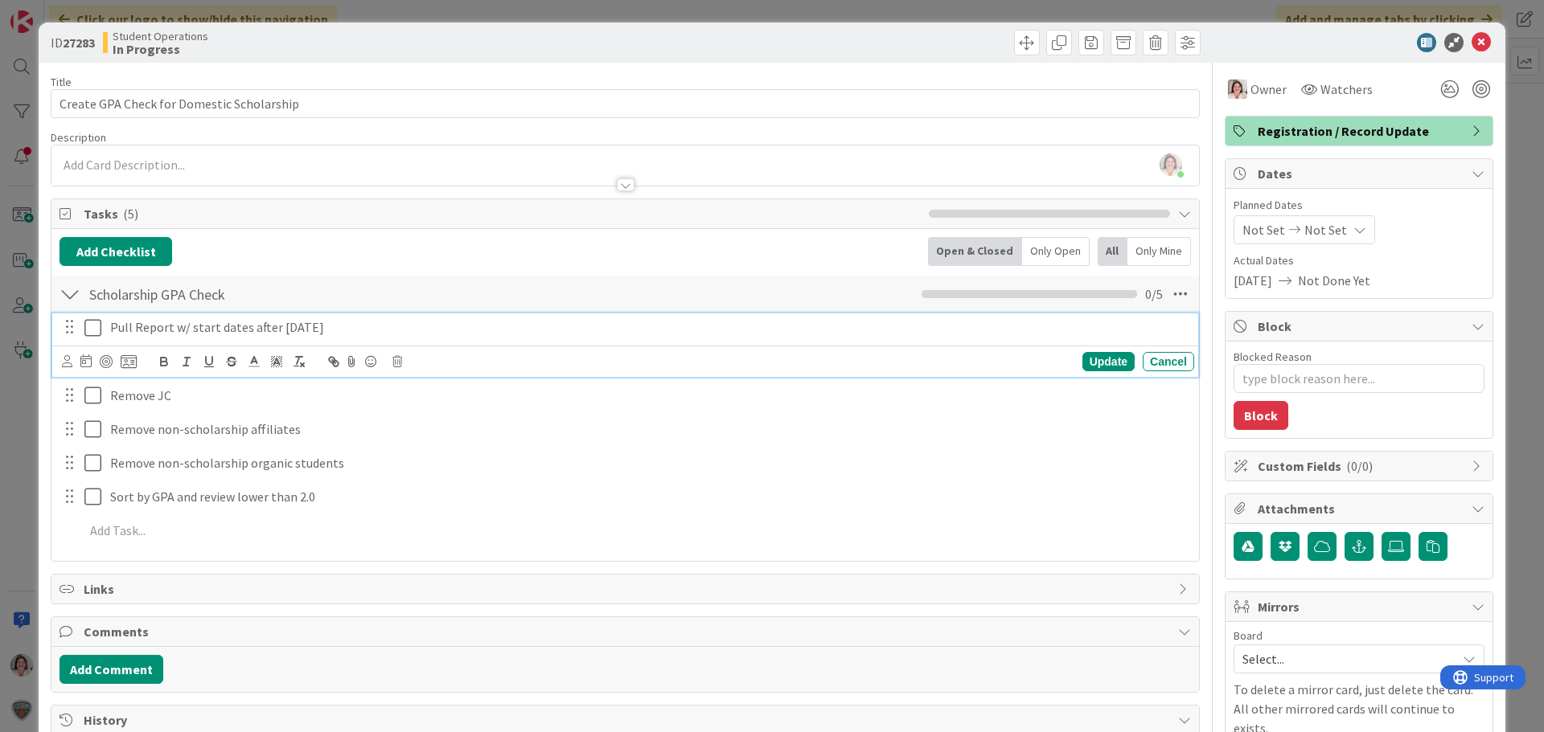
click at [345, 326] on p "Pull Report w/ start dates after [DATE]" at bounding box center [648, 327] width 1077 height 18
click at [170, 326] on p "Pull Report w/ start dates after [DATE]" at bounding box center [648, 327] width 1077 height 18
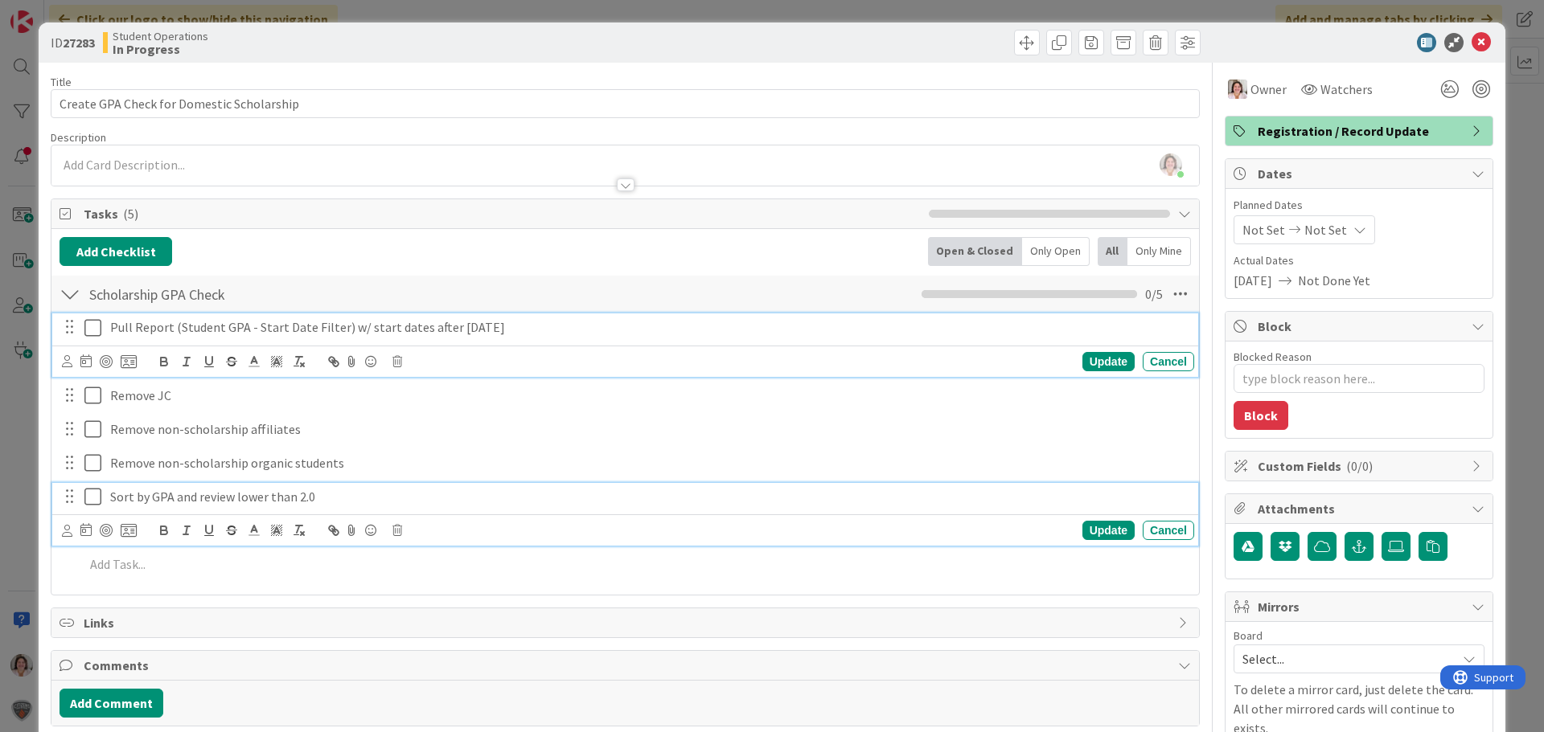
click at [711, 498] on p "Sort by GPA and review lower than 2.0" at bounding box center [648, 497] width 1077 height 18
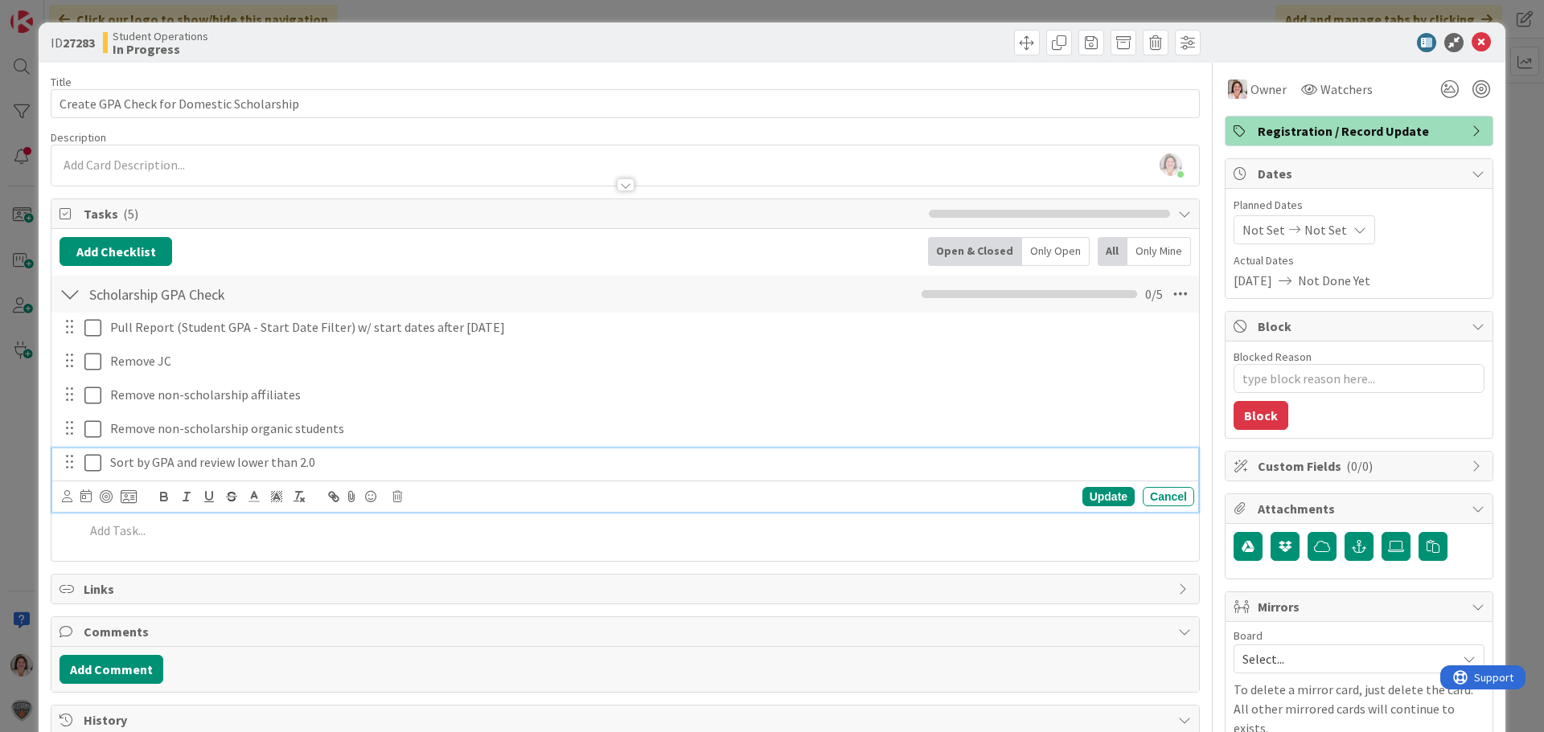
type textarea "x"
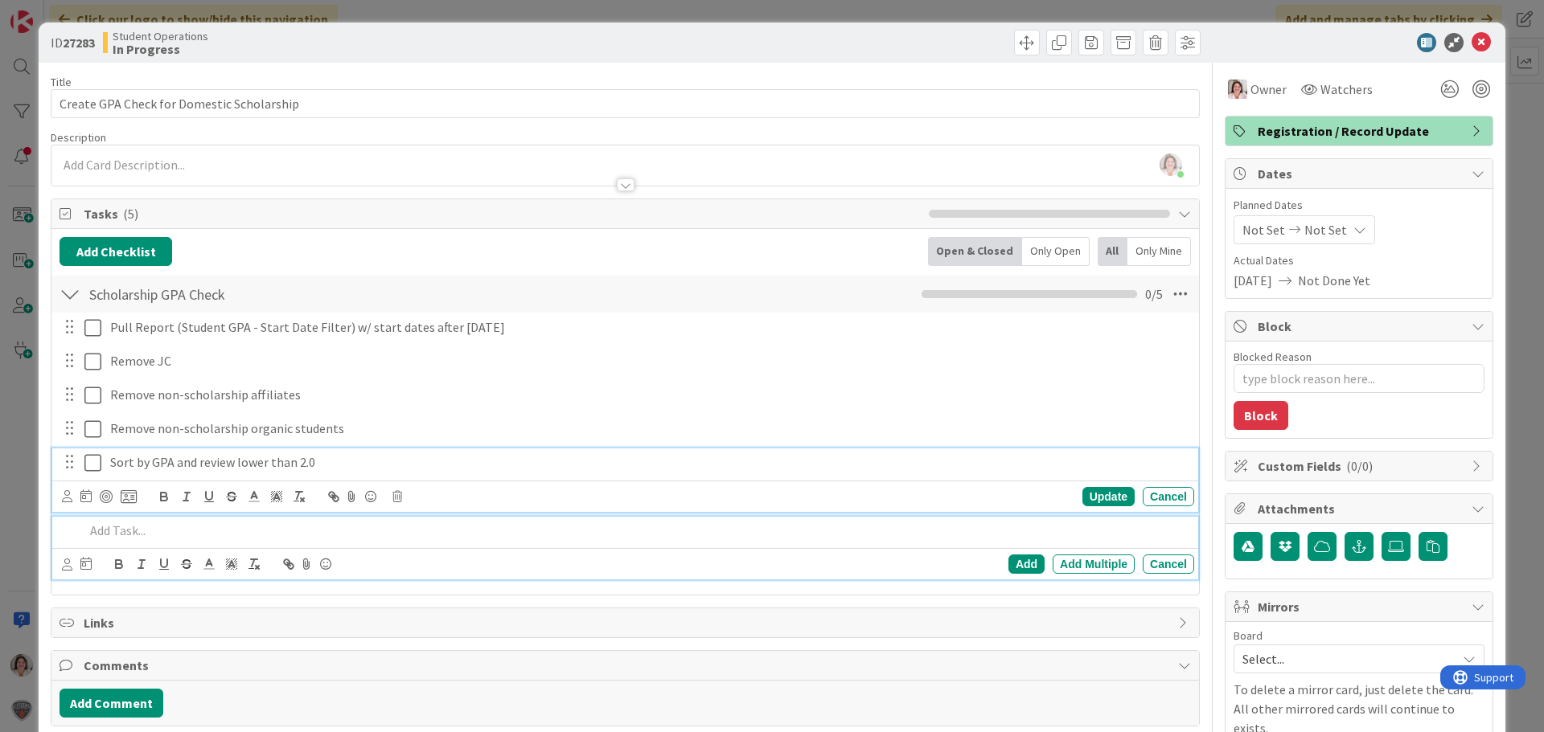
click at [109, 527] on p at bounding box center [635, 531] width 1103 height 18
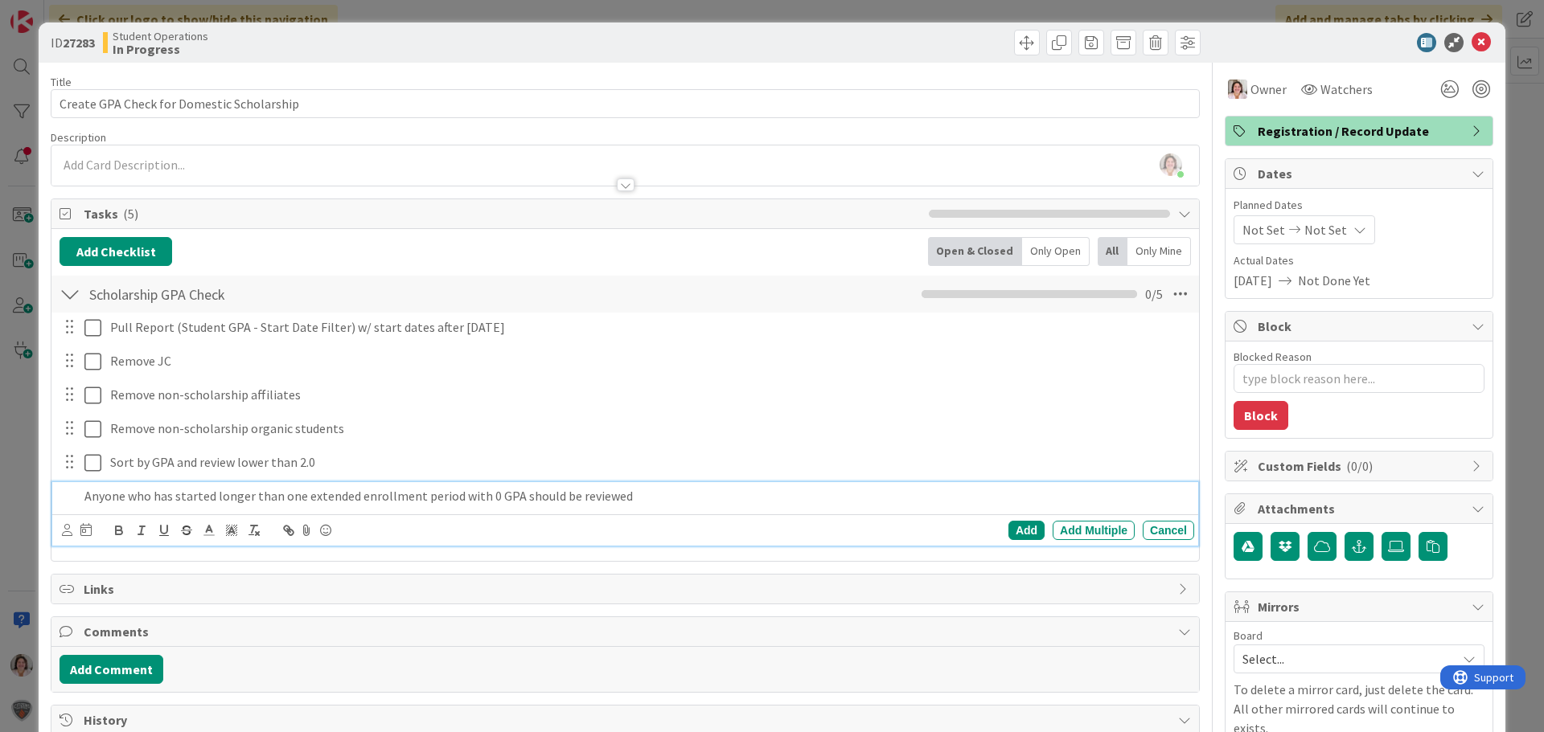
click at [416, 494] on p "Anyone who has started longer than one extended enrollment period with 0 GPA sh…" at bounding box center [635, 496] width 1103 height 18
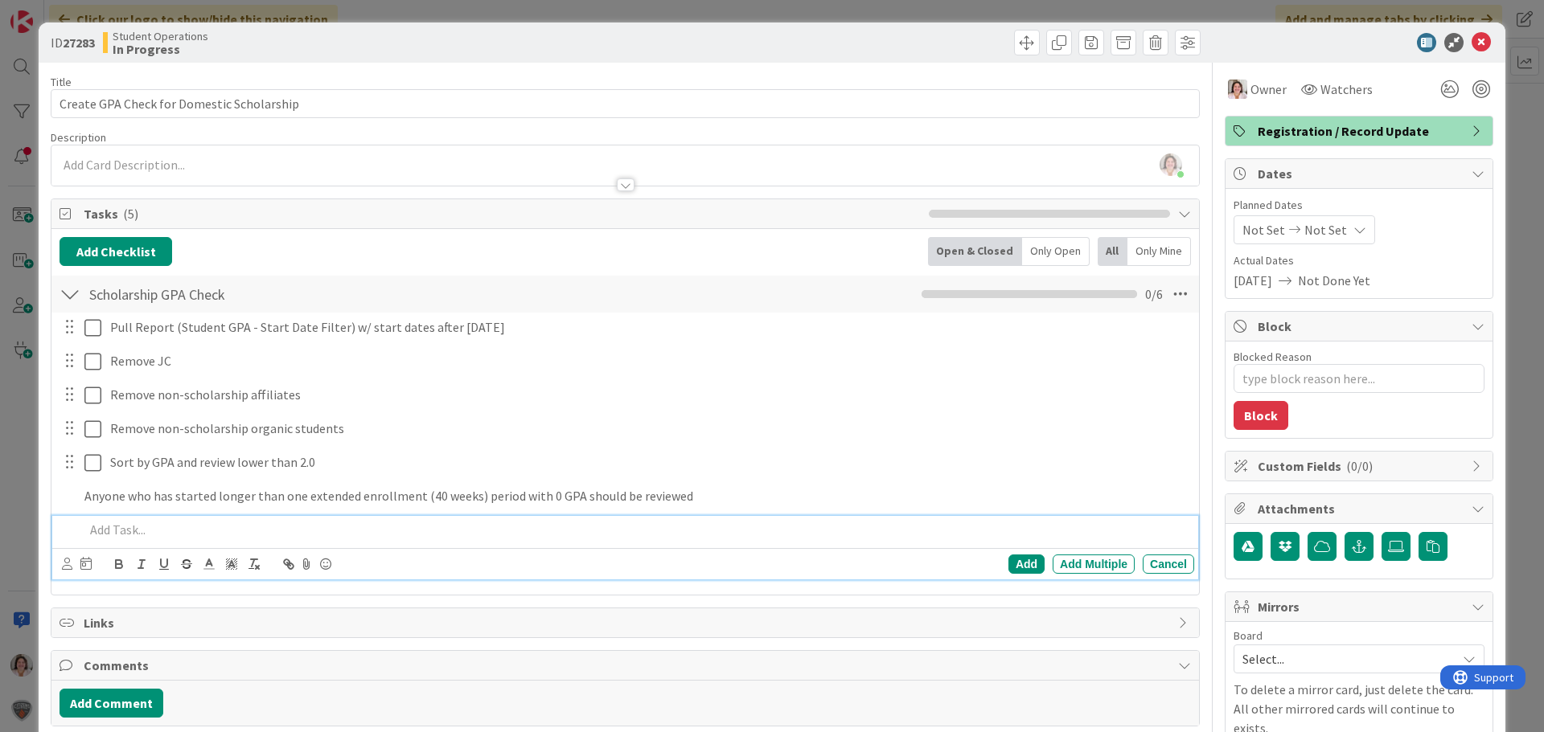
type textarea "x"
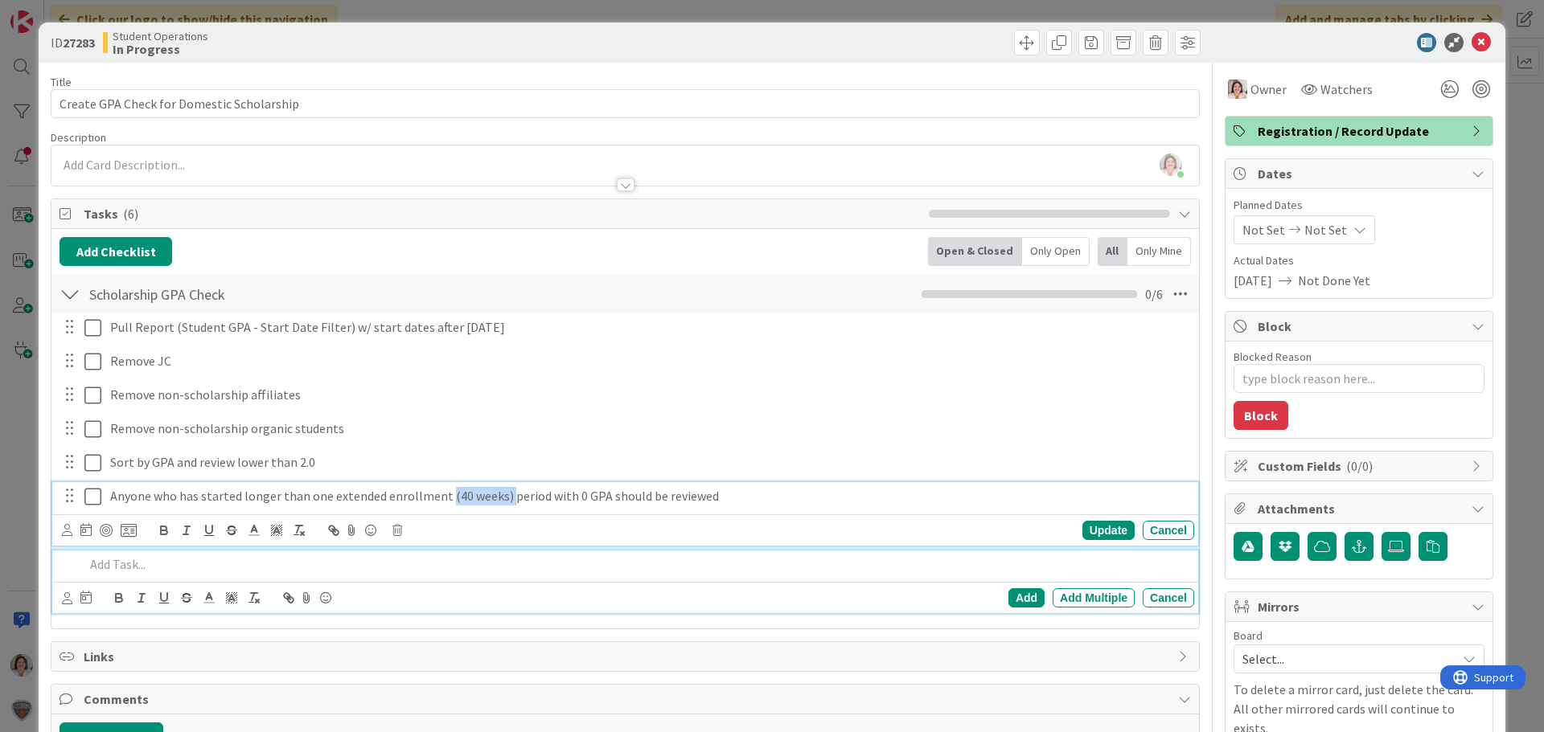
drag, startPoint x: 503, startPoint y: 495, endPoint x: 442, endPoint y: 495, distance: 61.1
click at [442, 495] on p "Anyone who has started longer than one extended enrollment (40 weeks) period wi…" at bounding box center [648, 496] width 1077 height 18
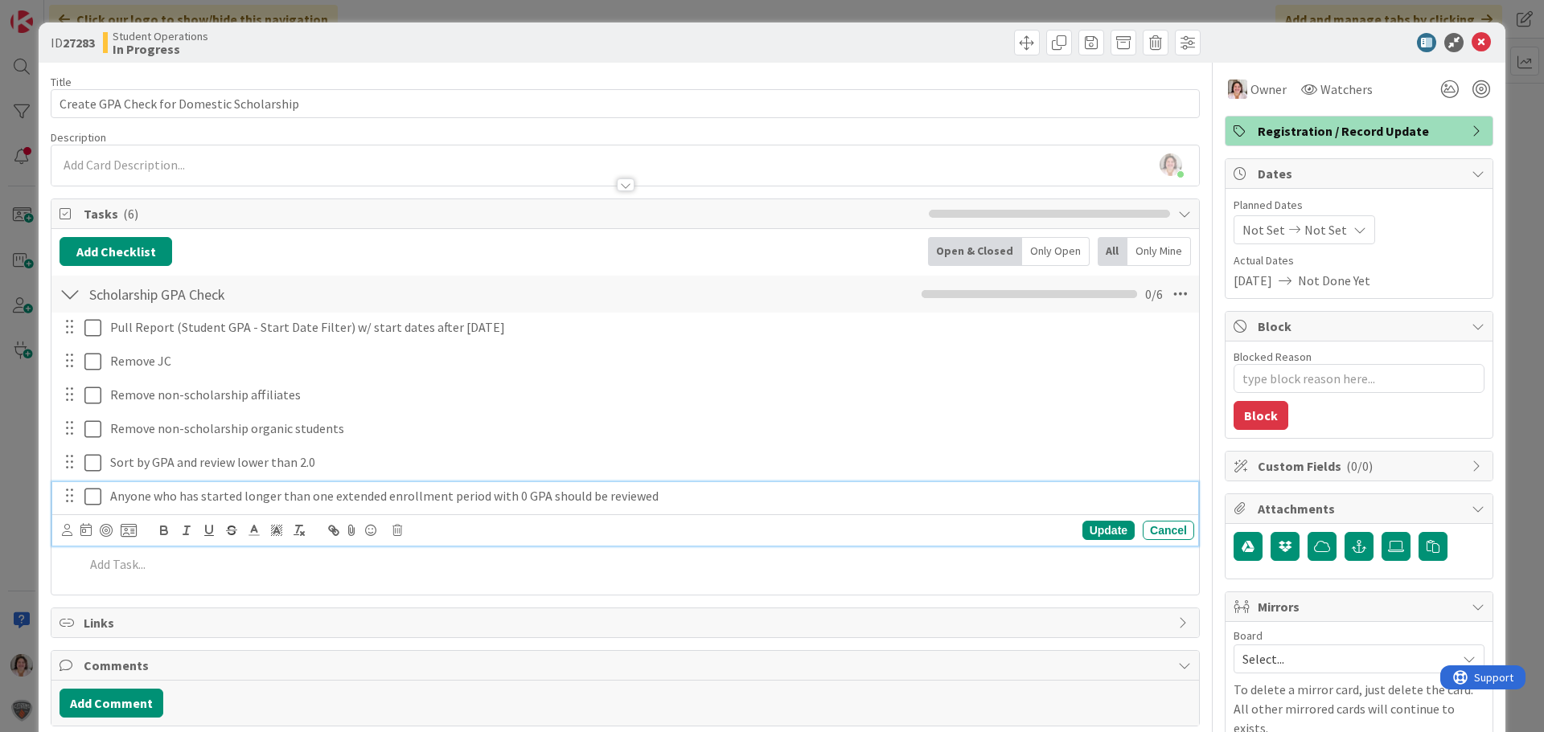
click at [483, 498] on p "Anyone who has started longer than one extended enrollment period with 0 GPA sh…" at bounding box center [648, 496] width 1077 height 18
paste div
click at [1090, 533] on div "Update" at bounding box center [1108, 530] width 52 height 19
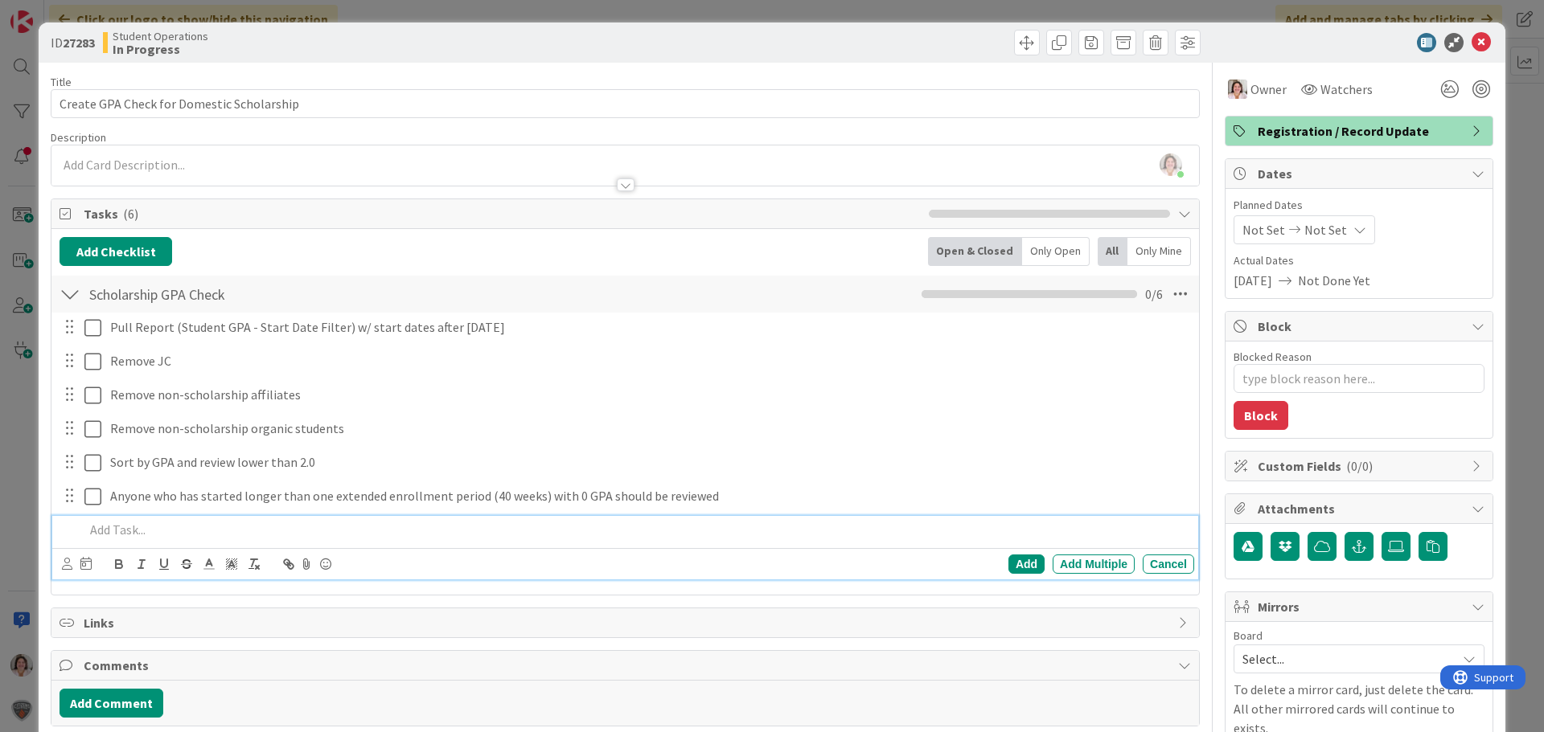
click at [167, 531] on p at bounding box center [635, 530] width 1103 height 18
click at [1015, 568] on div "Add" at bounding box center [1026, 564] width 36 height 19
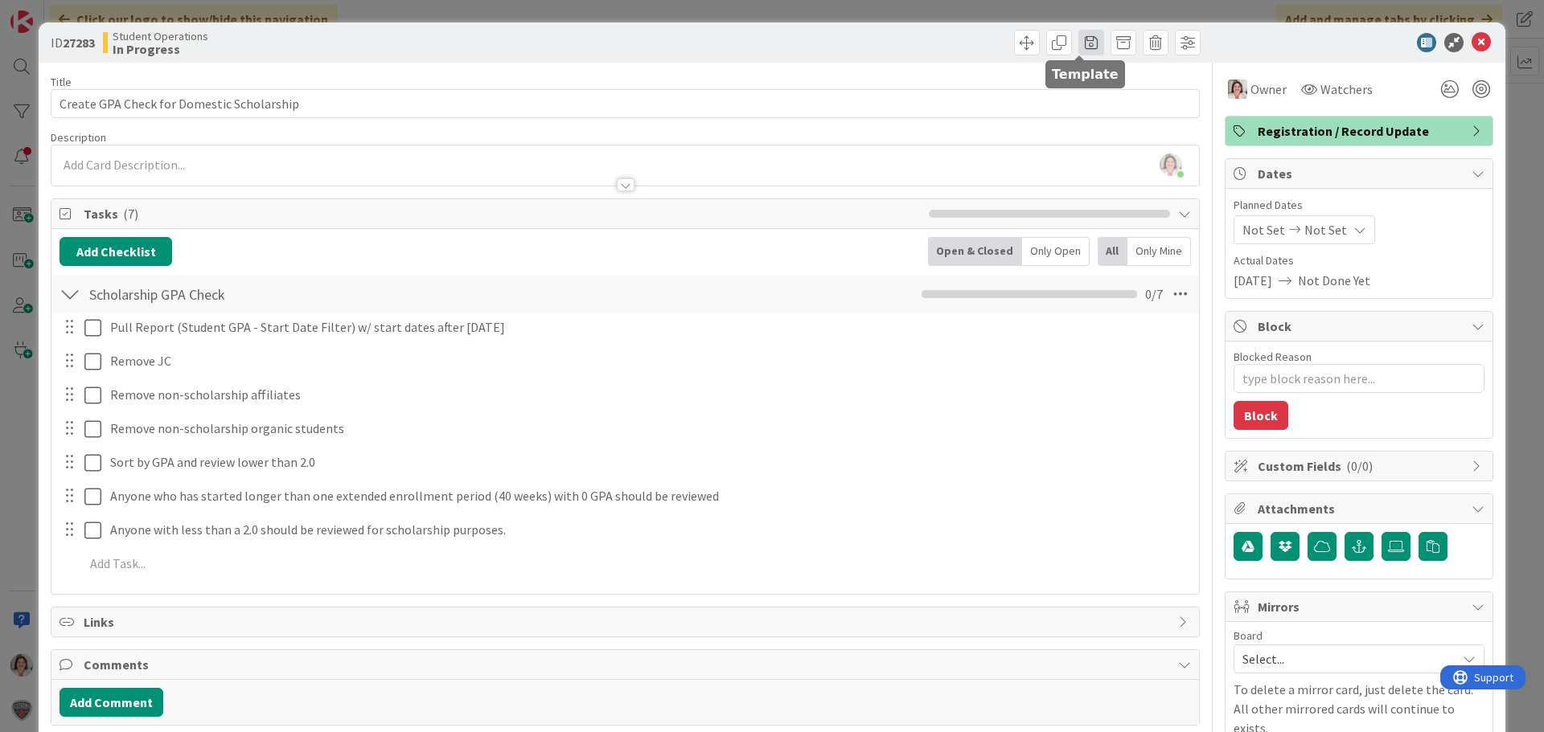
click at [1081, 40] on span at bounding box center [1091, 43] width 26 height 26
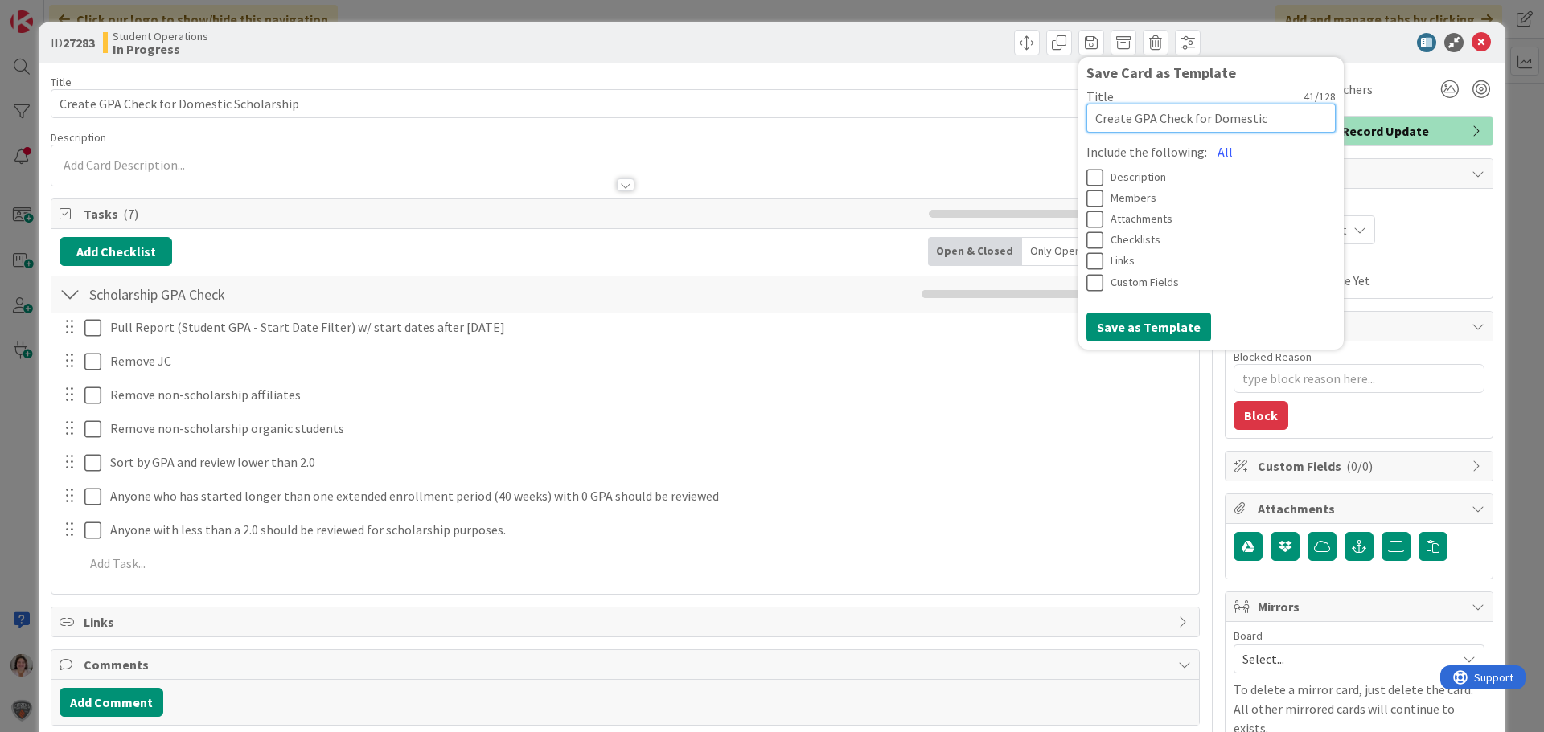
drag, startPoint x: 1125, startPoint y: 118, endPoint x: 1090, endPoint y: 121, distance: 34.7
click at [1090, 121] on textarea "Create GPA Check for Domestic Scholarship" at bounding box center [1210, 118] width 249 height 29
click at [1112, 121] on textarea "Create GPA Check for Domestic Scholarship" at bounding box center [1210, 118] width 249 height 29
drag, startPoint x: 1124, startPoint y: 117, endPoint x: 1059, endPoint y: 119, distance: 65.1
click at [1059, 119] on div "ID 27283 Student Operations In Progress Save Card as Template Title 41 / 128 Cr…" at bounding box center [772, 607] width 1467 height 1169
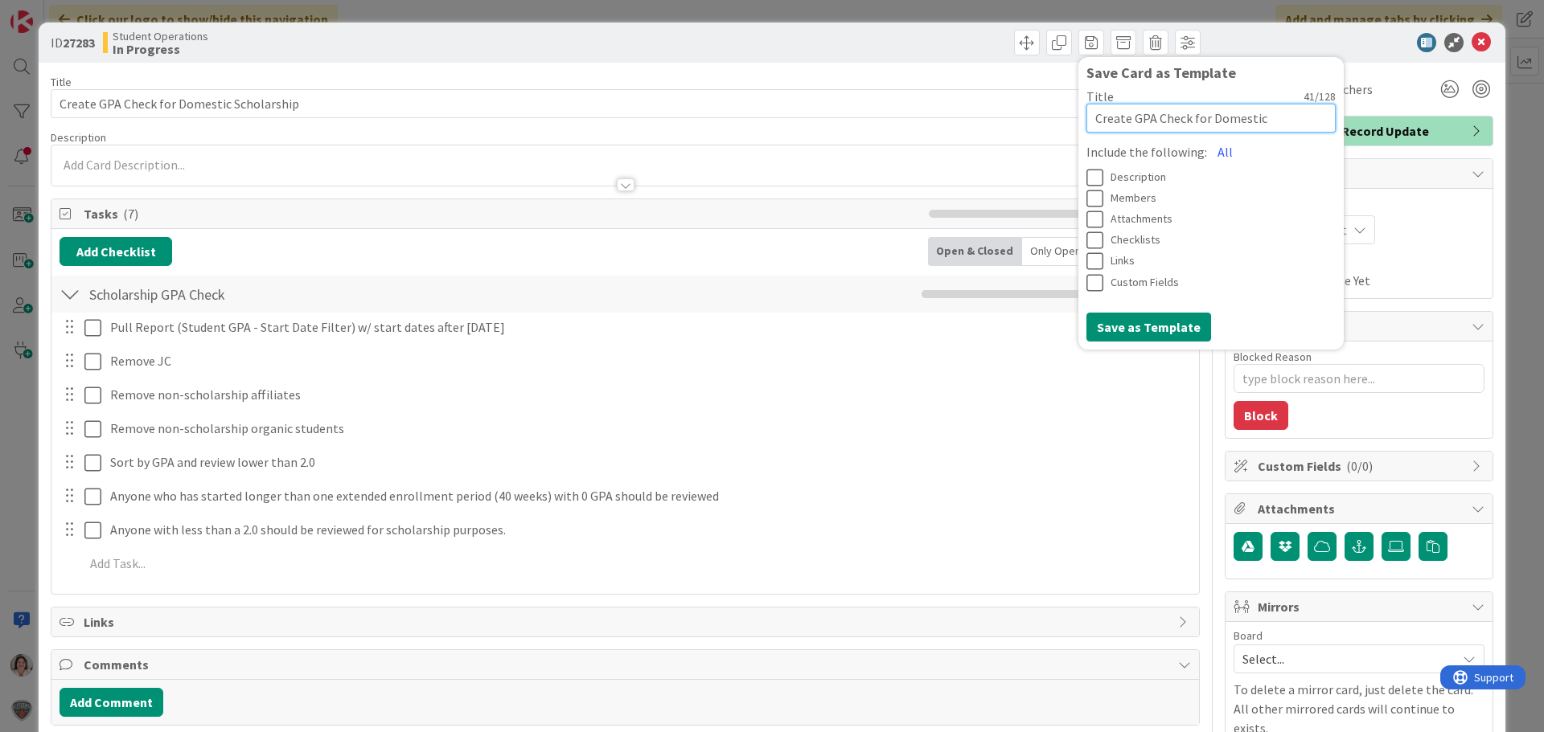
type textarea "x"
type textarea "GPA Check for Domestic Scholarship"
click at [1207, 152] on button "All" at bounding box center [1225, 151] width 36 height 29
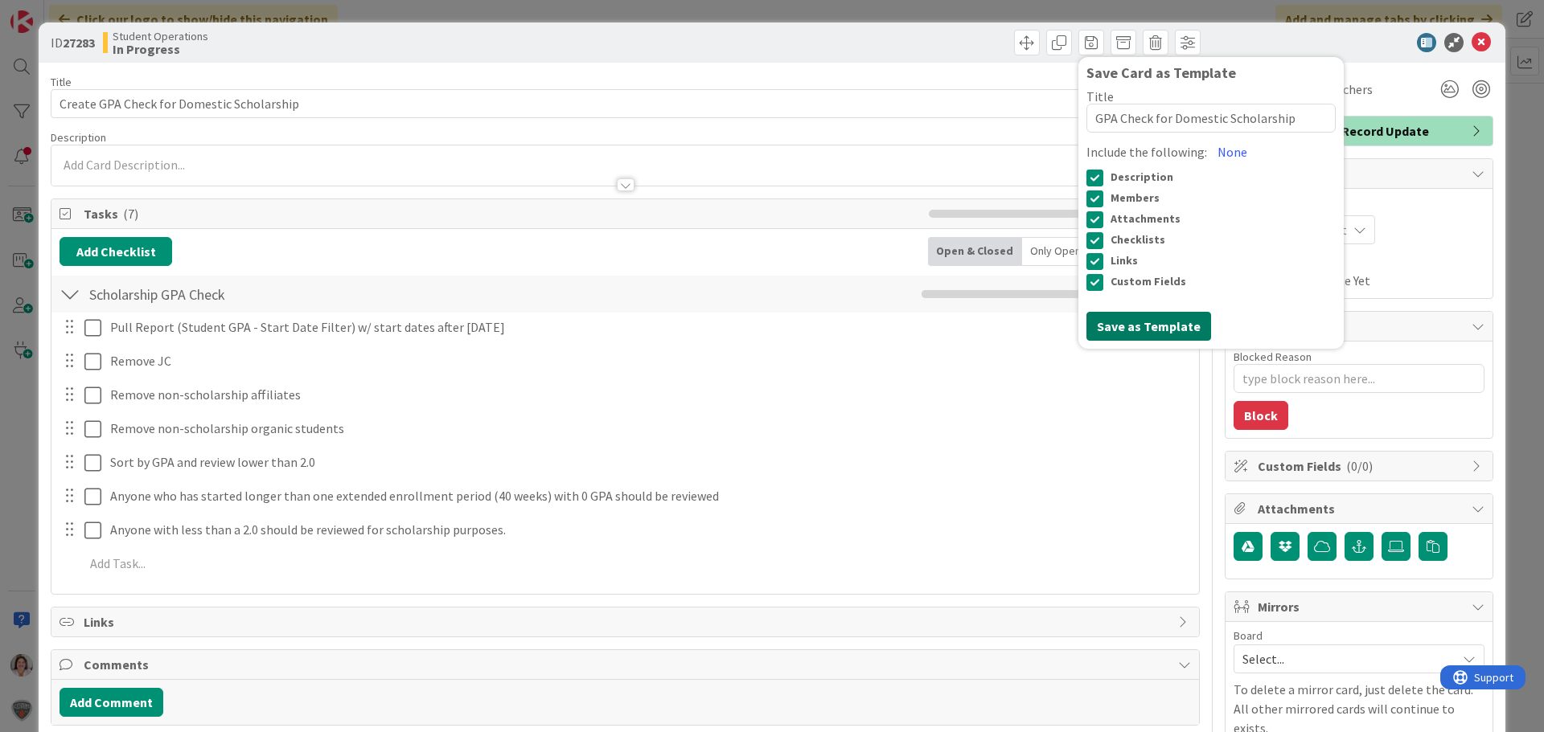
click at [1151, 324] on button "Save as Template" at bounding box center [1148, 326] width 125 height 29
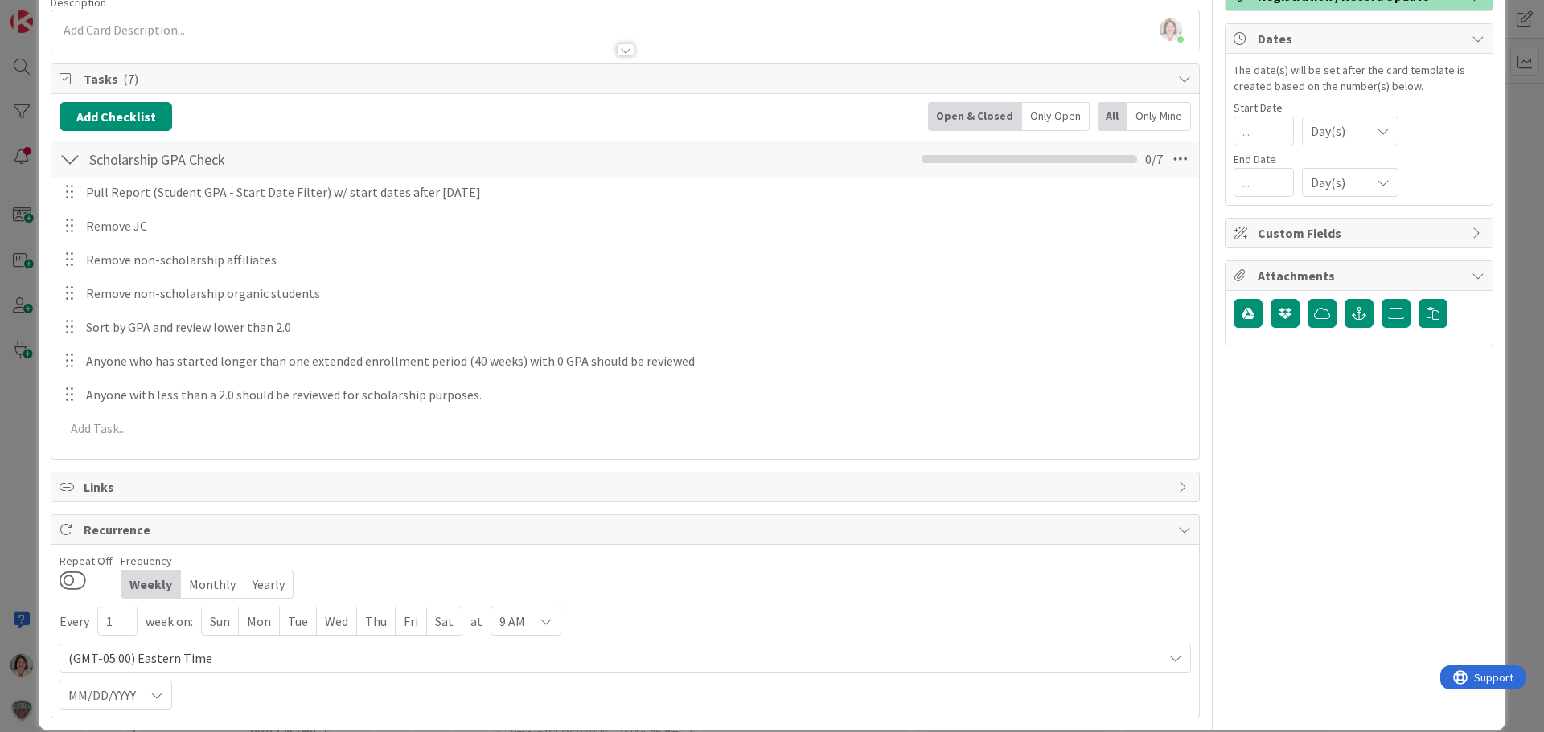
scroll to position [156, 0]
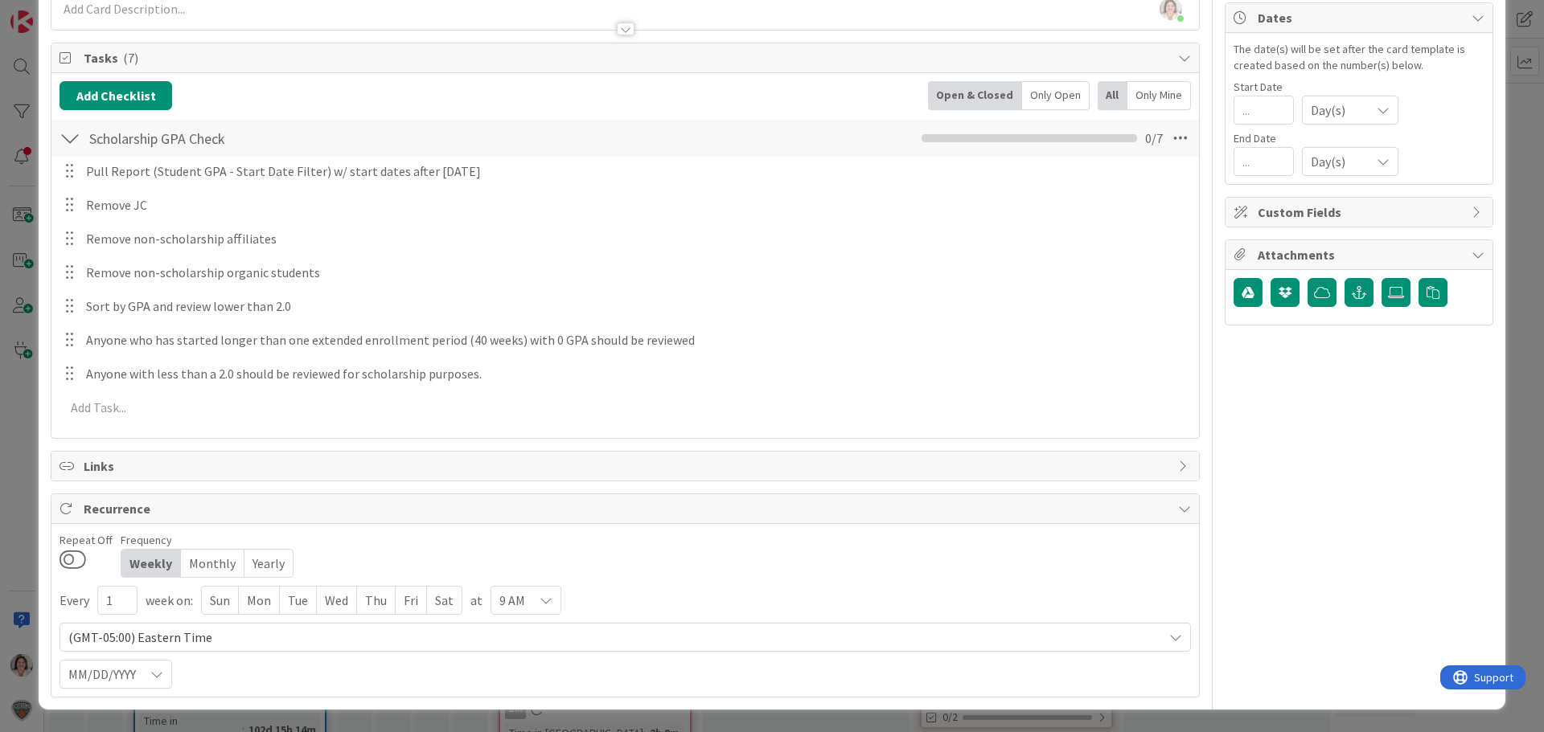
click at [192, 562] on div "Monthly" at bounding box center [213, 563] width 64 height 27
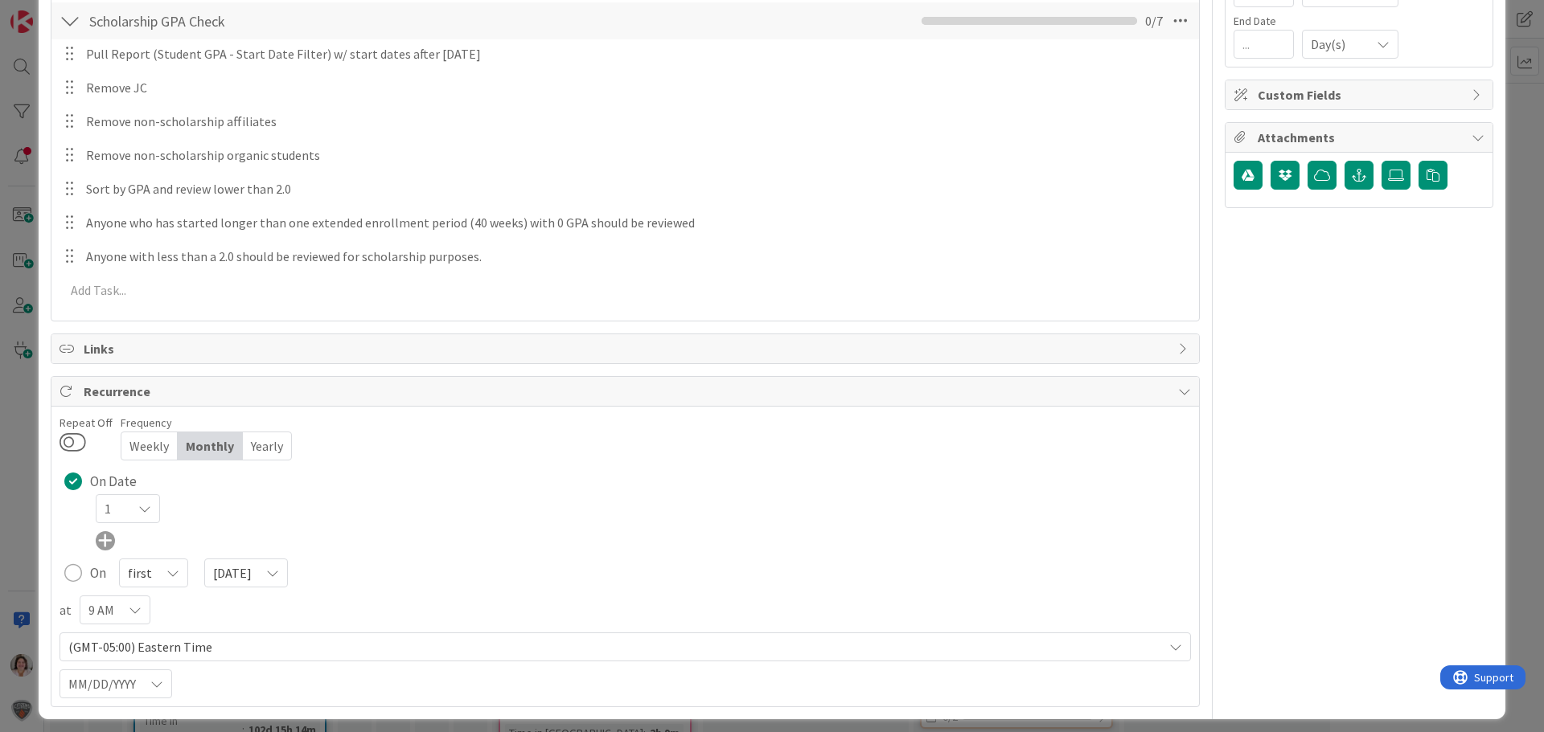
scroll to position [283, 0]
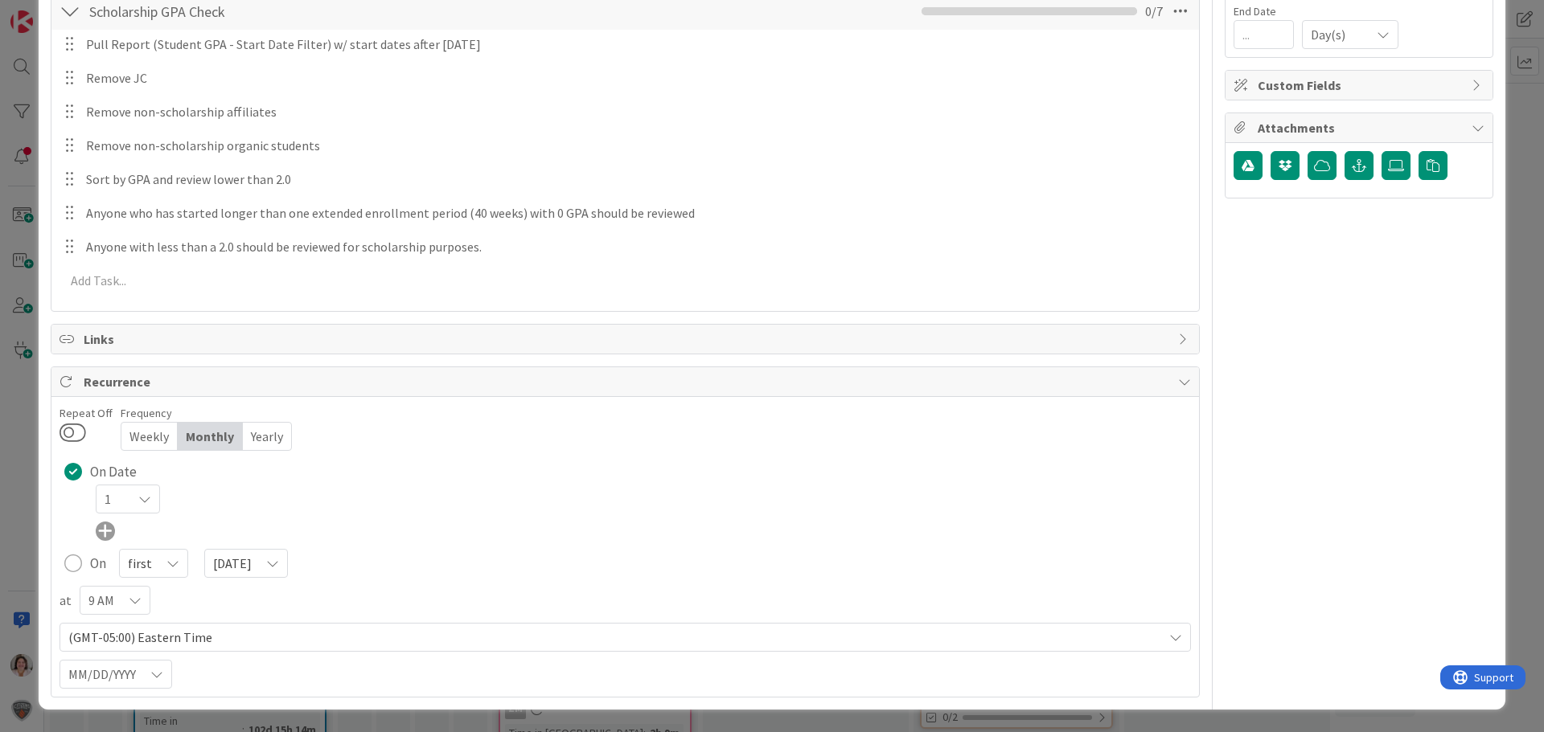
click at [146, 503] on icon at bounding box center [144, 499] width 13 height 13
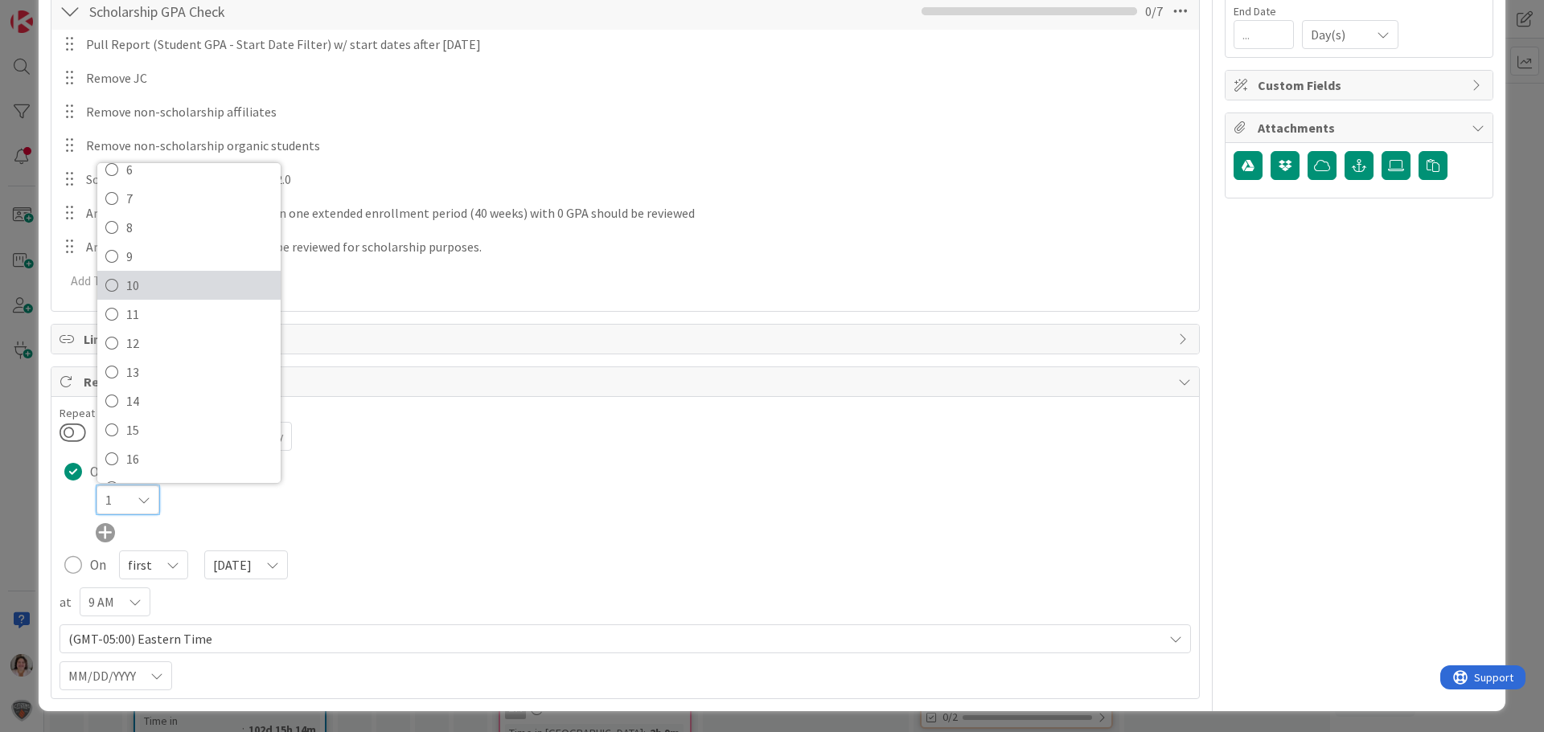
scroll to position [161, 0]
click at [441, 543] on div "On Date 1 1 2 3 4 5 6 7 8 9 10 11 12 13 14 15 16 17 18 19 20 21 22 23 24 25 26 …" at bounding box center [624, 519] width 1131 height 121
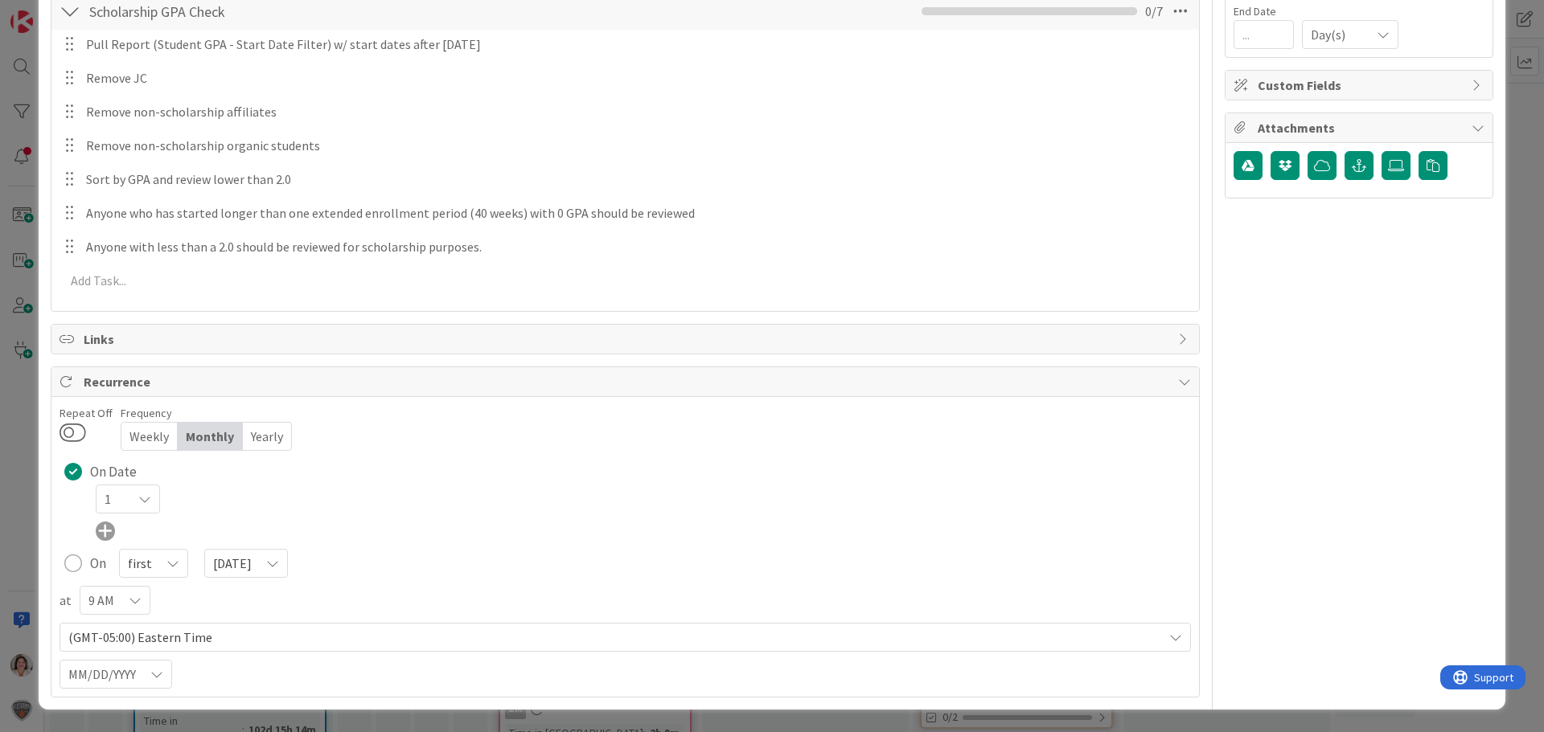
click at [154, 566] on div "first" at bounding box center [153, 563] width 69 height 29
click at [154, 457] on span "third" at bounding box center [211, 459] width 167 height 24
click at [260, 564] on div "[DATE]" at bounding box center [249, 563] width 84 height 29
click at [270, 370] on span "[DATE]" at bounding box center [299, 372] width 167 height 24
click at [121, 514] on div "9 AM" at bounding box center [128, 499] width 64 height 29
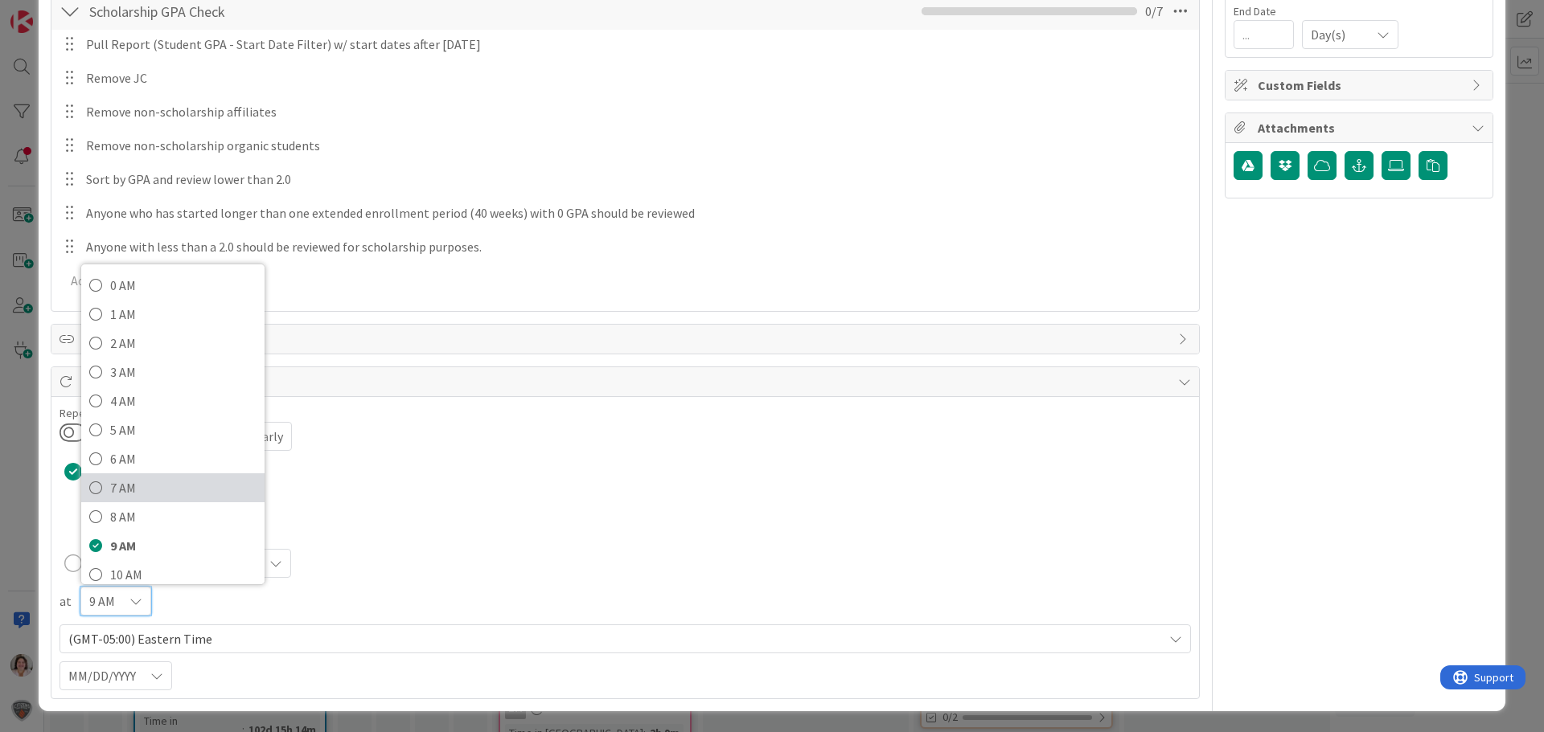
click at [115, 491] on span "7 AM" at bounding box center [183, 488] width 146 height 24
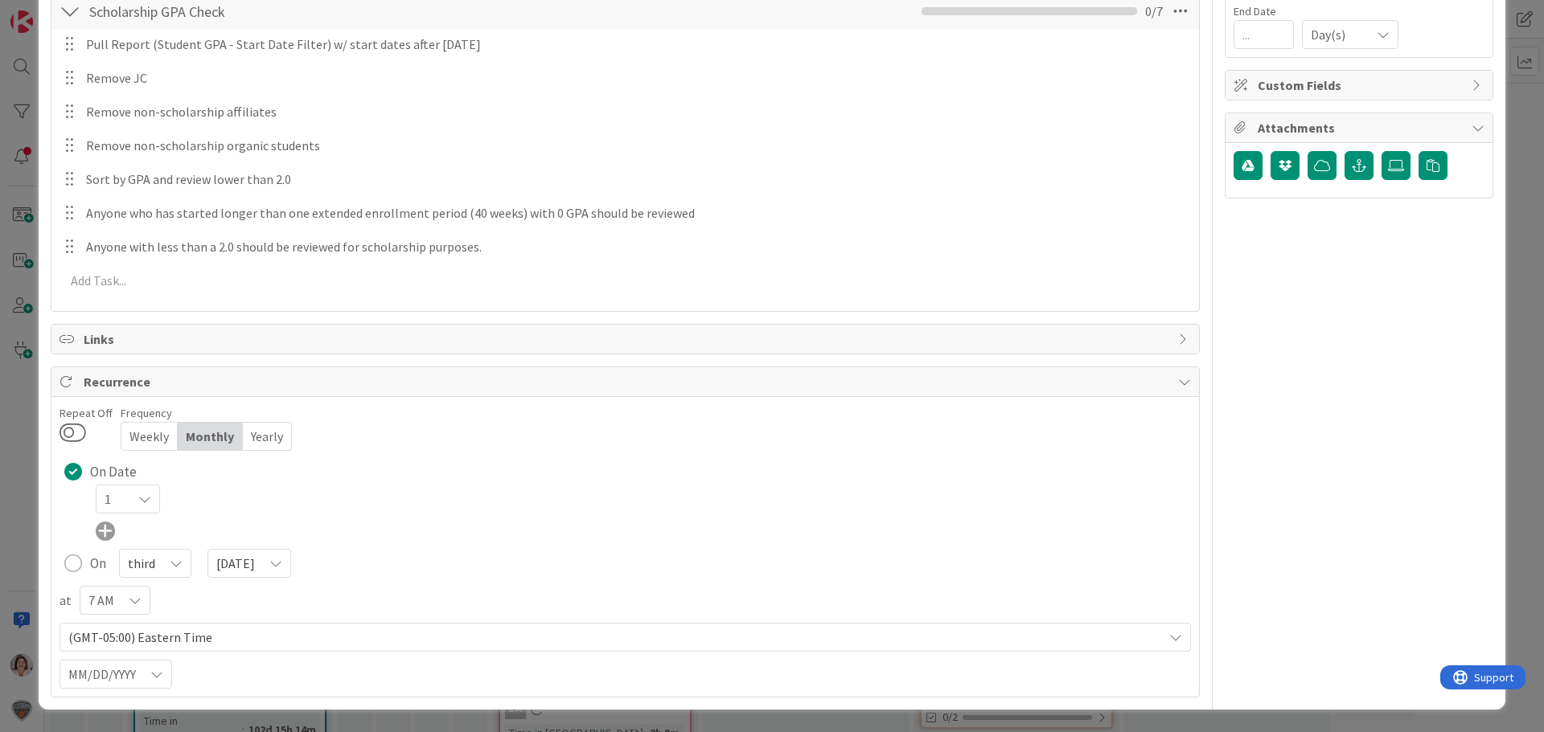
click at [124, 511] on span "MM/DD/YYYY" at bounding box center [114, 499] width 19 height 23
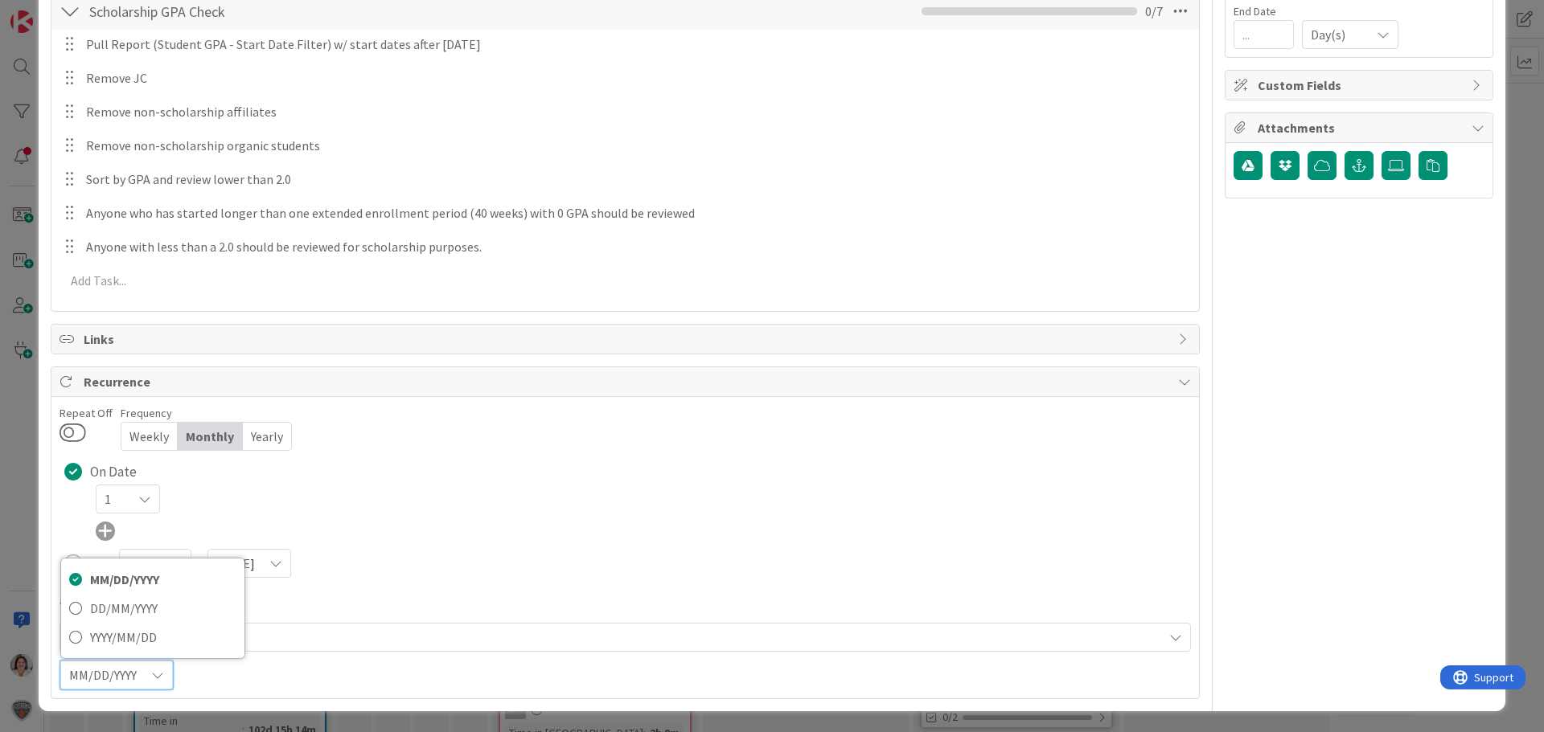
click at [131, 680] on span "MM/DD/YYYY" at bounding box center [103, 675] width 68 height 23
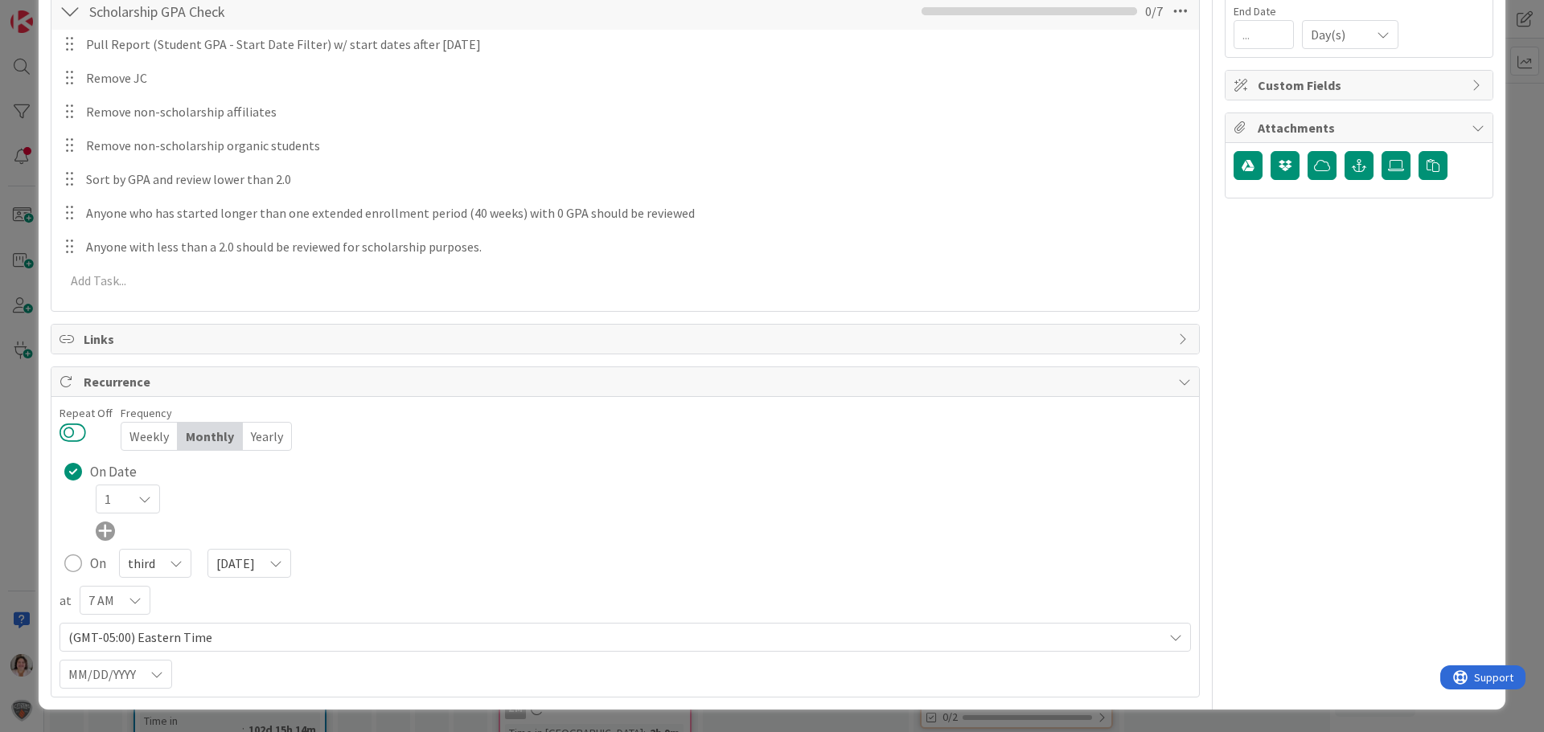
click at [72, 427] on button at bounding box center [72, 432] width 27 height 21
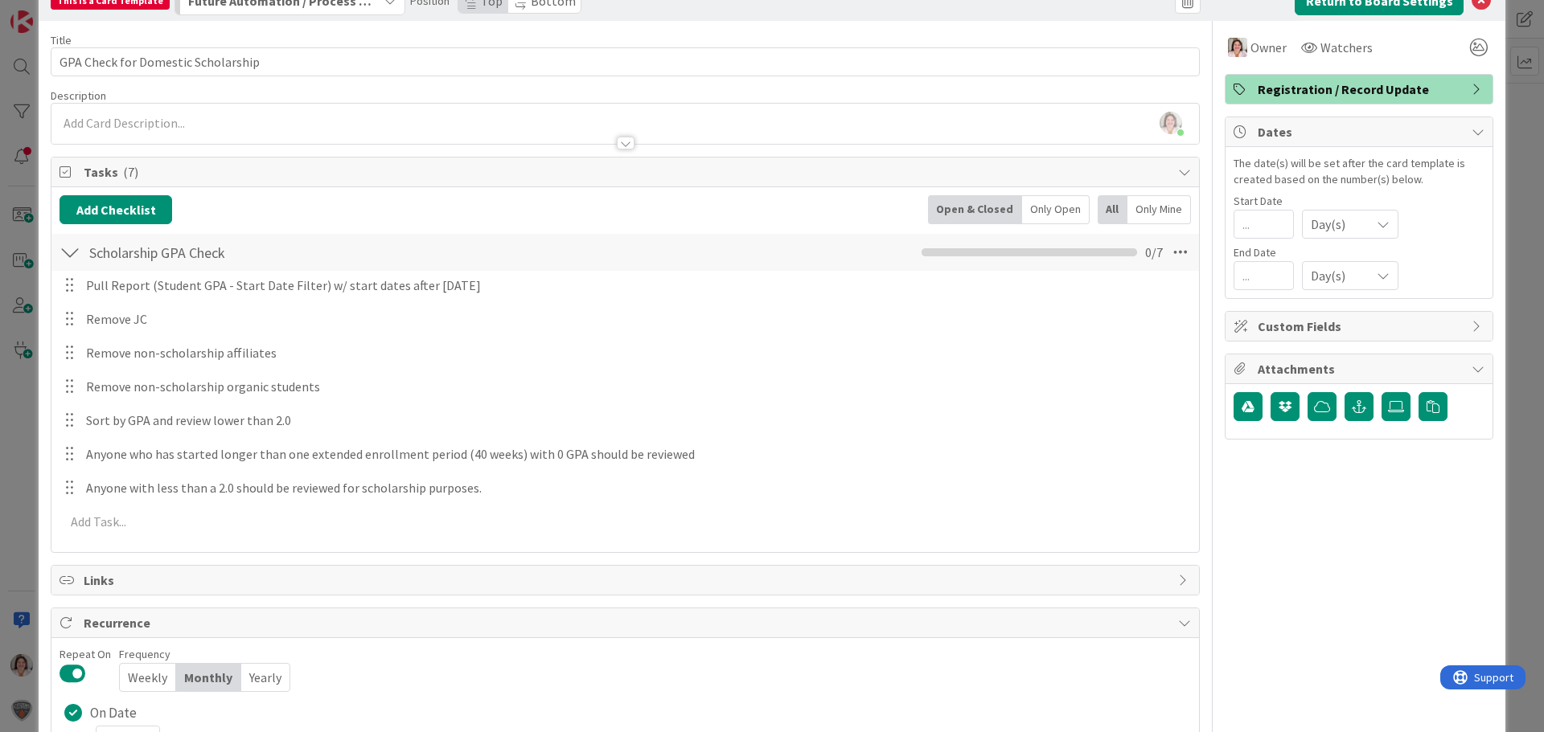
scroll to position [0, 0]
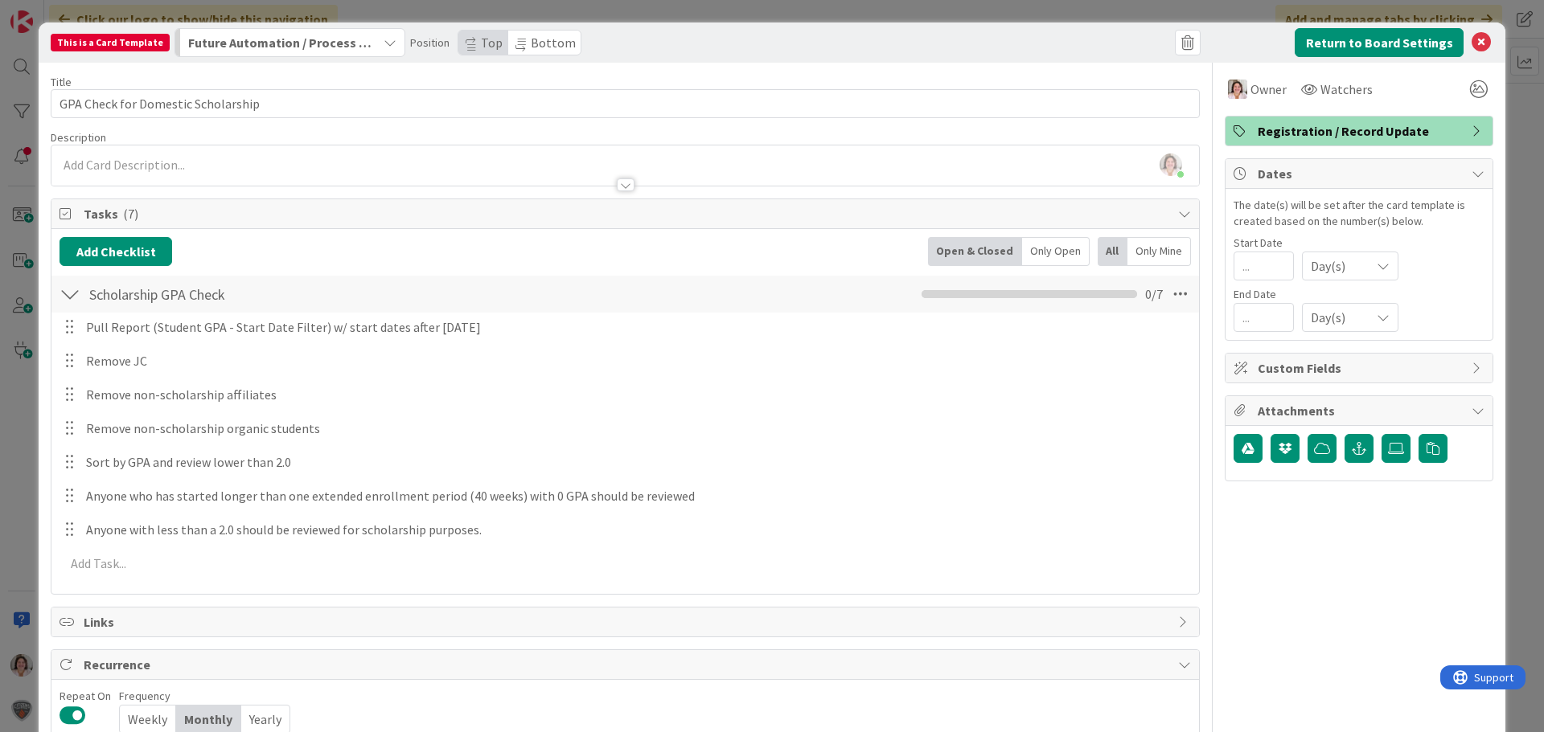
click at [384, 39] on icon "button" at bounding box center [390, 42] width 13 height 13
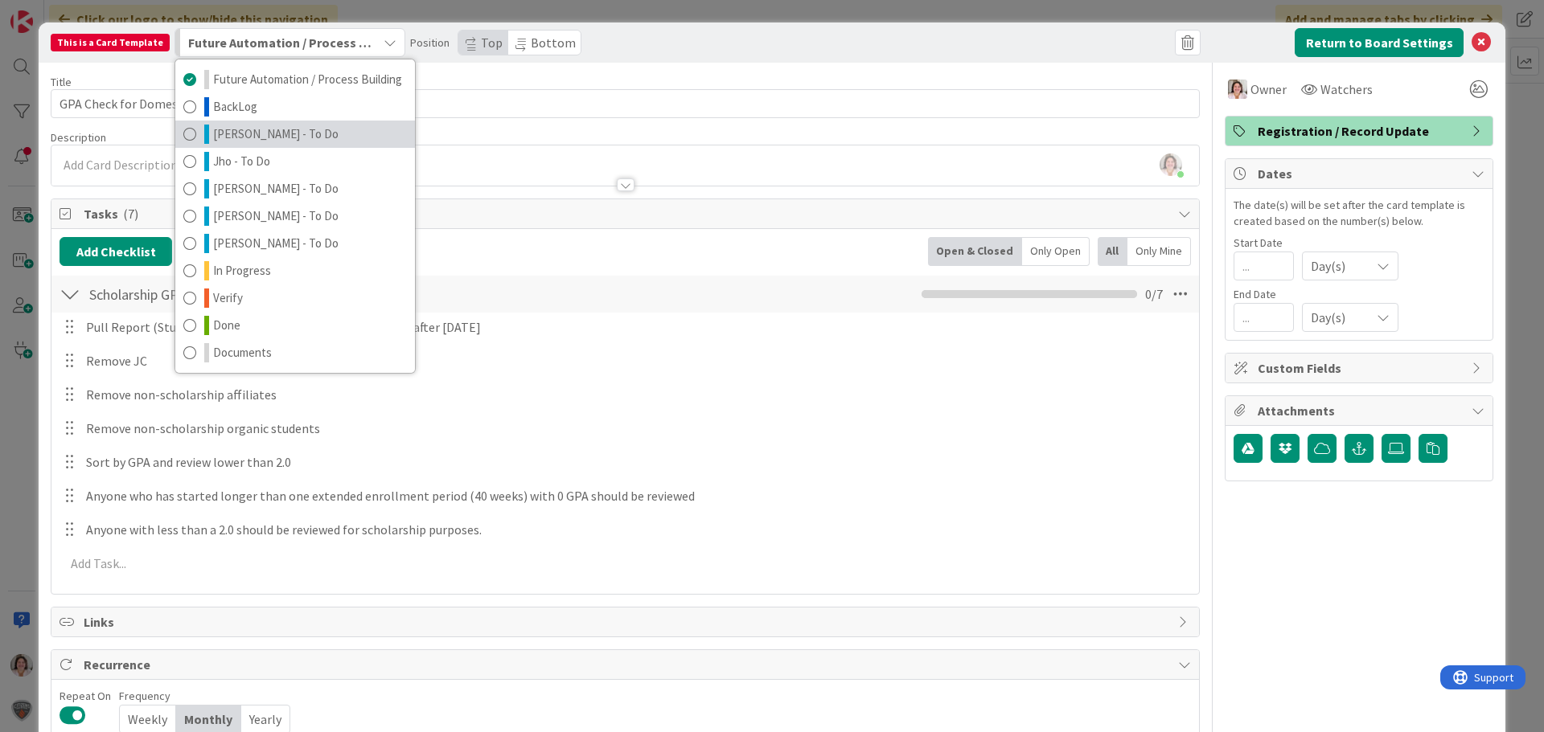
click at [268, 139] on span "[PERSON_NAME] - To Do" at bounding box center [275, 134] width 125 height 19
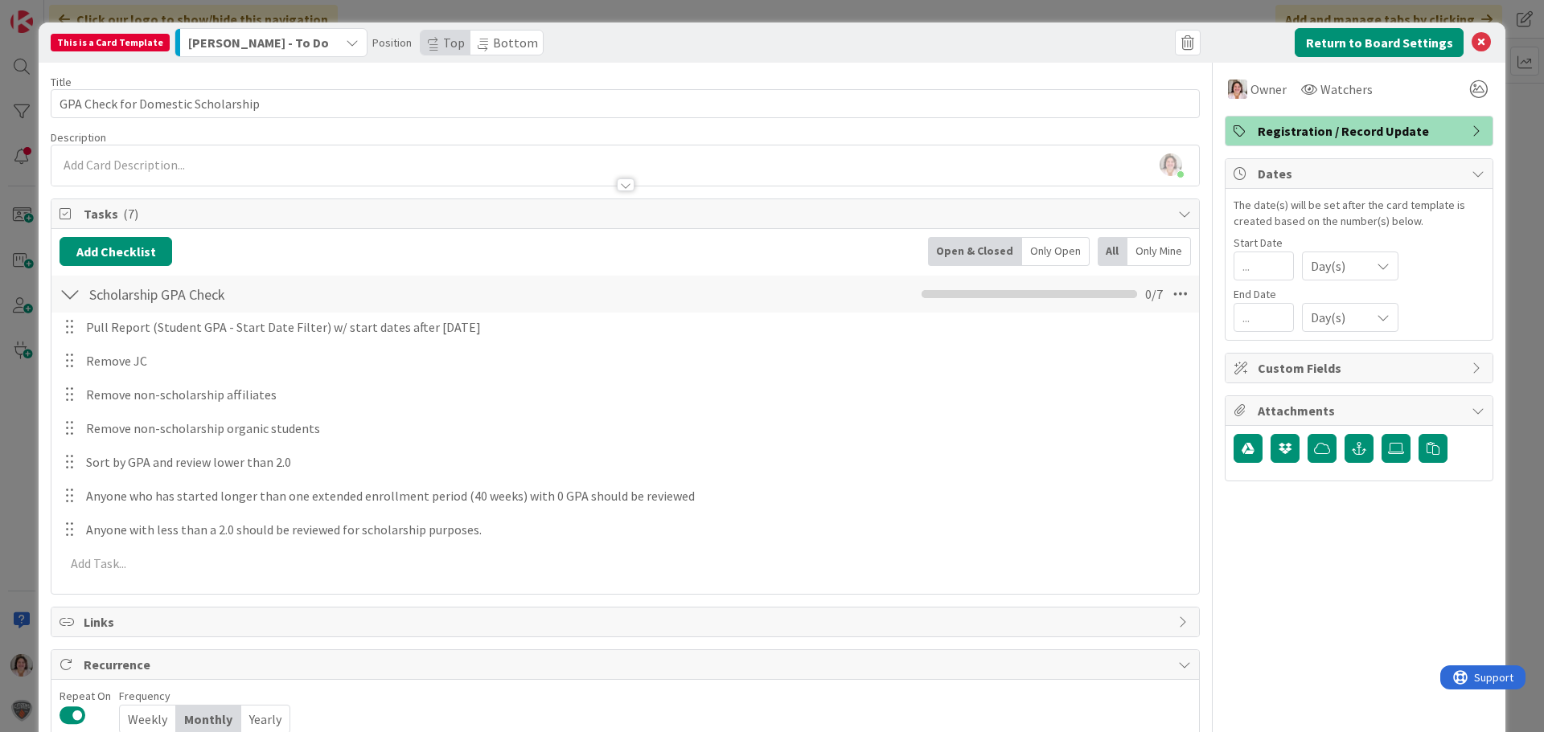
click at [1401, 132] on span "Registration / Record Update" at bounding box center [1360, 130] width 206 height 19
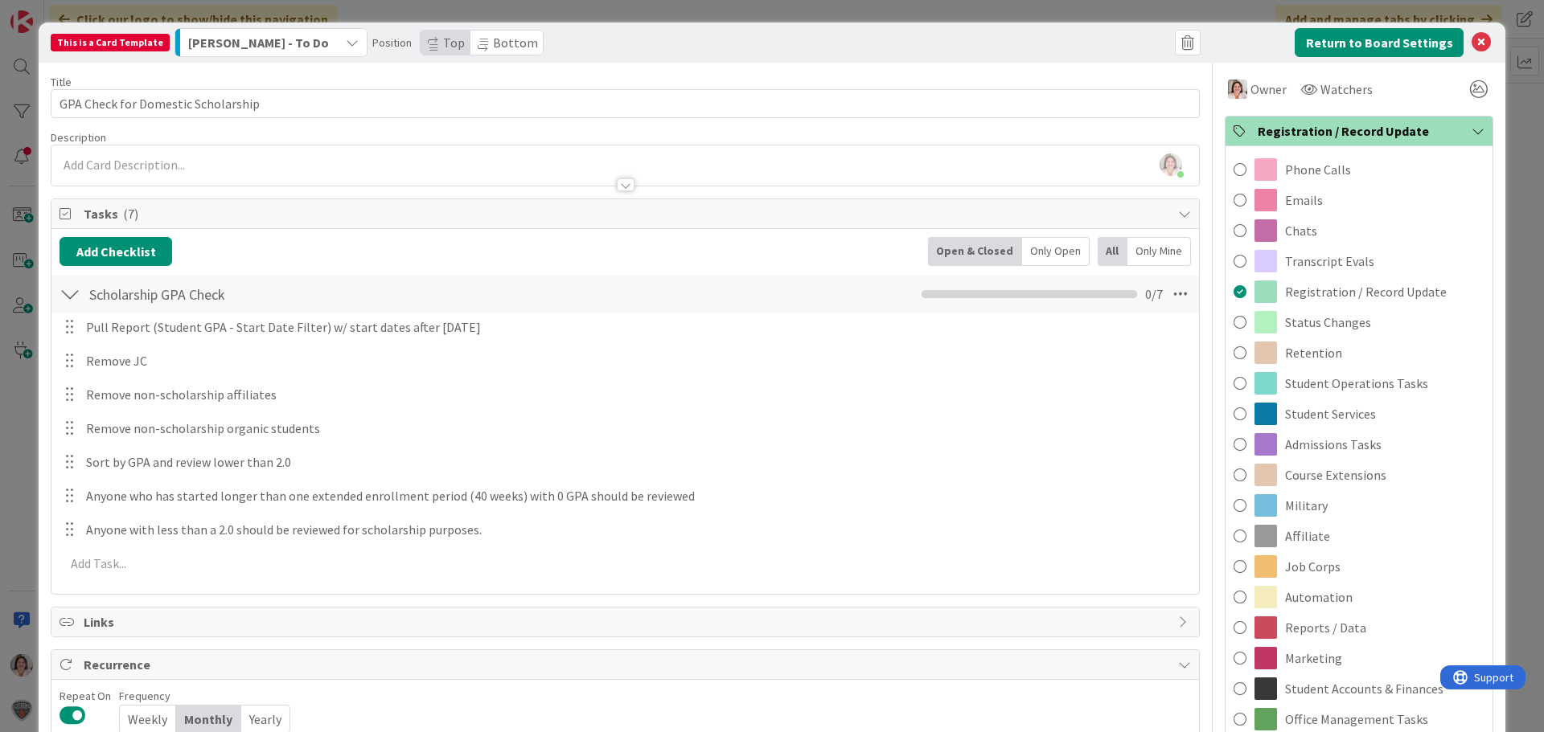
click at [1401, 132] on span "Registration / Record Update" at bounding box center [1360, 130] width 206 height 19
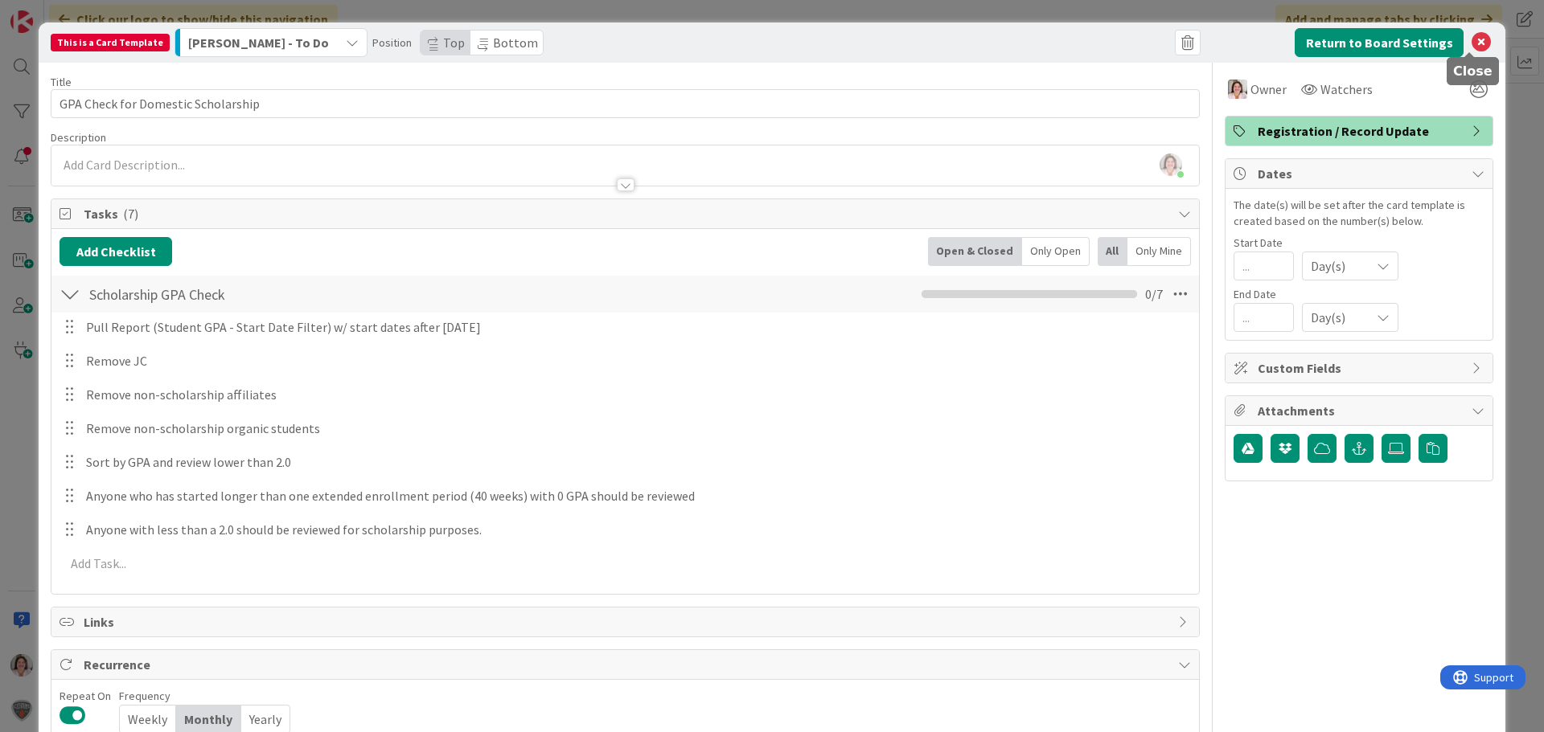
click at [1471, 44] on icon at bounding box center [1480, 42] width 19 height 19
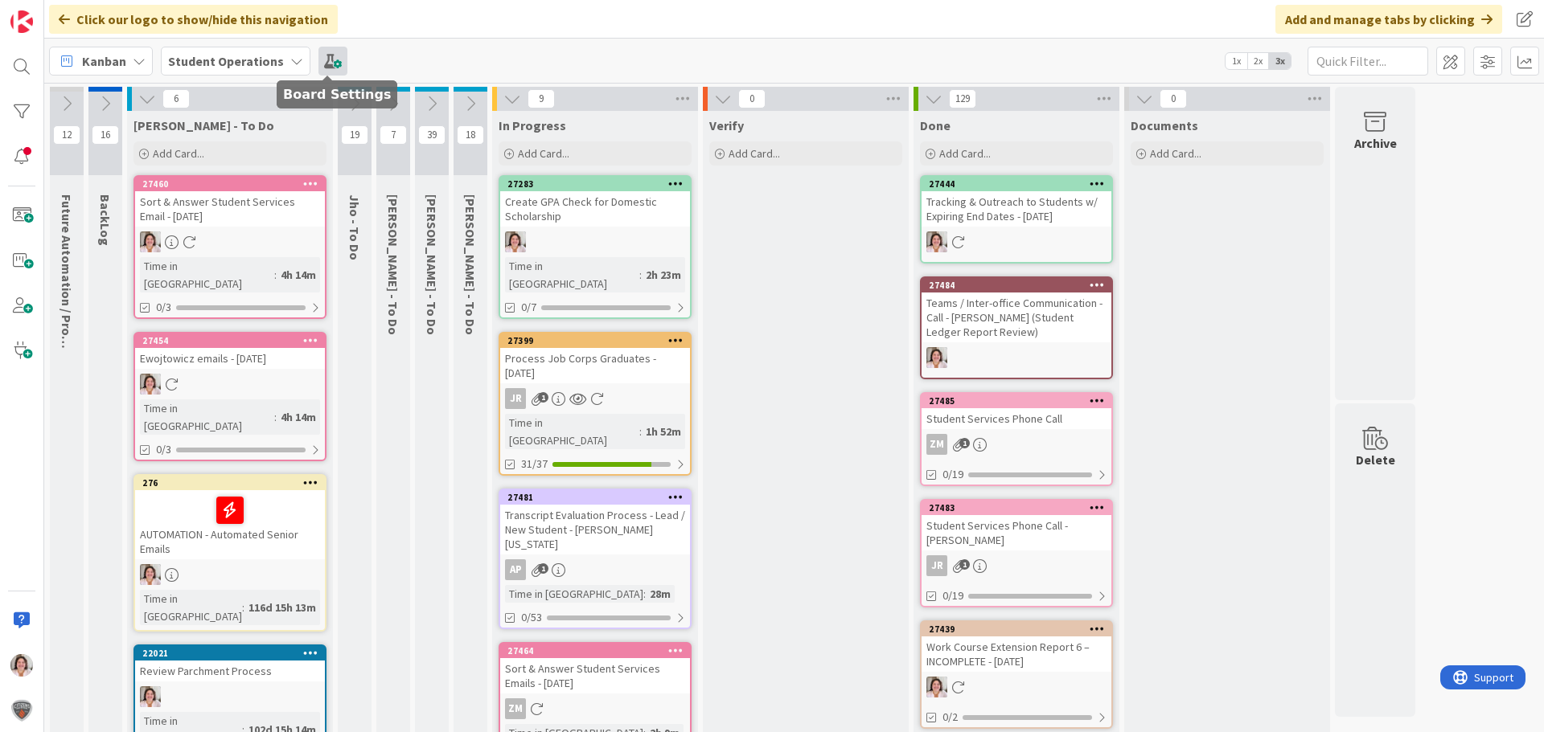
click at [318, 55] on span at bounding box center [332, 61] width 29 height 29
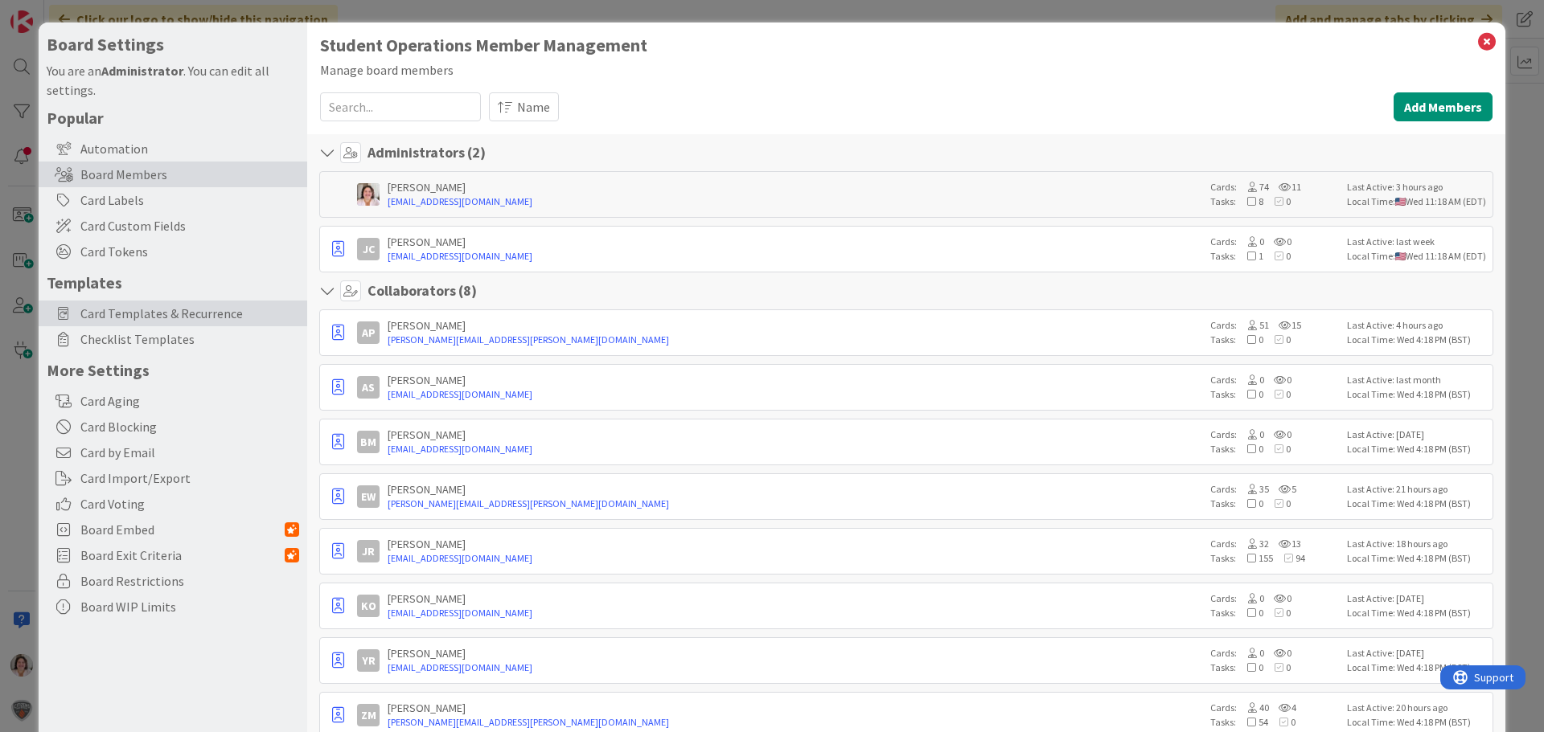
click at [113, 322] on span "Card Templates & Recurrence" at bounding box center [189, 313] width 219 height 19
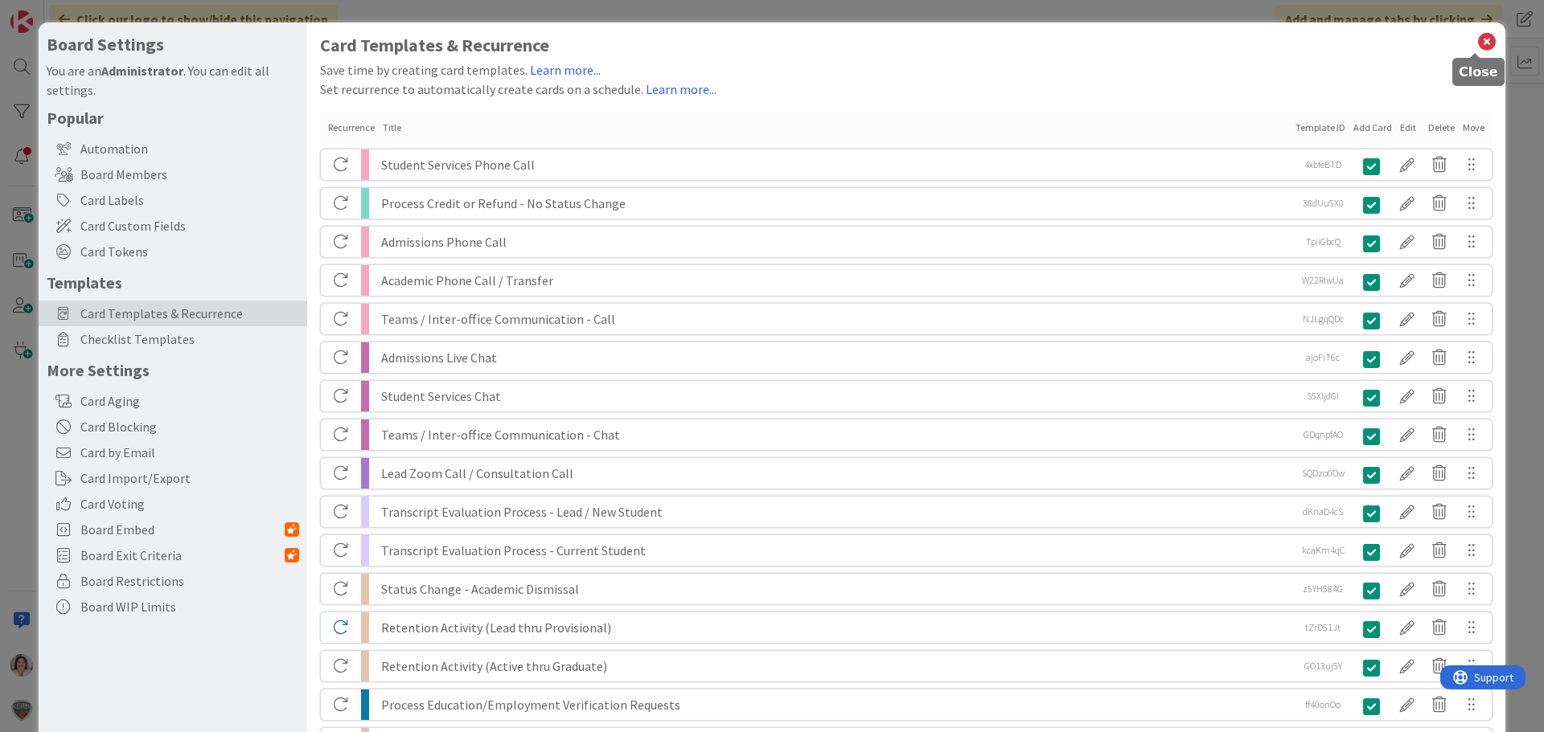
click at [1476, 41] on icon at bounding box center [1486, 42] width 21 height 23
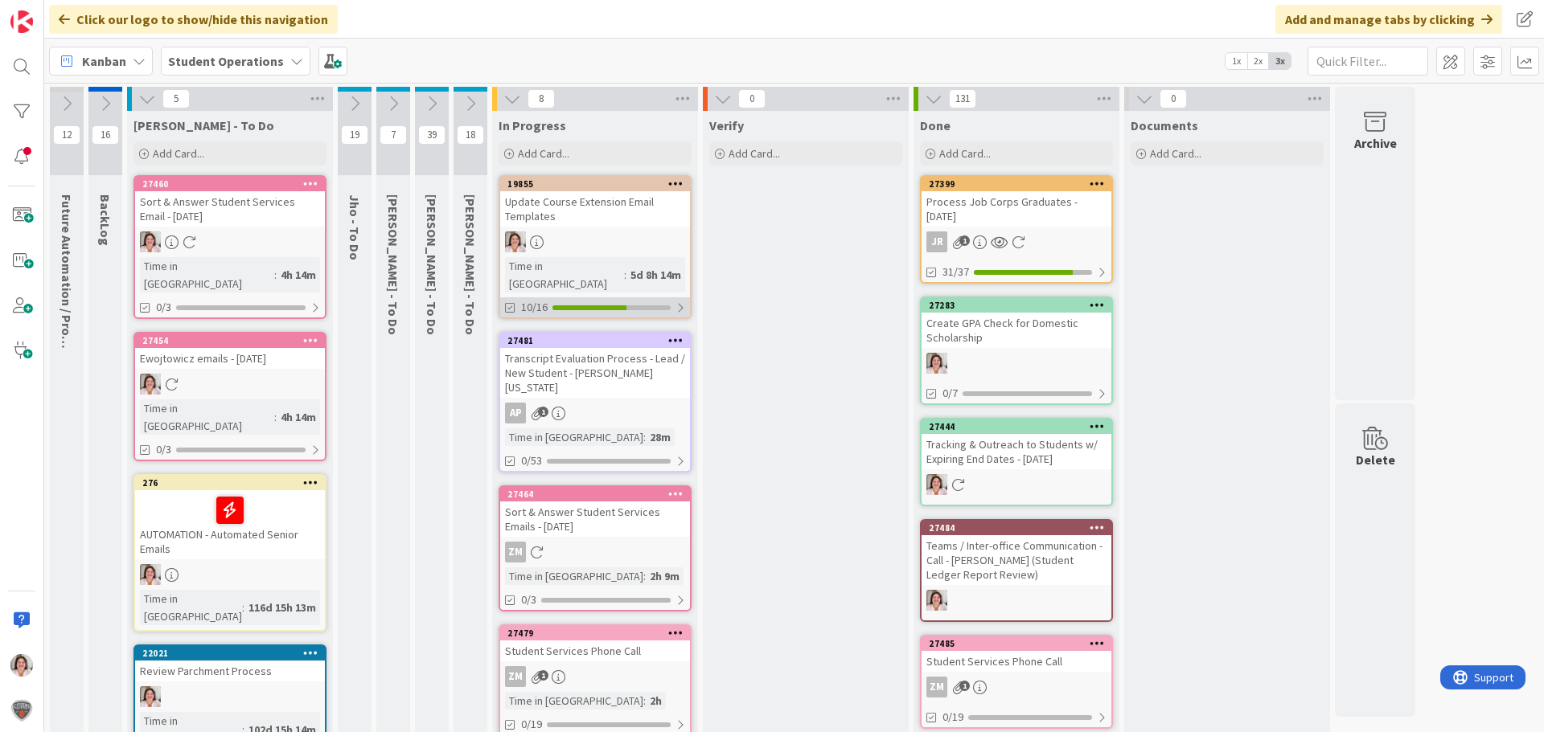
click at [616, 297] on div "10/16" at bounding box center [595, 307] width 190 height 20
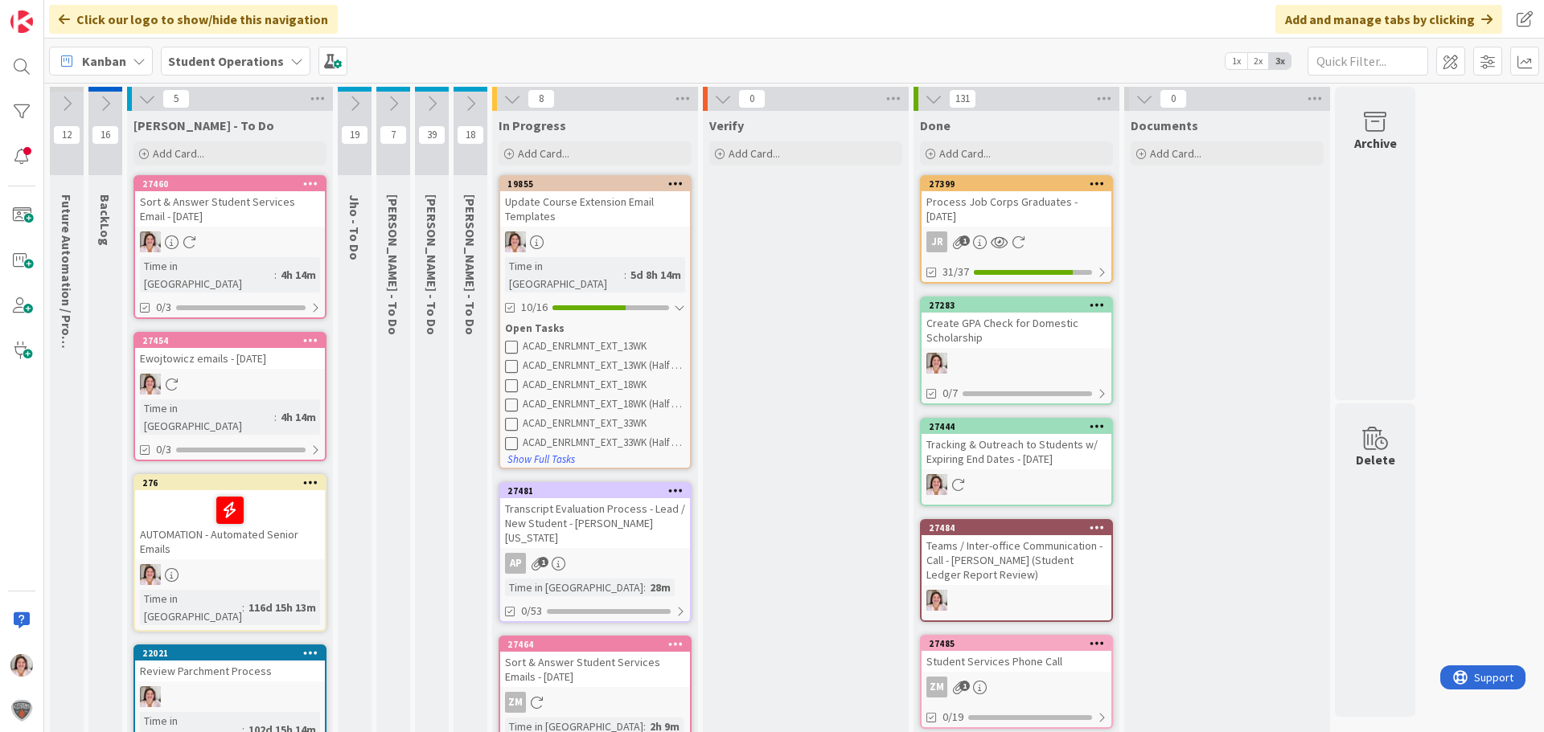
click at [629, 236] on div at bounding box center [595, 242] width 190 height 21
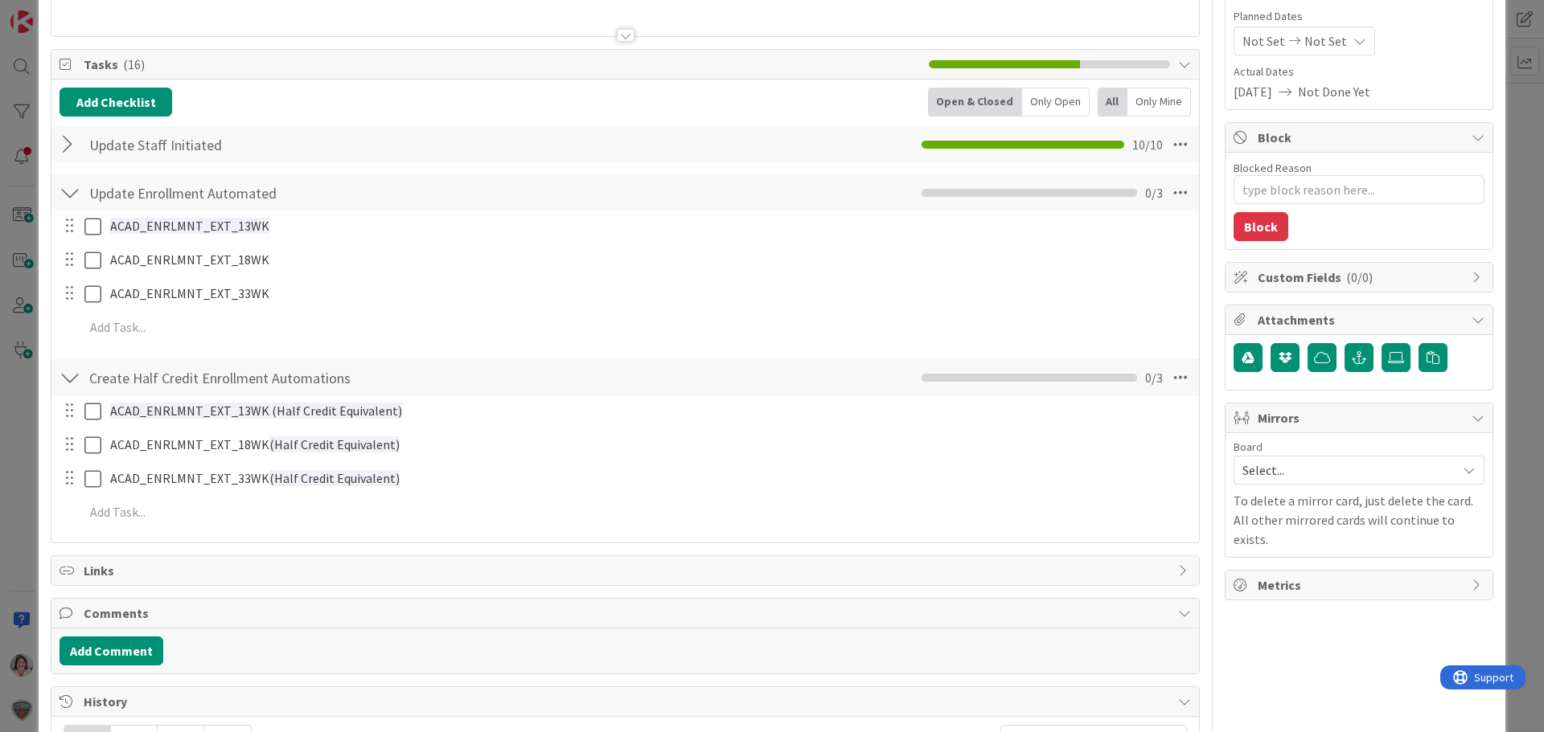
scroll to position [161, 0]
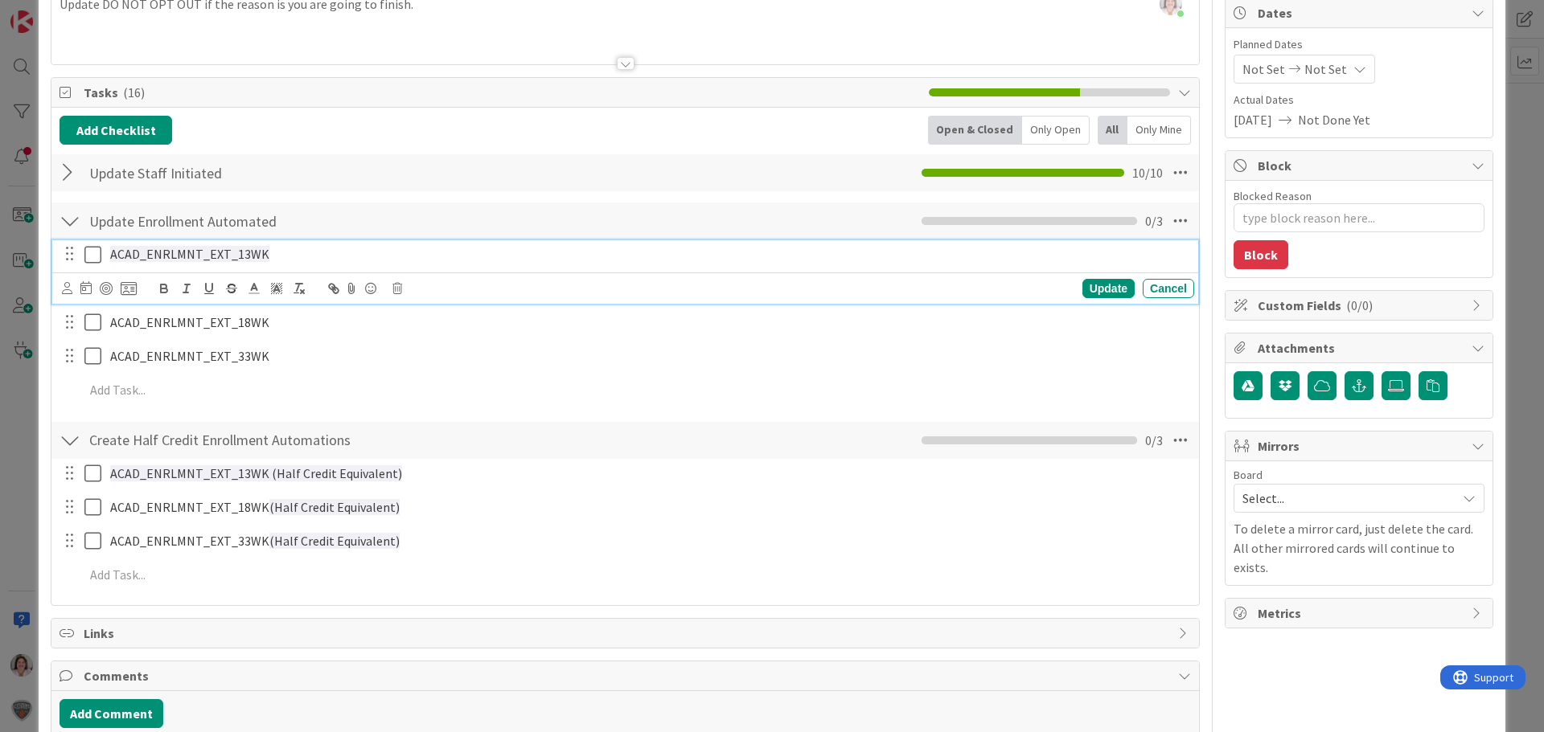
click at [88, 258] on icon at bounding box center [96, 254] width 24 height 19
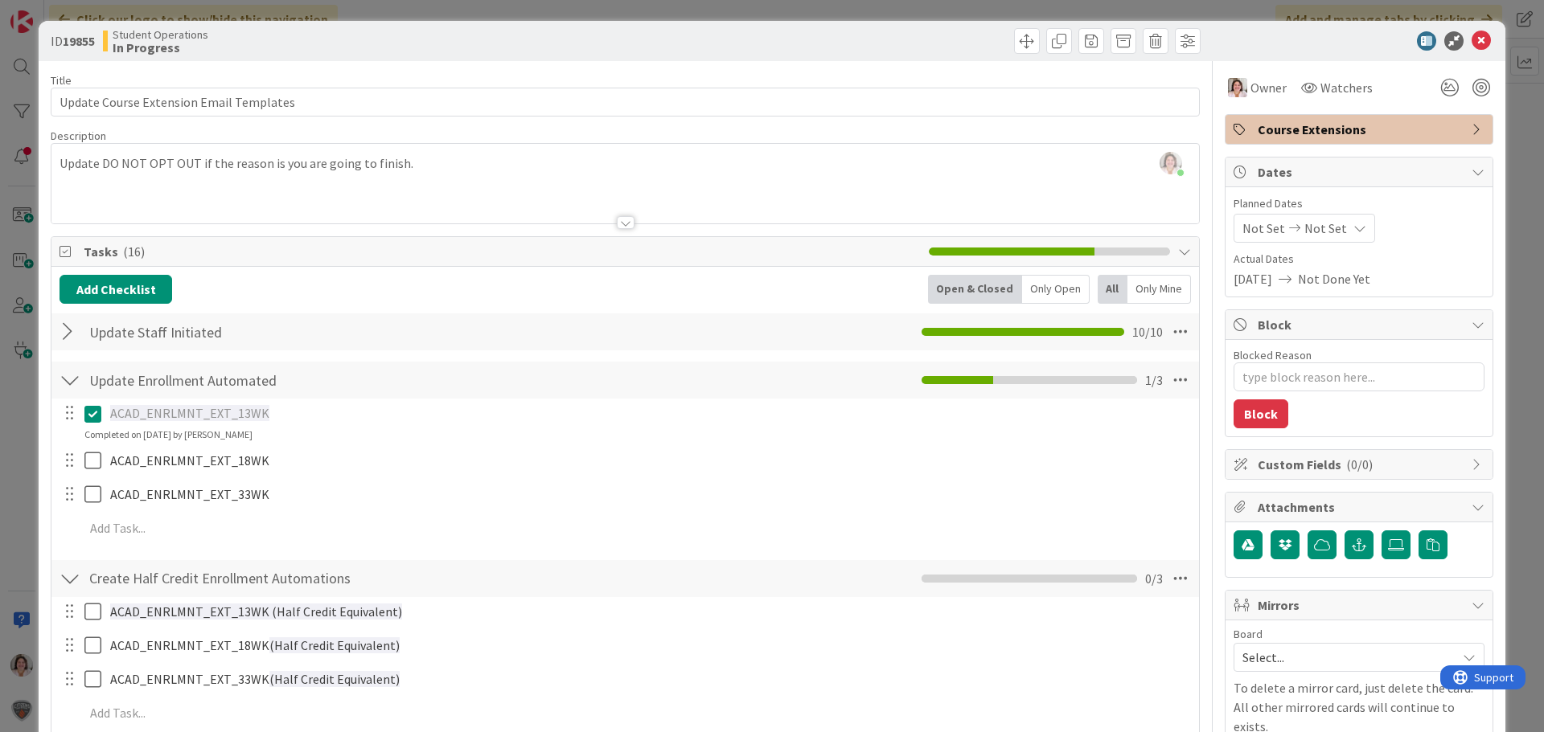
scroll to position [0, 0]
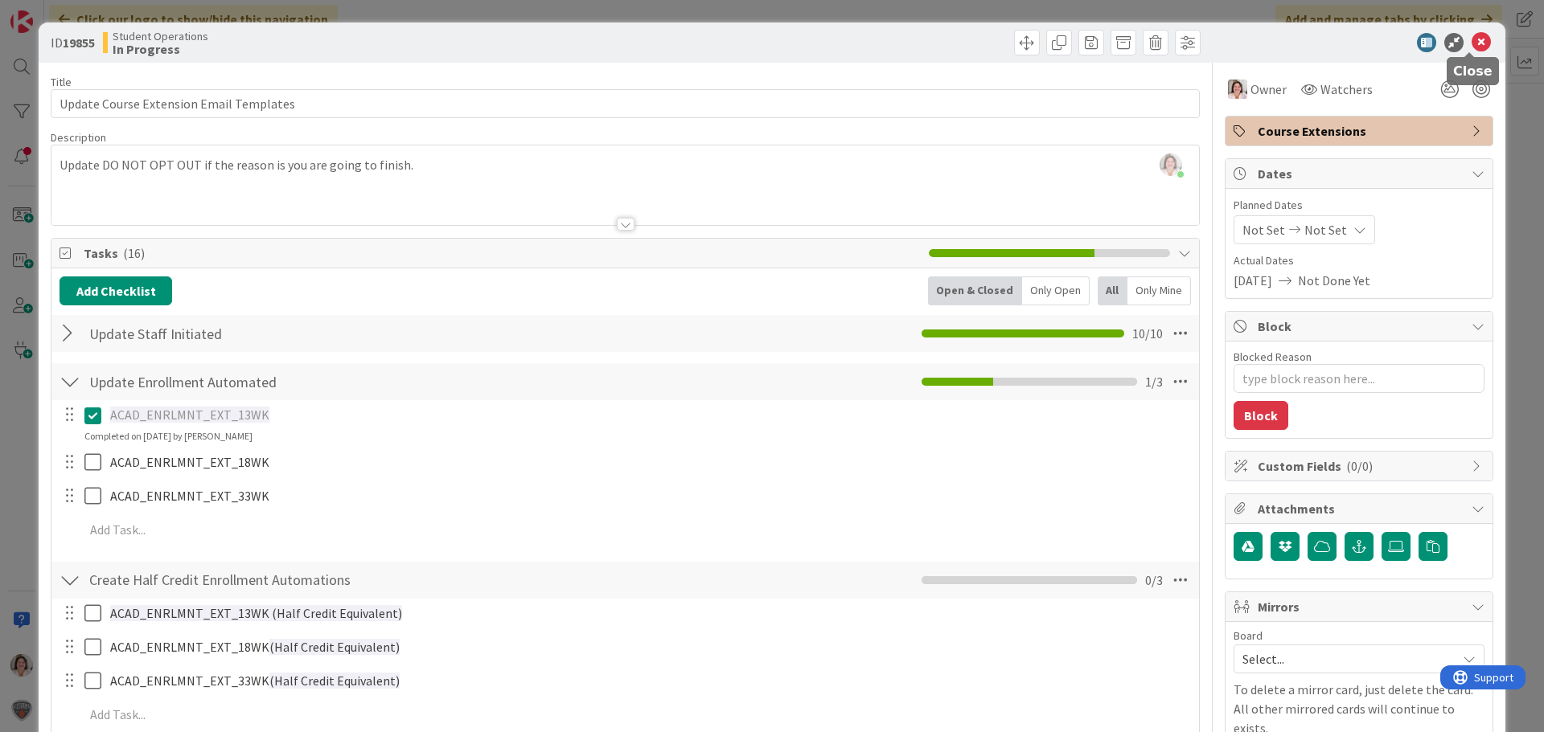
click at [1474, 45] on icon at bounding box center [1480, 42] width 19 height 19
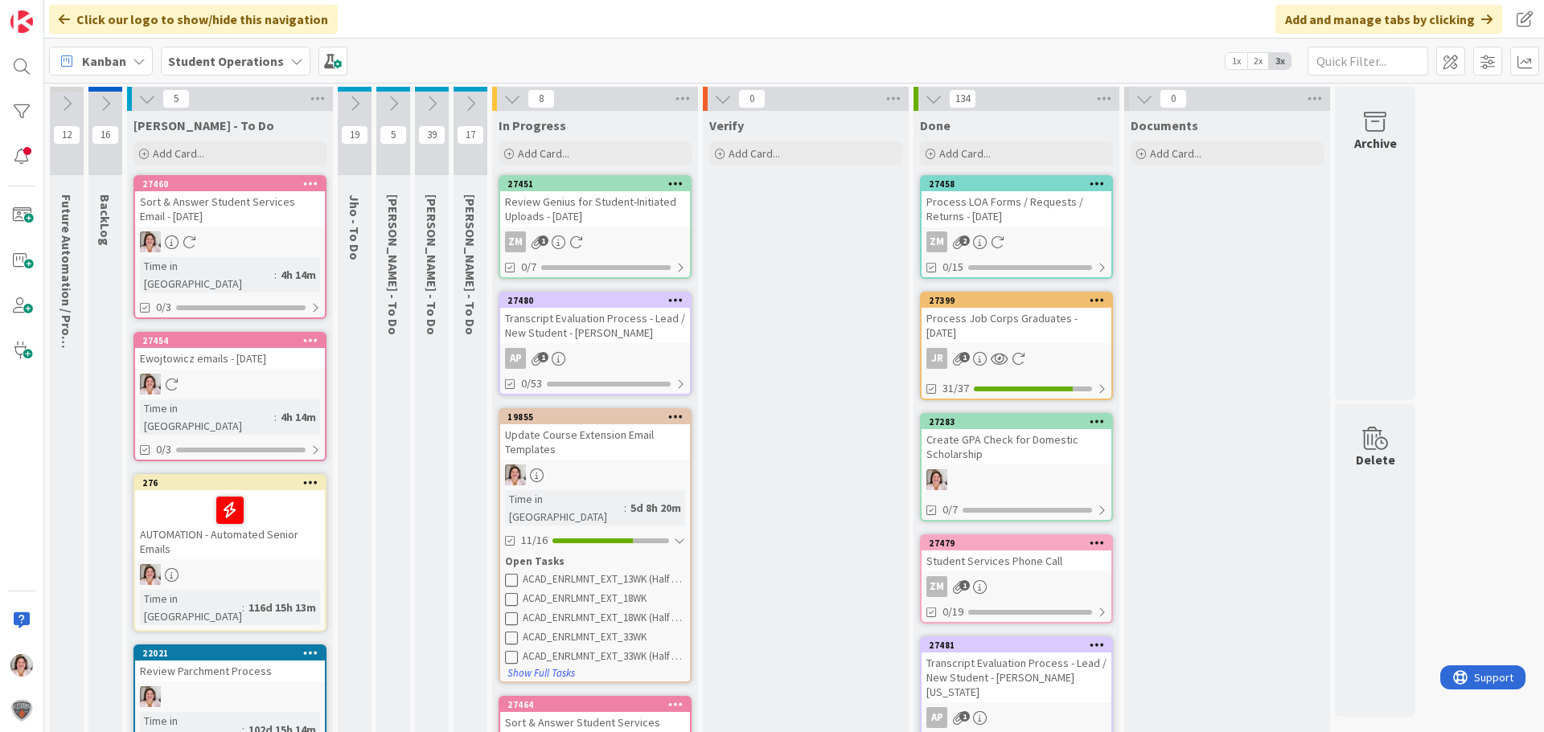
click at [642, 445] on div "Update Course Extension Email Templates" at bounding box center [595, 442] width 190 height 35
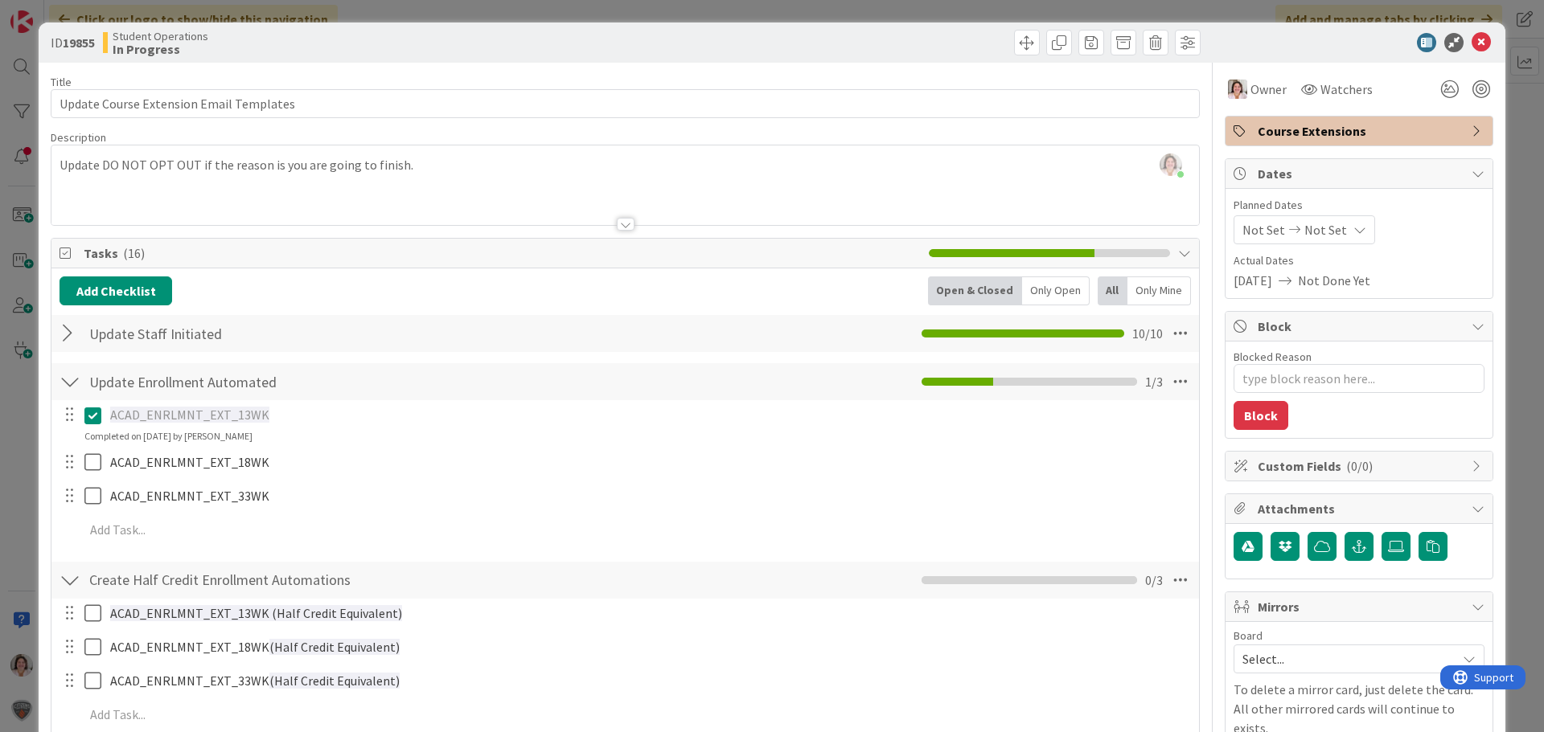
type textarea "x"
